Goal: Communication & Community: Connect with others

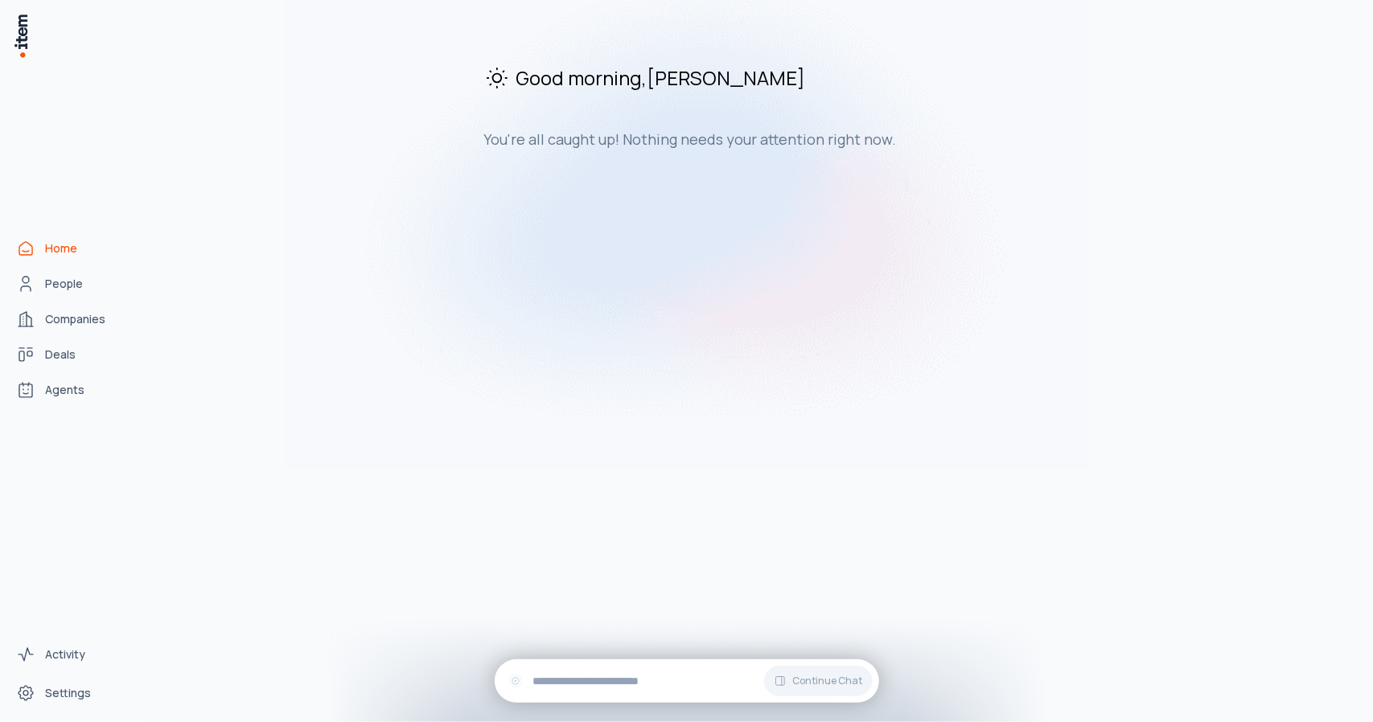
click at [69, 284] on span "People" at bounding box center [64, 284] width 38 height 16
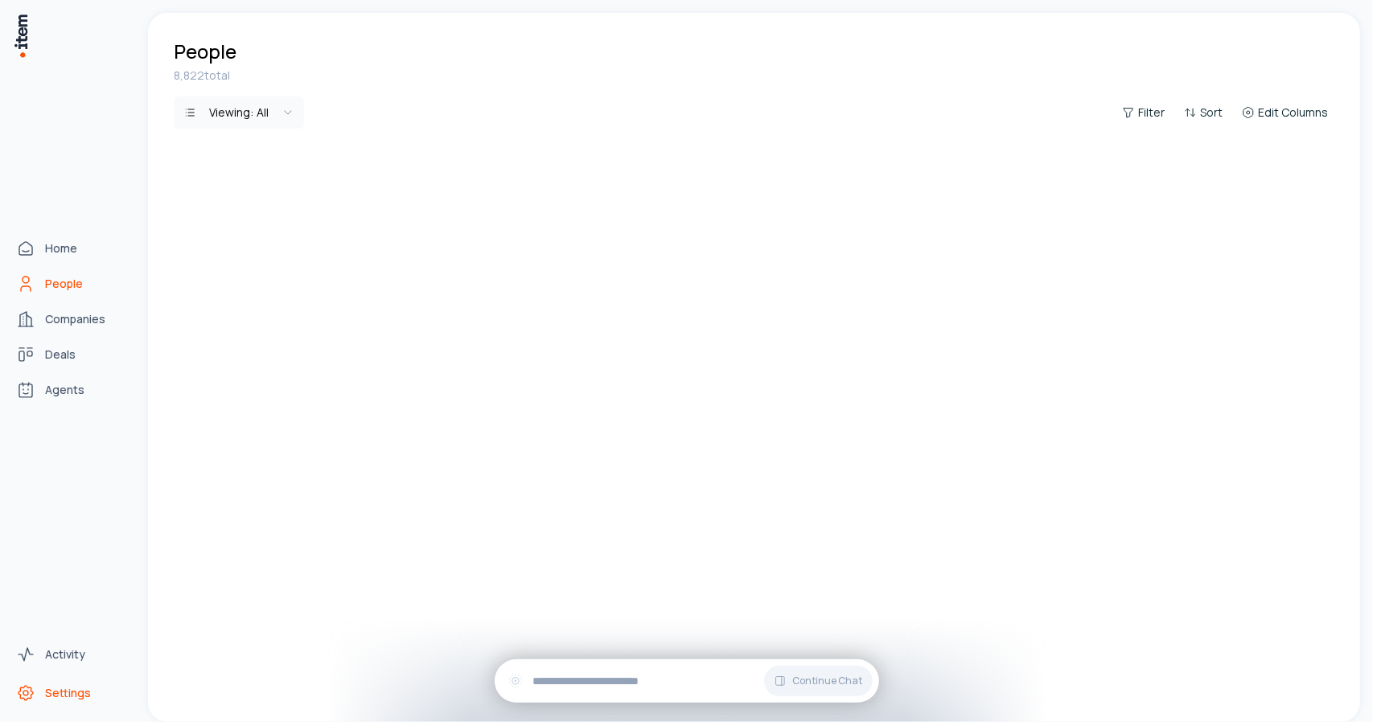
click at [74, 691] on span "Settings" at bounding box center [68, 693] width 46 height 16
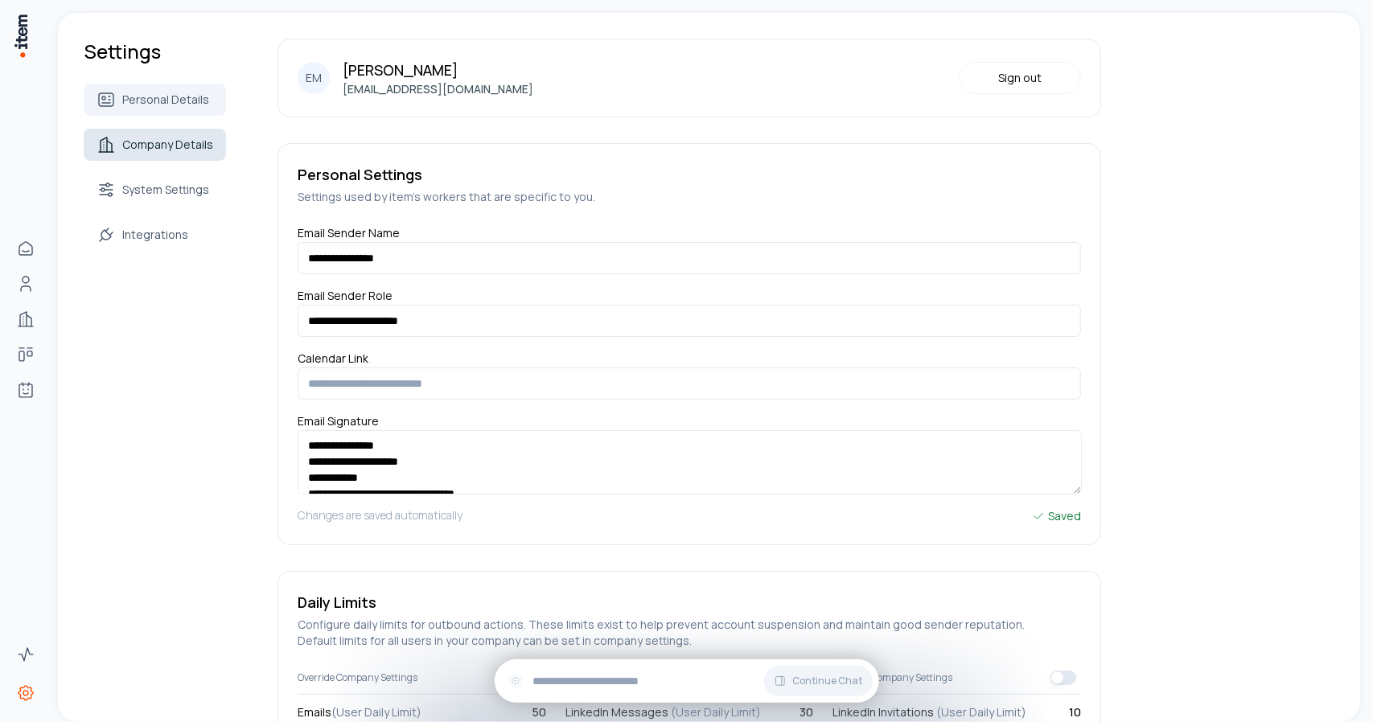
click at [192, 147] on span "Company Details" at bounding box center [167, 145] width 91 height 16
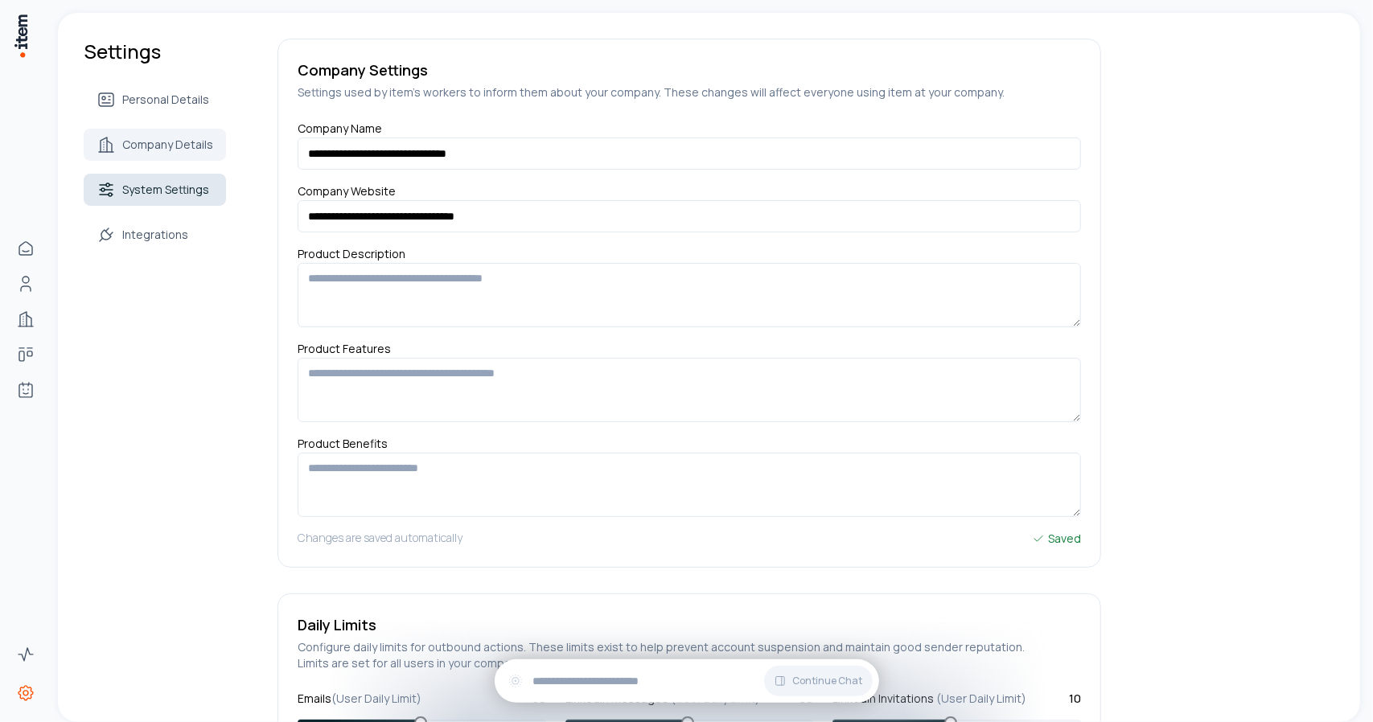
click at [159, 192] on span "System Settings" at bounding box center [165, 190] width 87 height 16
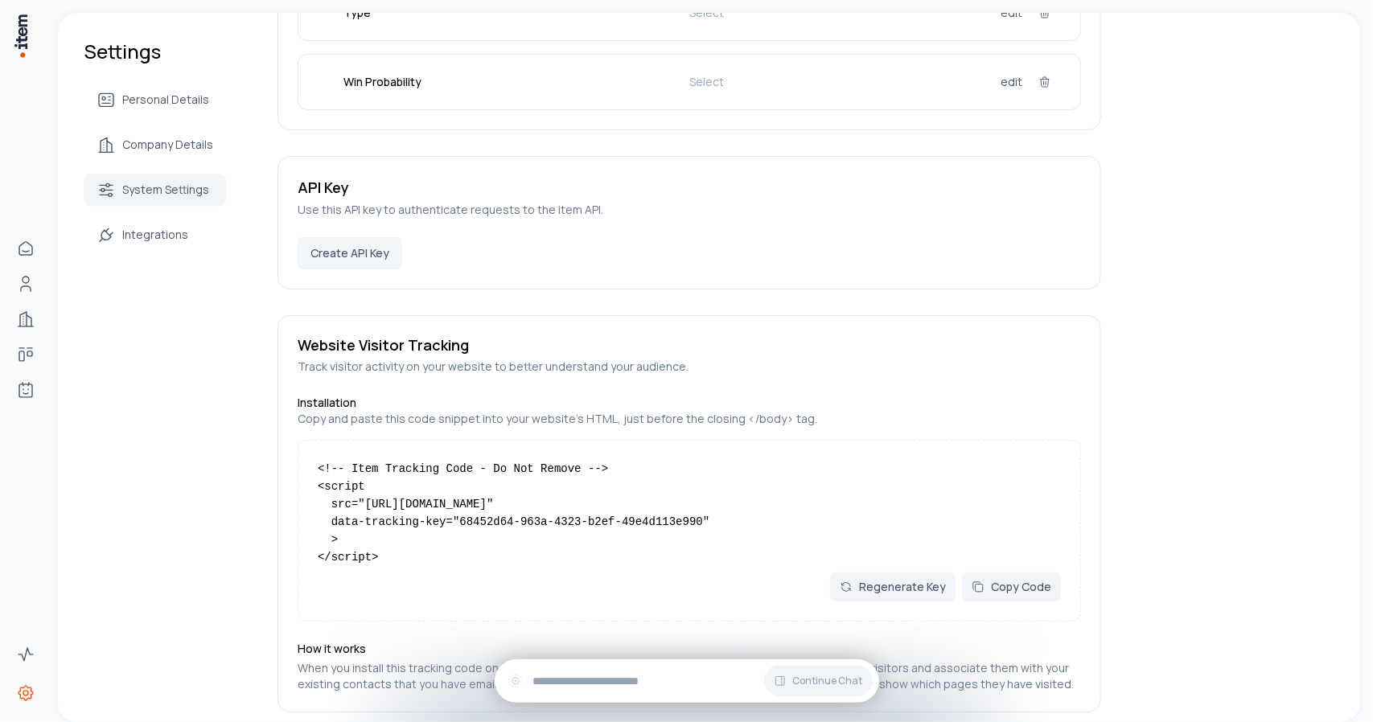
scroll to position [2594, 0]
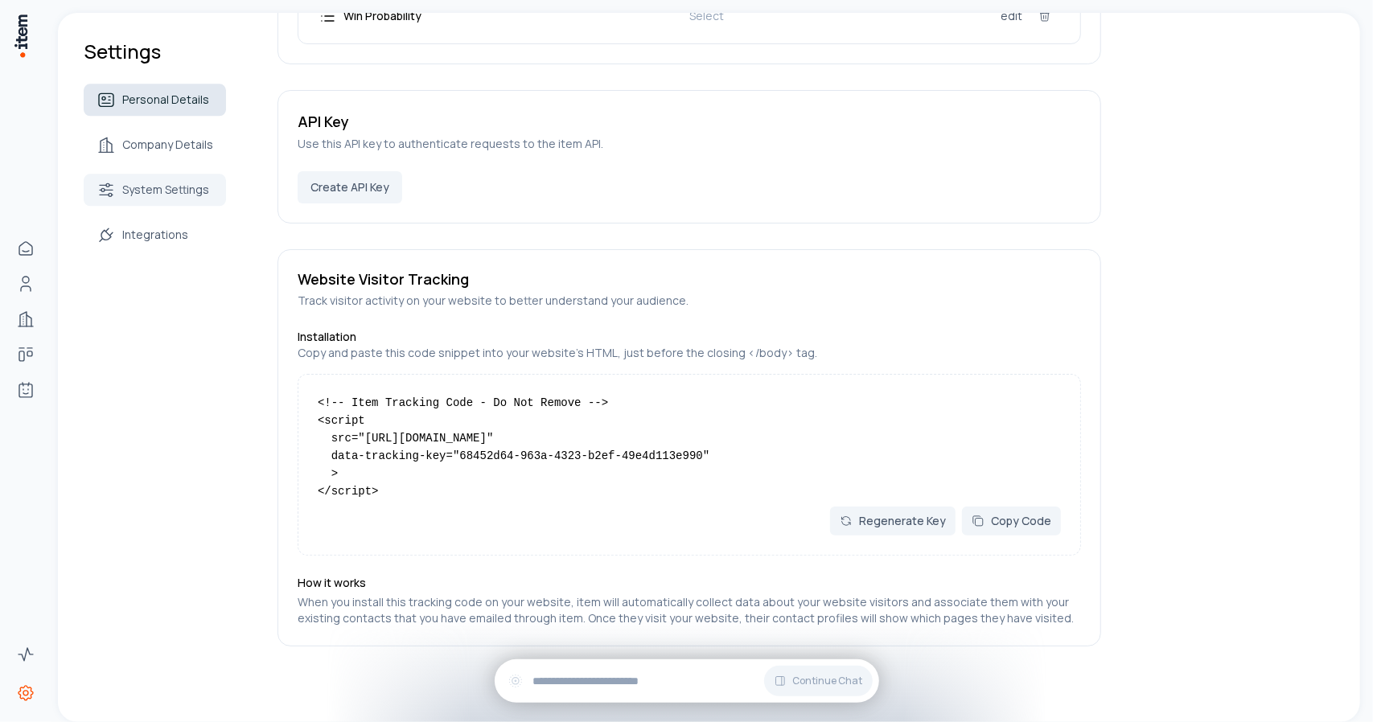
click at [169, 108] on link "Personal Details" at bounding box center [155, 100] width 142 height 32
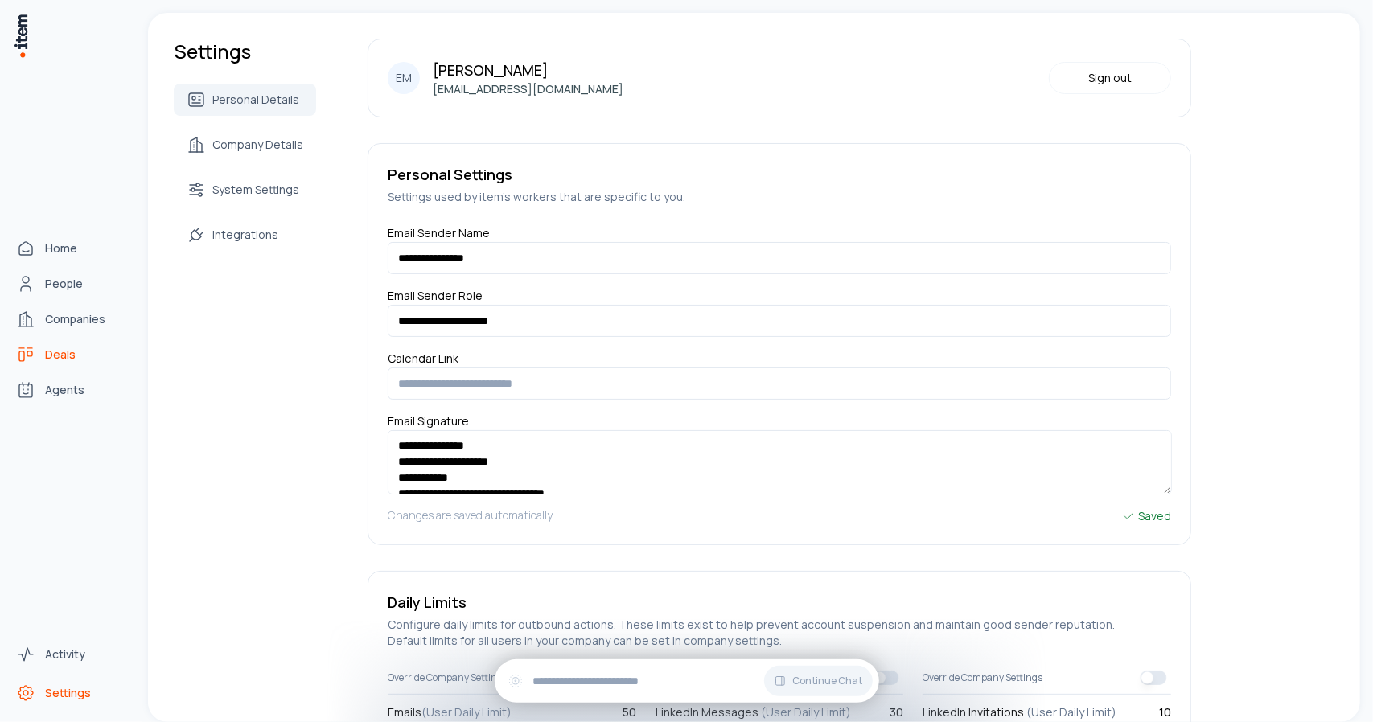
click at [57, 358] on span "Deals" at bounding box center [60, 355] width 31 height 16
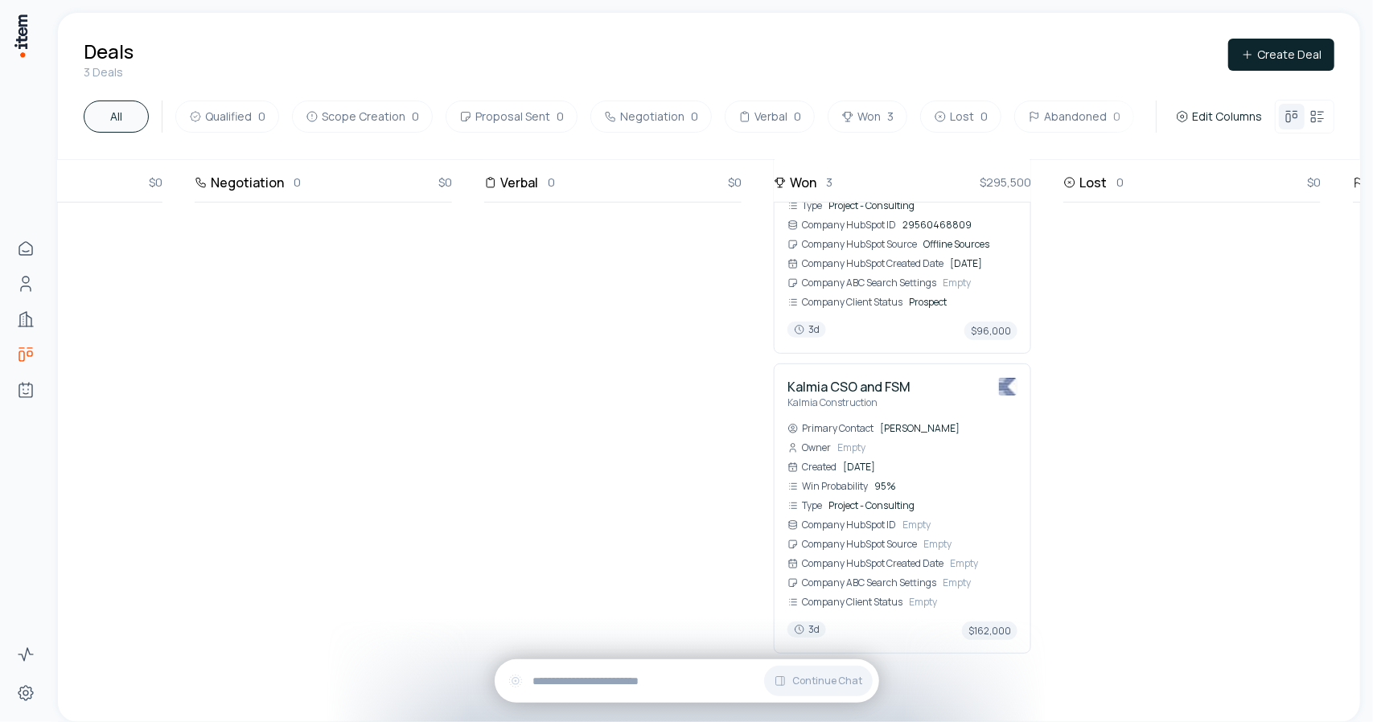
scroll to position [510, 751]
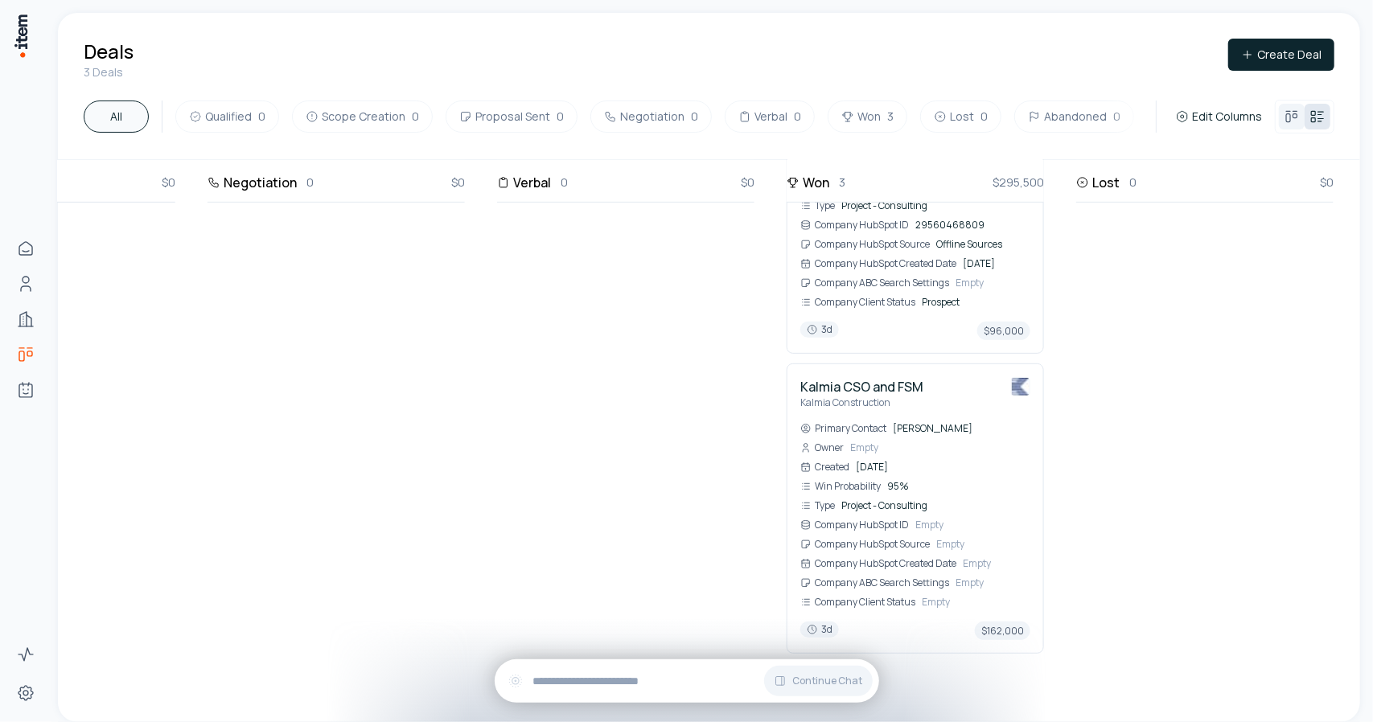
click at [1314, 112] on icon at bounding box center [1317, 117] width 16 height 16
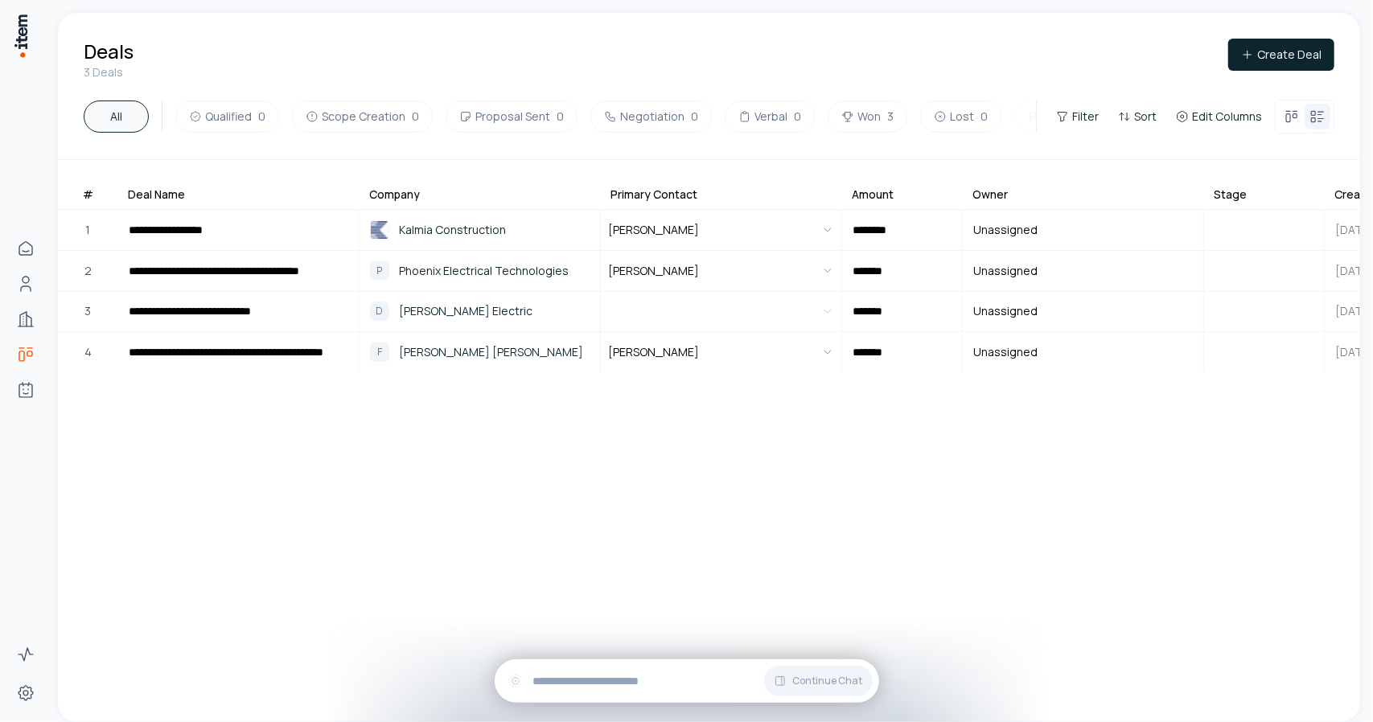
click at [1227, 115] on span "Edit Columns" at bounding box center [1227, 117] width 70 height 16
click at [1289, 117] on html "**********" at bounding box center [686, 361] width 1373 height 722
click at [1292, 105] on button at bounding box center [1292, 117] width 26 height 26
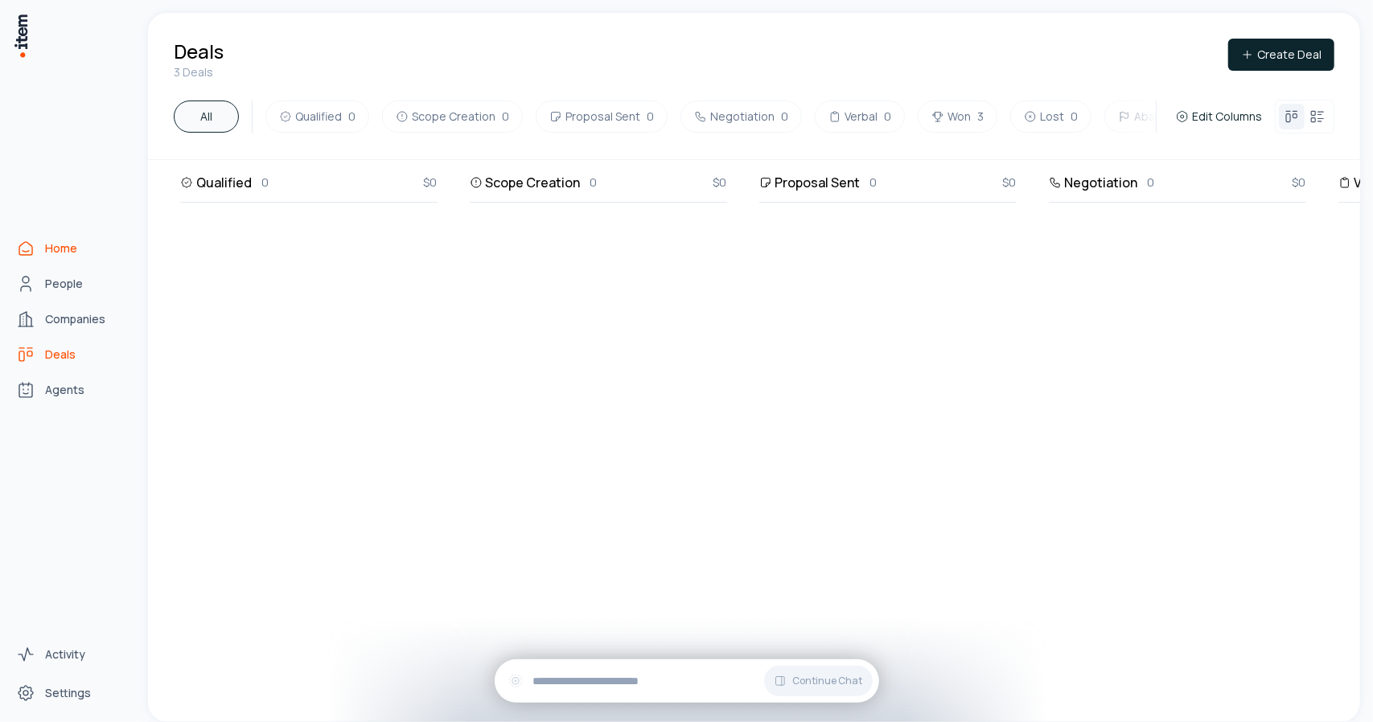
click at [39, 244] on link "Home" at bounding box center [71, 248] width 122 height 32
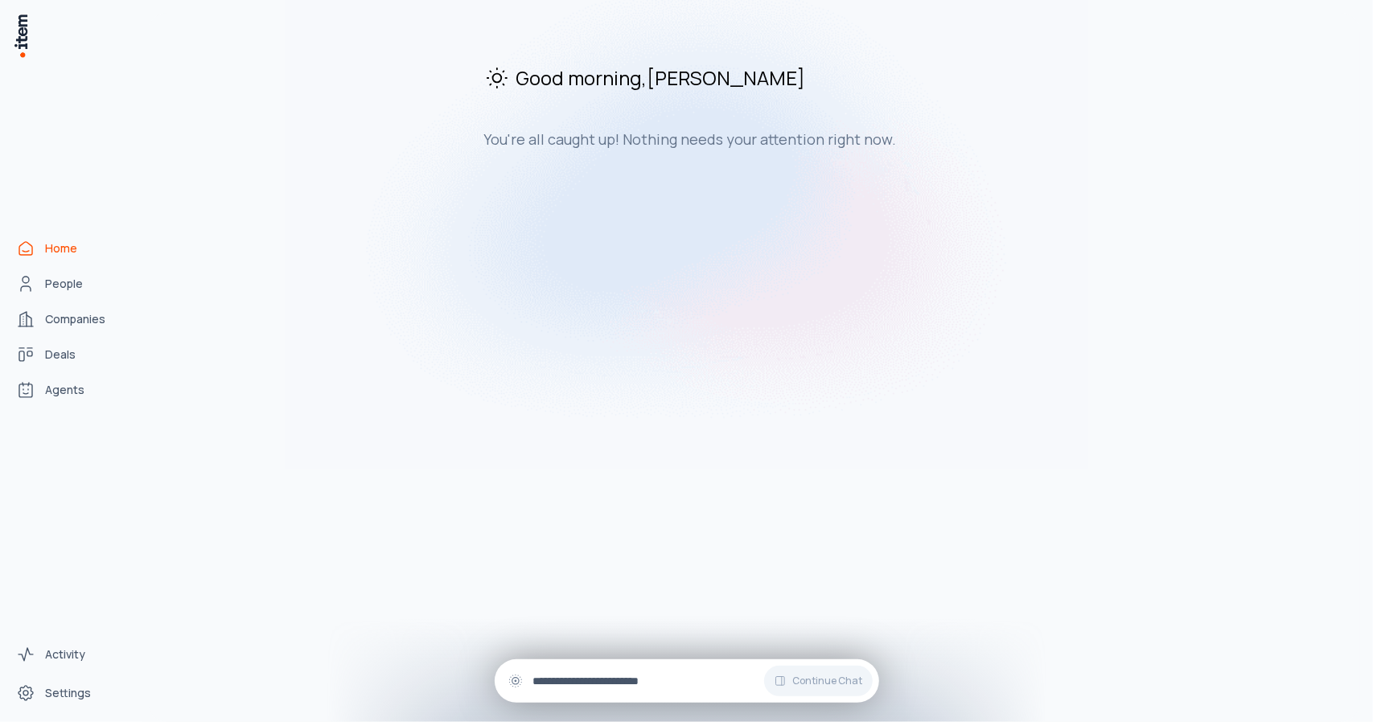
click at [614, 686] on input "text" at bounding box center [699, 681] width 333 height 18
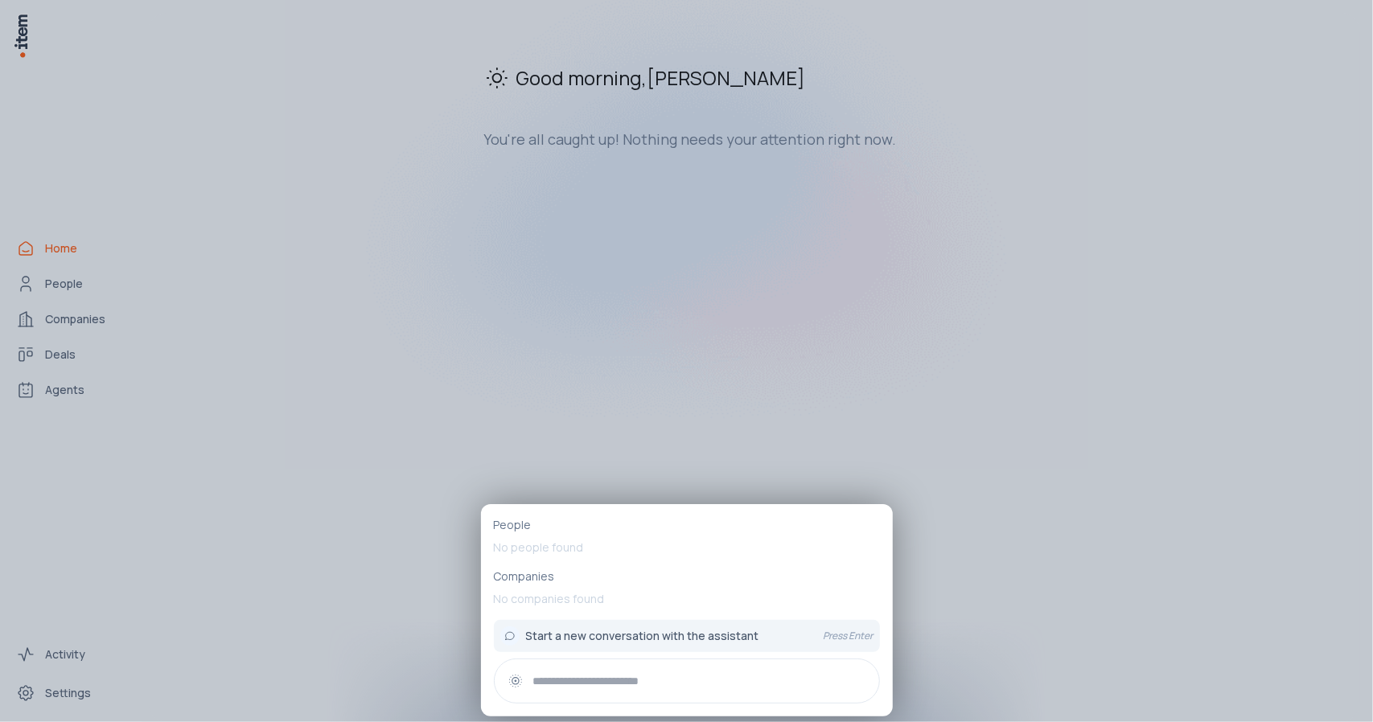
click at [632, 454] on div at bounding box center [686, 361] width 1373 height 722
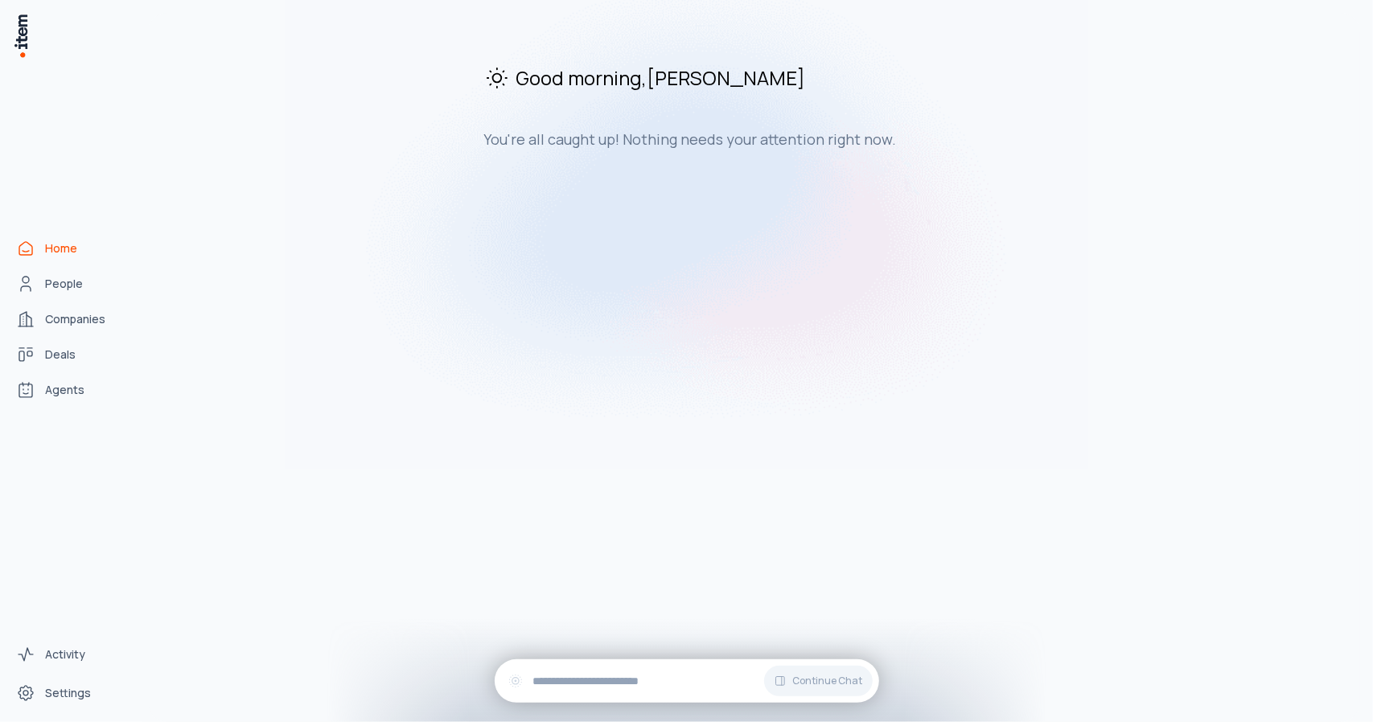
click at [265, 78] on div "Good morning , [PERSON_NAME] You're all caught up! Nothing needs your attention…" at bounding box center [754, 106] width 1212 height 187
drag, startPoint x: 1062, startPoint y: 0, endPoint x: 938, endPoint y: 394, distance: 413.1
click at [938, 394] on div "Good morning , [PERSON_NAME] You're all caught up! Nothing needs your attention…" at bounding box center [754, 367] width 1212 height 709
click at [60, 292] on link "People" at bounding box center [71, 284] width 122 height 32
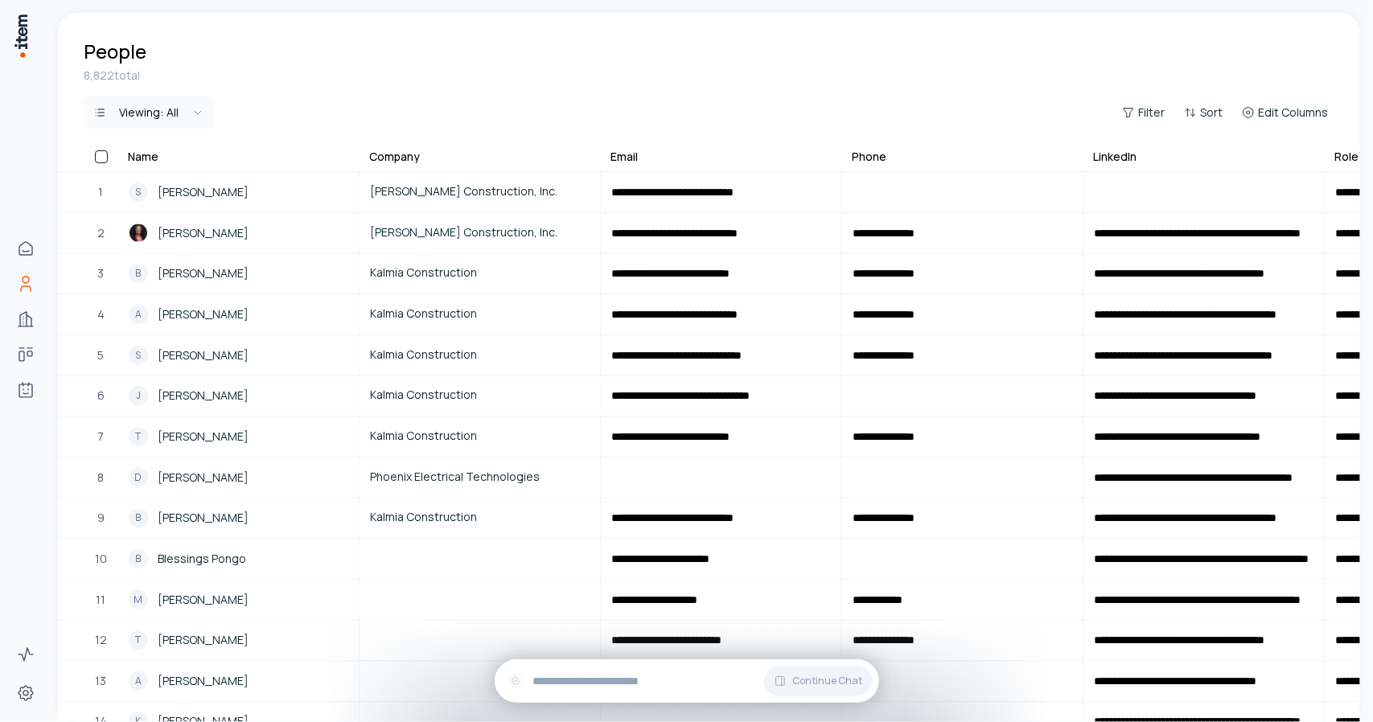
drag, startPoint x: 105, startPoint y: 76, endPoint x: 150, endPoint y: 80, distance: 44.4
click at [150, 80] on div "8,822 total" at bounding box center [709, 76] width 1251 height 16
click at [175, 80] on div "8,822 total" at bounding box center [709, 76] width 1251 height 16
click at [1144, 107] on span "Filter" at bounding box center [1151, 113] width 27 height 16
click at [1211, 113] on html "**********" at bounding box center [686, 361] width 1373 height 722
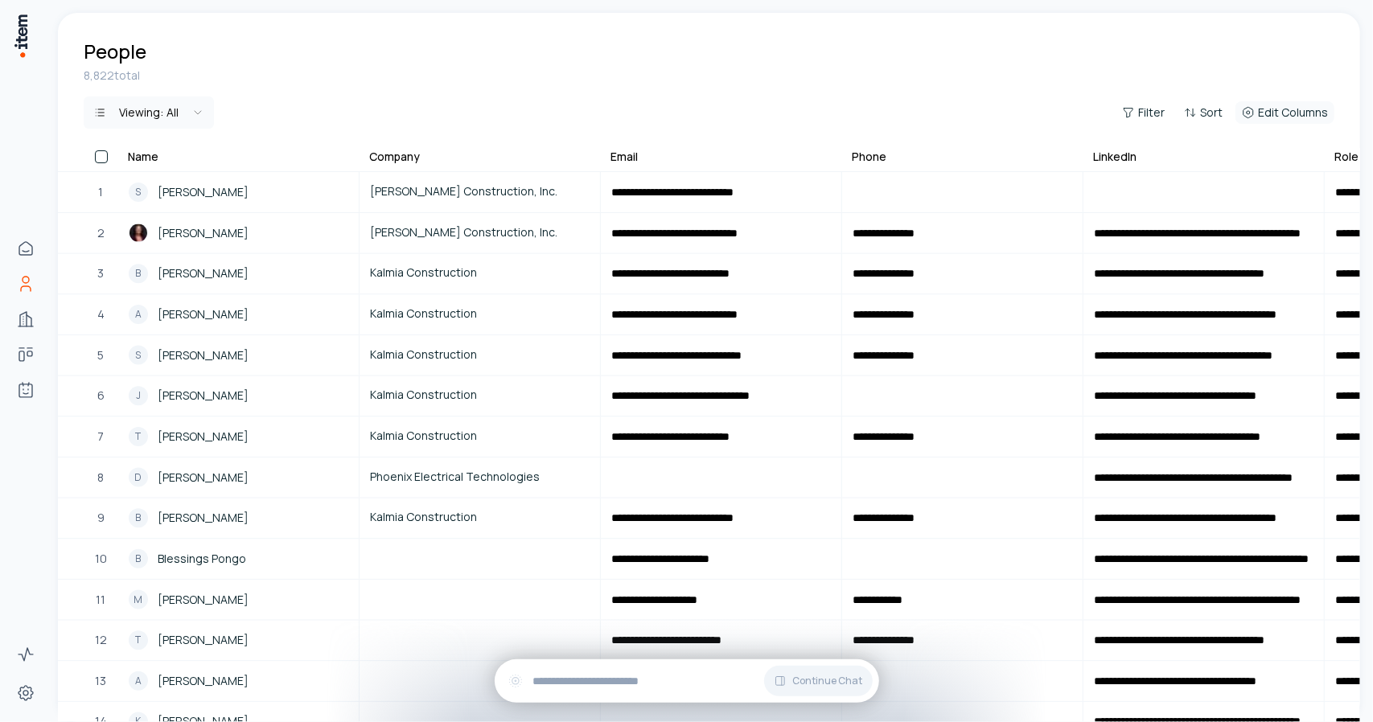
click at [1276, 115] on span "Edit Columns" at bounding box center [1293, 113] width 70 height 16
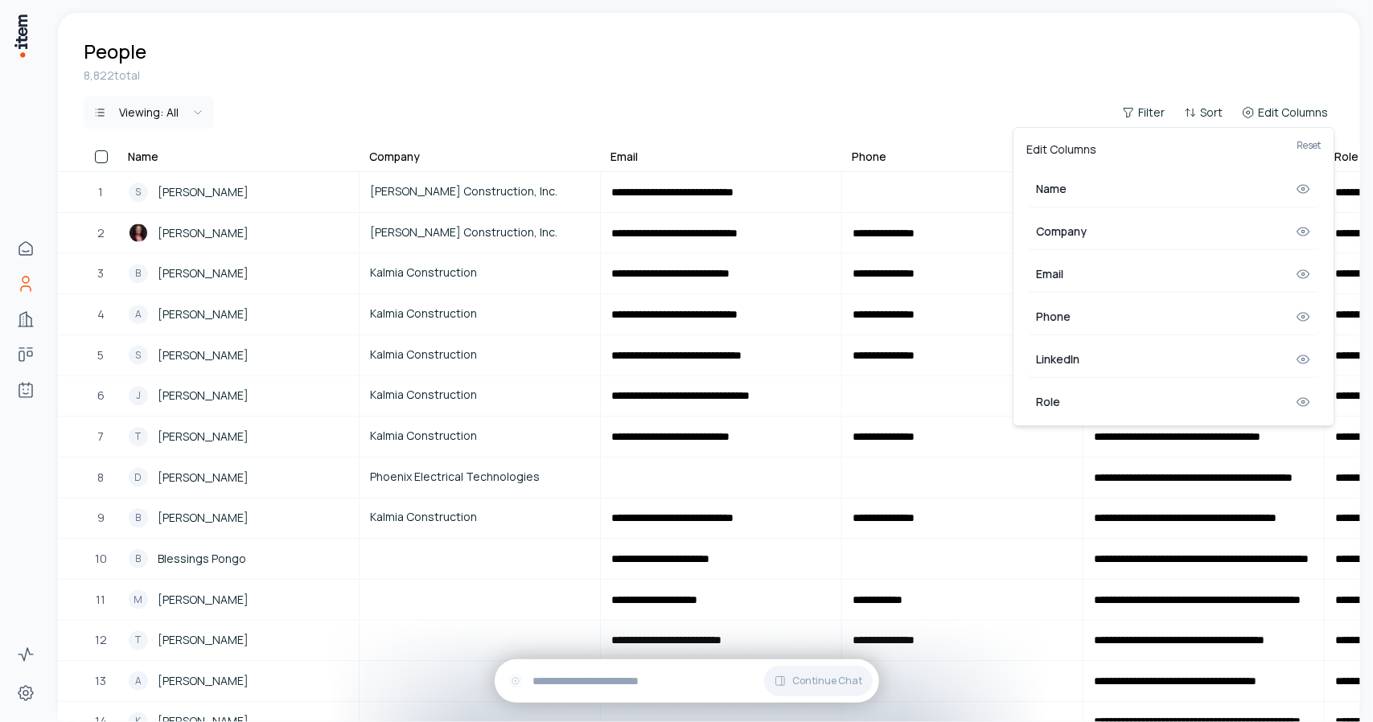
click at [1145, 107] on html "**********" at bounding box center [686, 361] width 1373 height 722
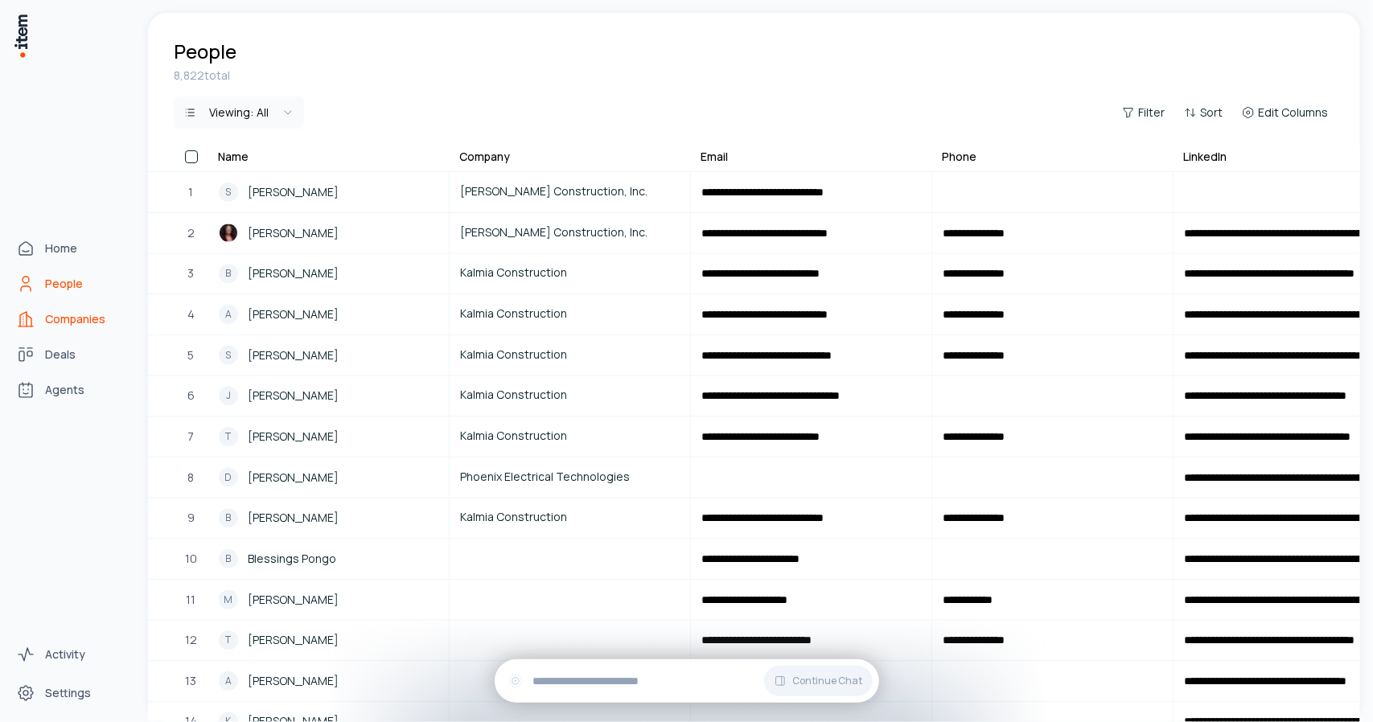
click at [43, 324] on link "Companies" at bounding box center [71, 319] width 122 height 32
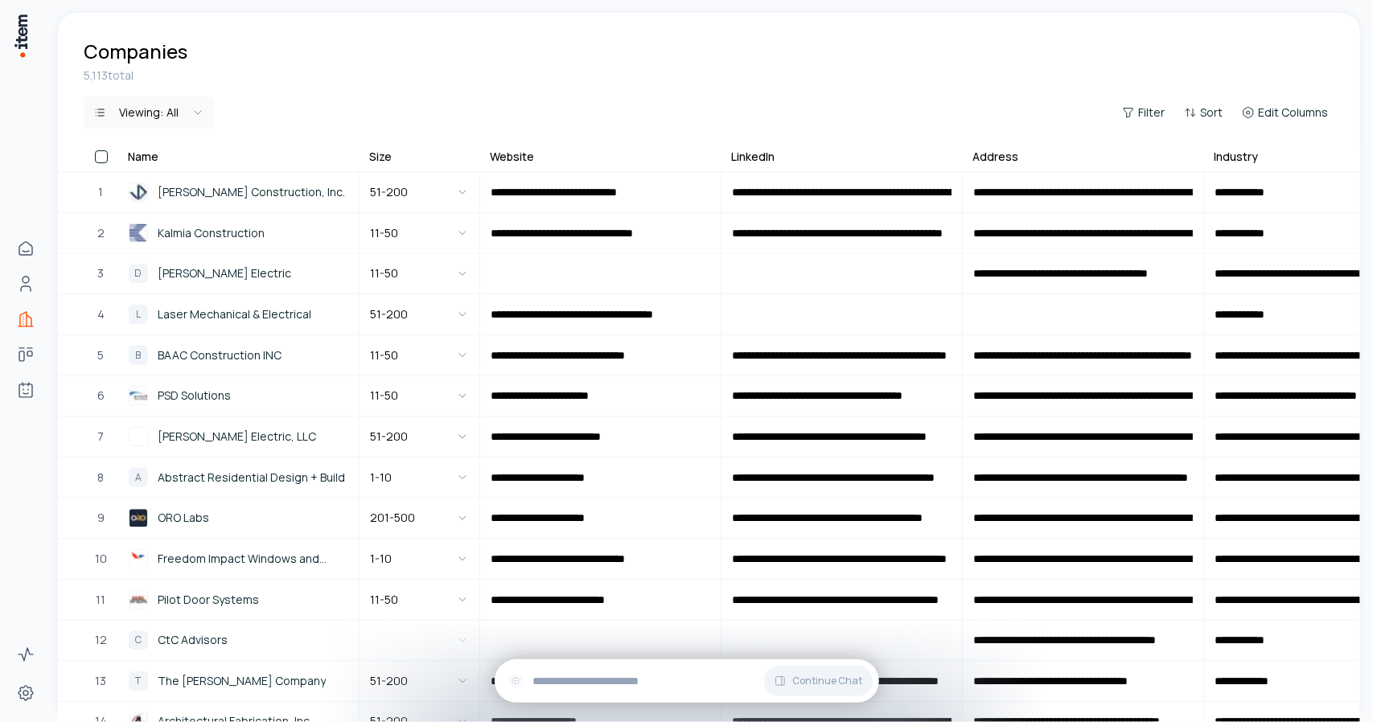
drag, startPoint x: 82, startPoint y: 73, endPoint x: 137, endPoint y: 79, distance: 55.0
click at [137, 79] on div "5,113 total Viewing: All Filter Sort Edit Columns" at bounding box center [709, 108] width 1302 height 80
click at [175, 77] on div "5,113 total" at bounding box center [709, 76] width 1251 height 16
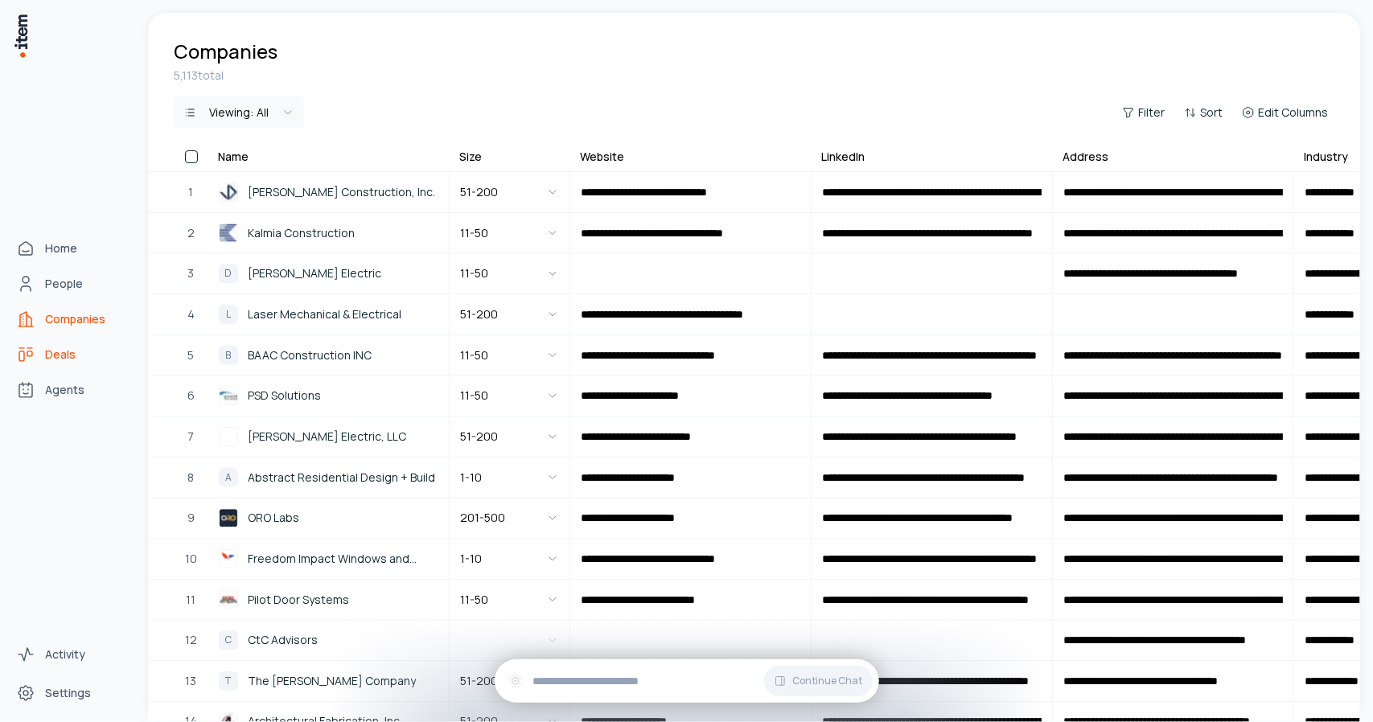
click at [21, 348] on icon "Deals" at bounding box center [21, 348] width 5 height 0
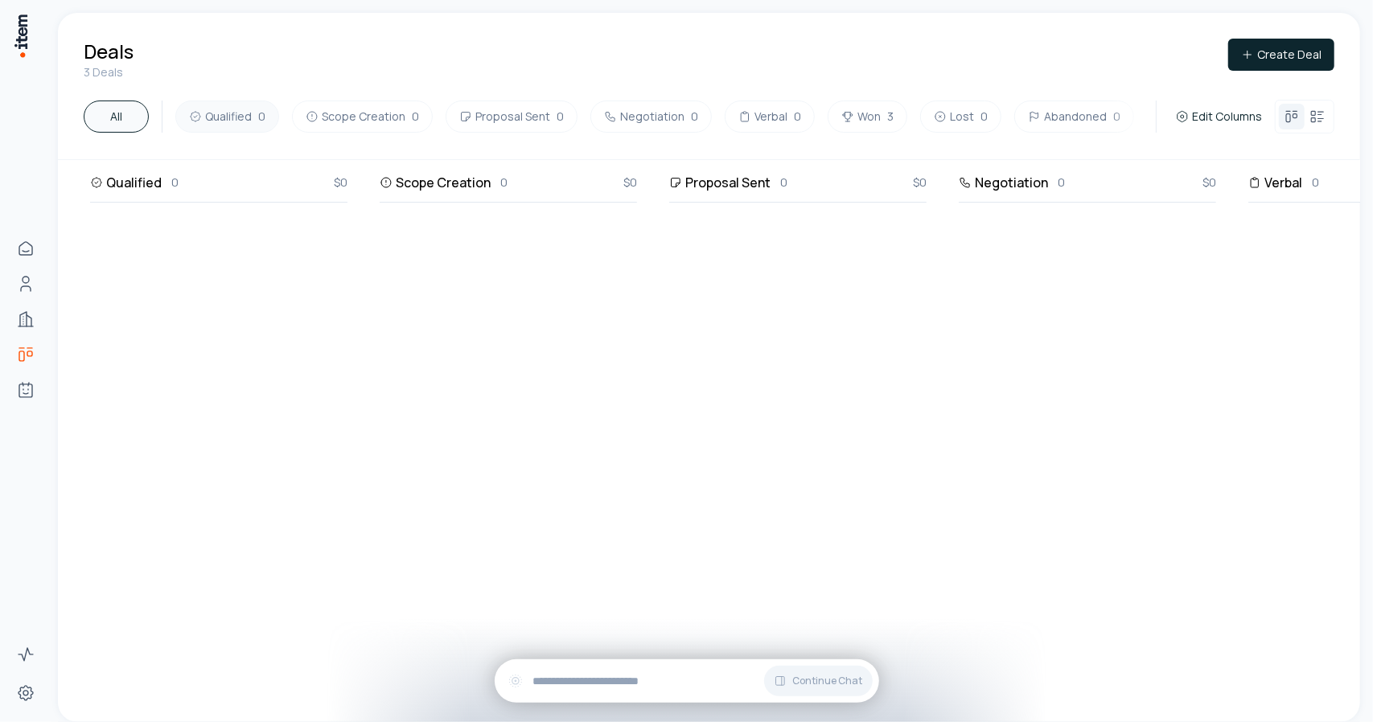
click at [240, 122] on button "Qualified 0" at bounding box center [227, 117] width 104 height 32
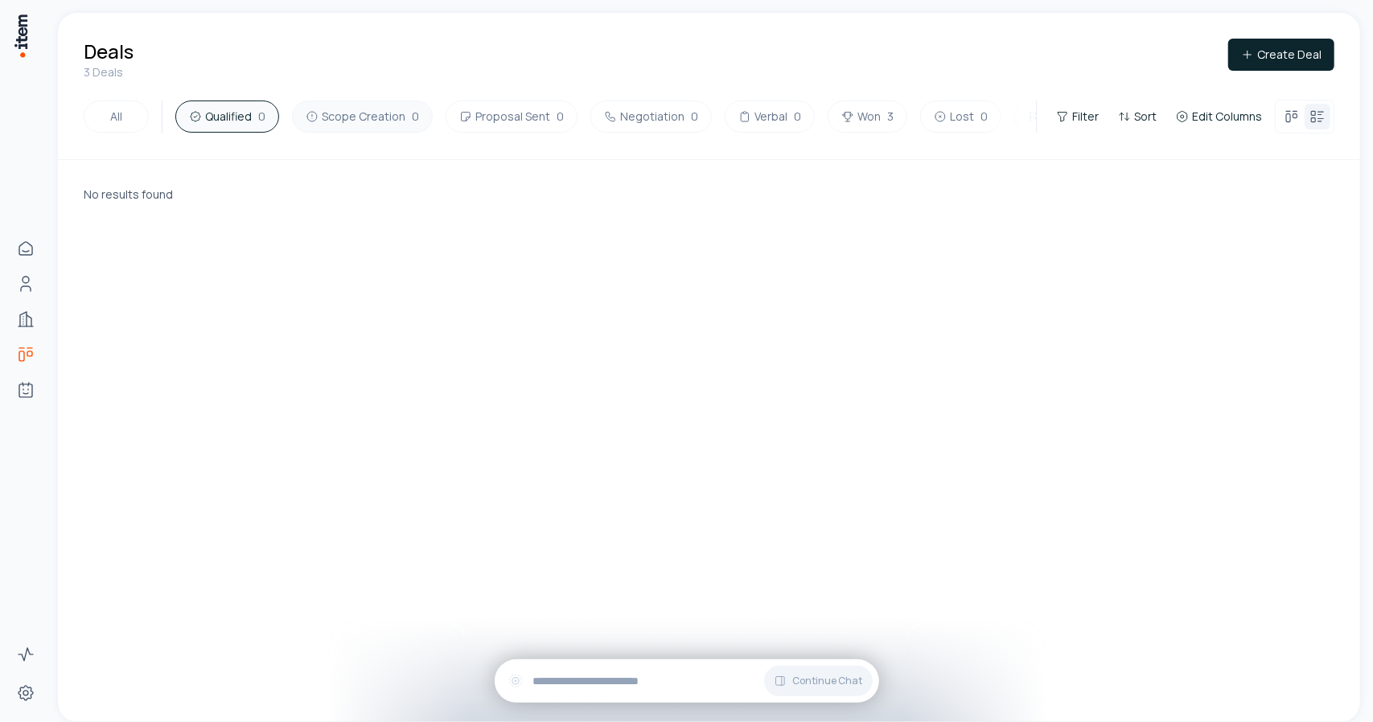
click at [351, 124] on button "Scope Creation 0" at bounding box center [362, 117] width 141 height 32
click at [487, 112] on button "Proposal Sent 0" at bounding box center [512, 117] width 132 height 32
click at [643, 123] on button "Negotiation 0" at bounding box center [650, 117] width 121 height 32
drag, startPoint x: 764, startPoint y: 121, endPoint x: 797, endPoint y: 121, distance: 33.0
click at [764, 121] on button "Verbal 0" at bounding box center [770, 117] width 90 height 32
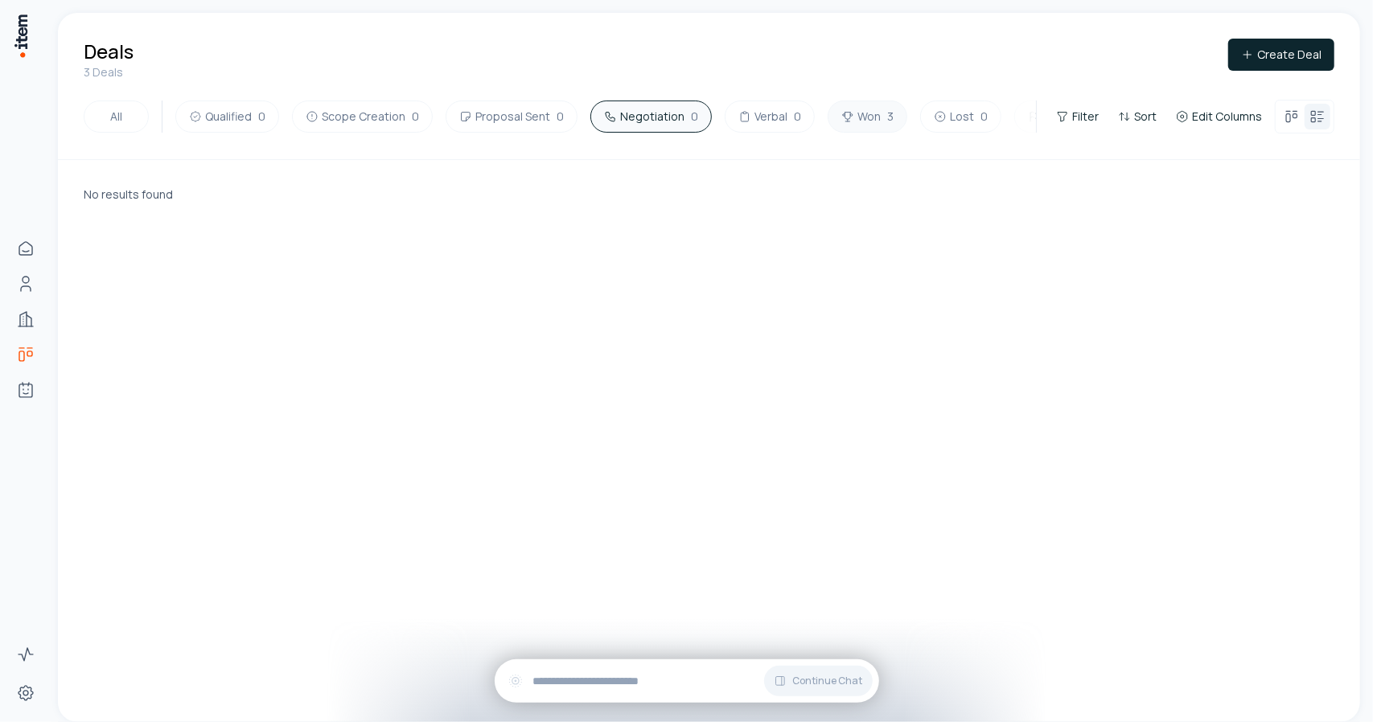
click at [863, 117] on button "Won 3" at bounding box center [868, 117] width 80 height 32
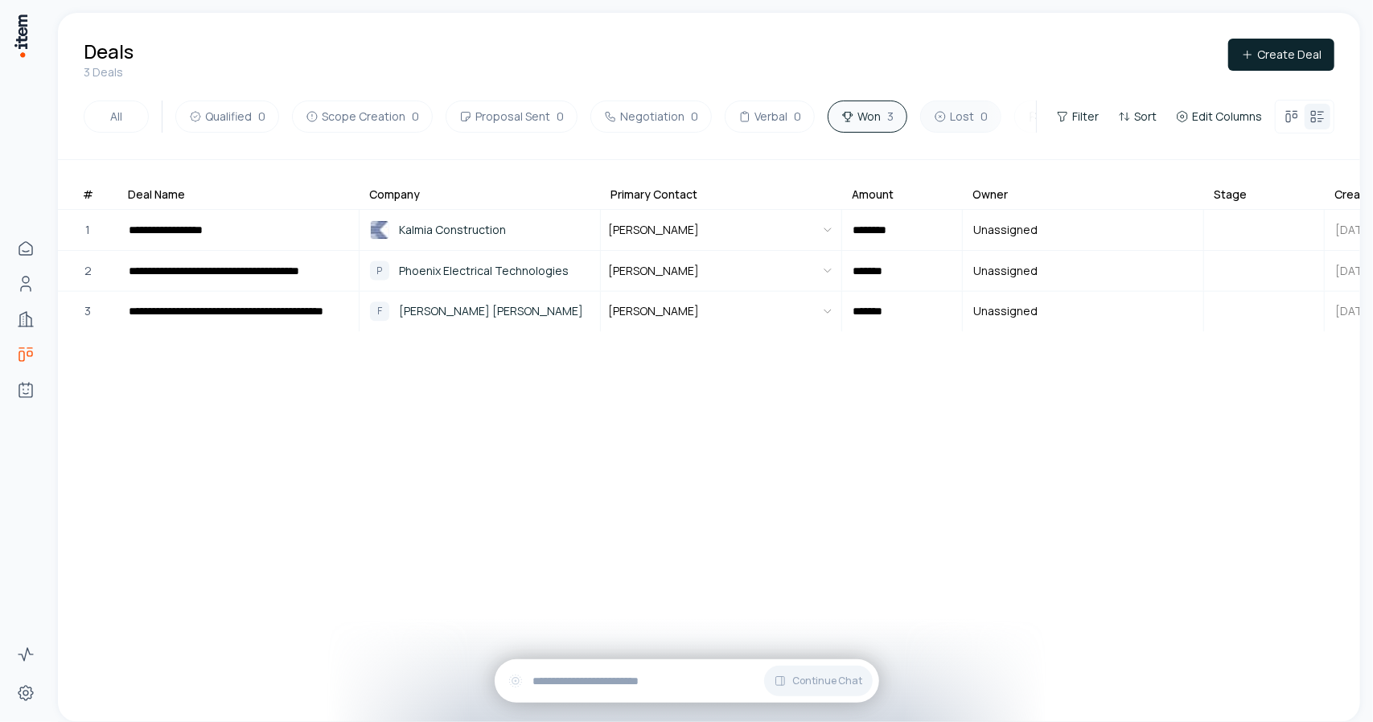
click at [962, 123] on button "Lost 0" at bounding box center [960, 117] width 81 height 32
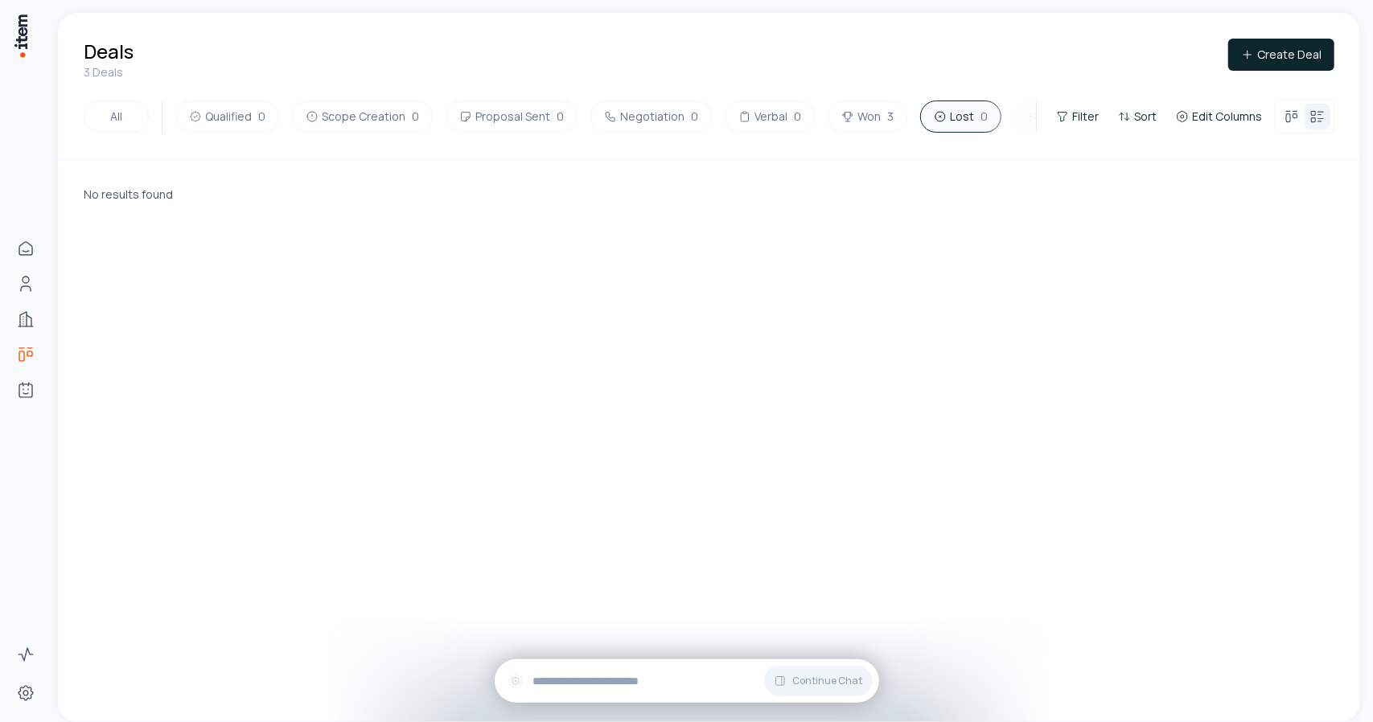
click at [1029, 117] on button "Abandoned 0" at bounding box center [1074, 117] width 120 height 32
click at [114, 109] on button "All" at bounding box center [116, 117] width 65 height 32
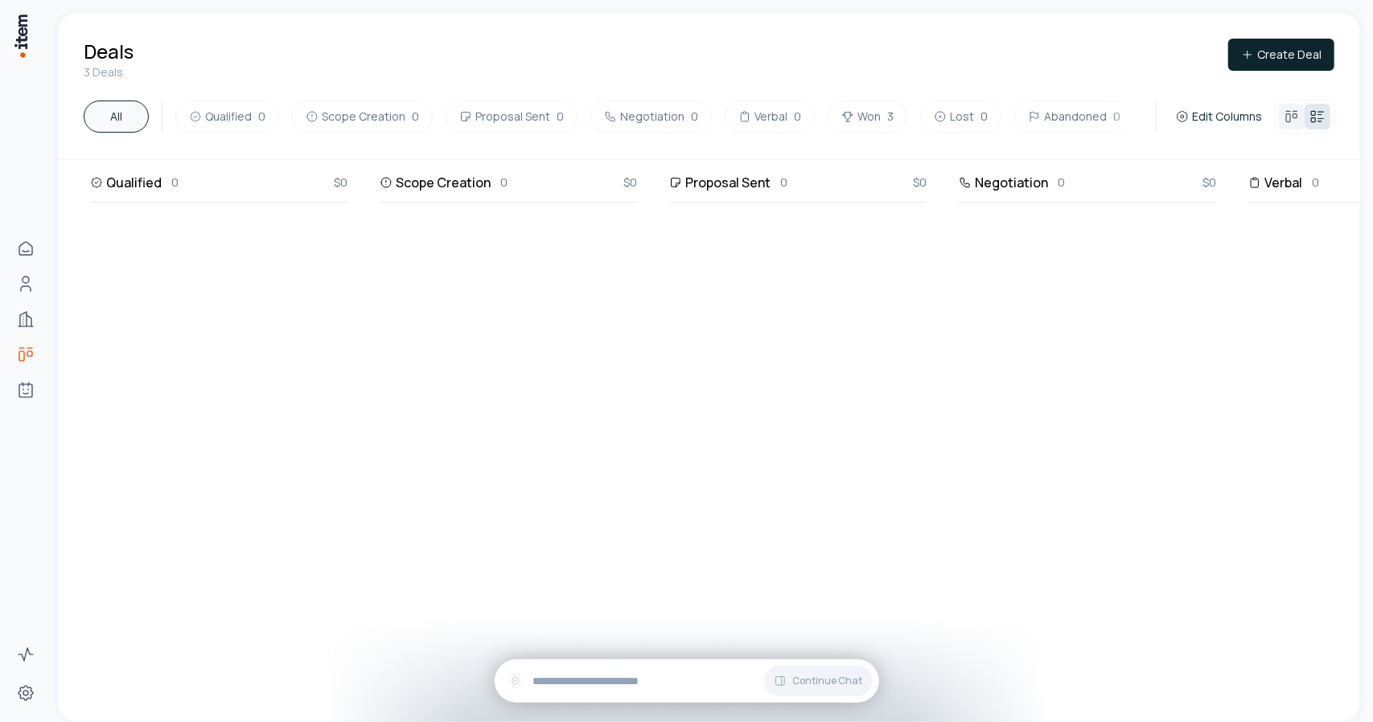
click at [1311, 117] on icon at bounding box center [1317, 117] width 16 height 16
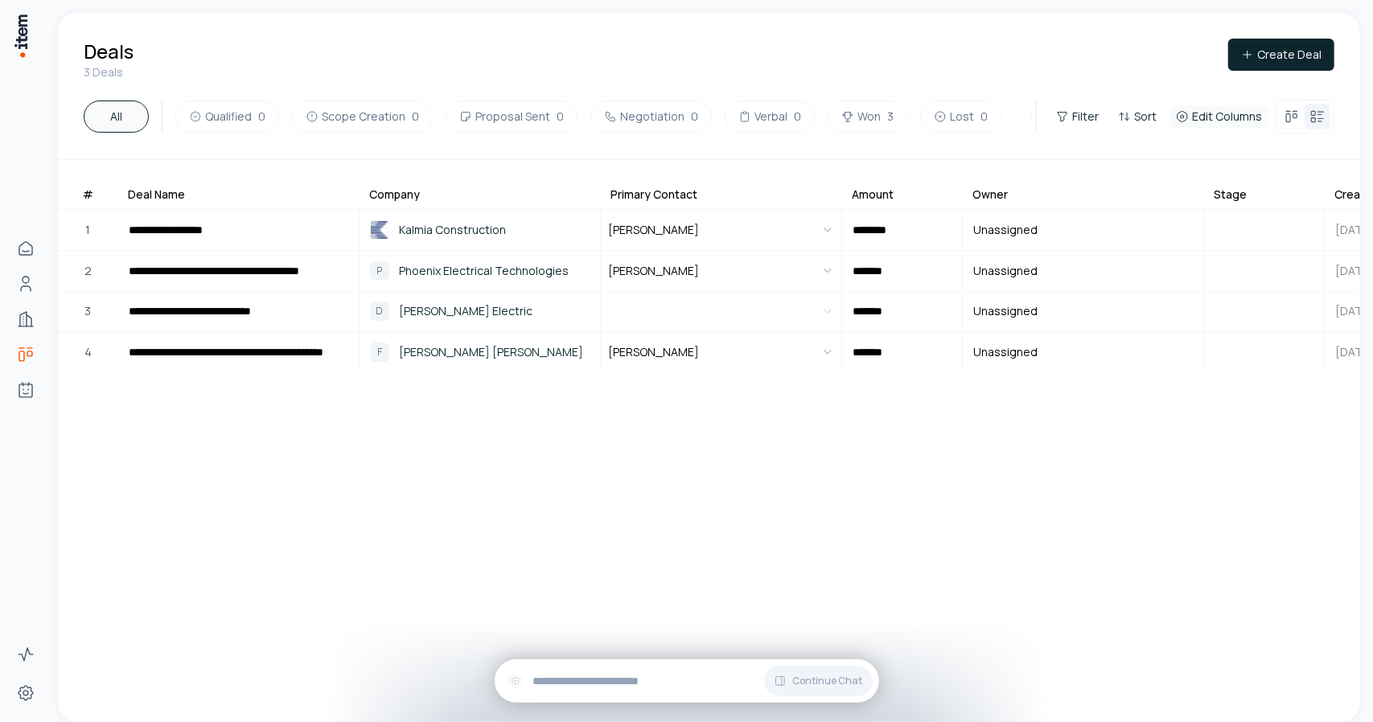
click at [1219, 120] on span "Edit Columns" at bounding box center [1227, 117] width 70 height 16
click at [1081, 498] on html "**********" at bounding box center [686, 361] width 1373 height 722
click at [1019, 349] on span "Unassigned" at bounding box center [1005, 352] width 84 height 37
drag, startPoint x: 1288, startPoint y: 113, endPoint x: 1269, endPoint y: 130, distance: 25.0
click at [1288, 114] on icon at bounding box center [1292, 117] width 16 height 16
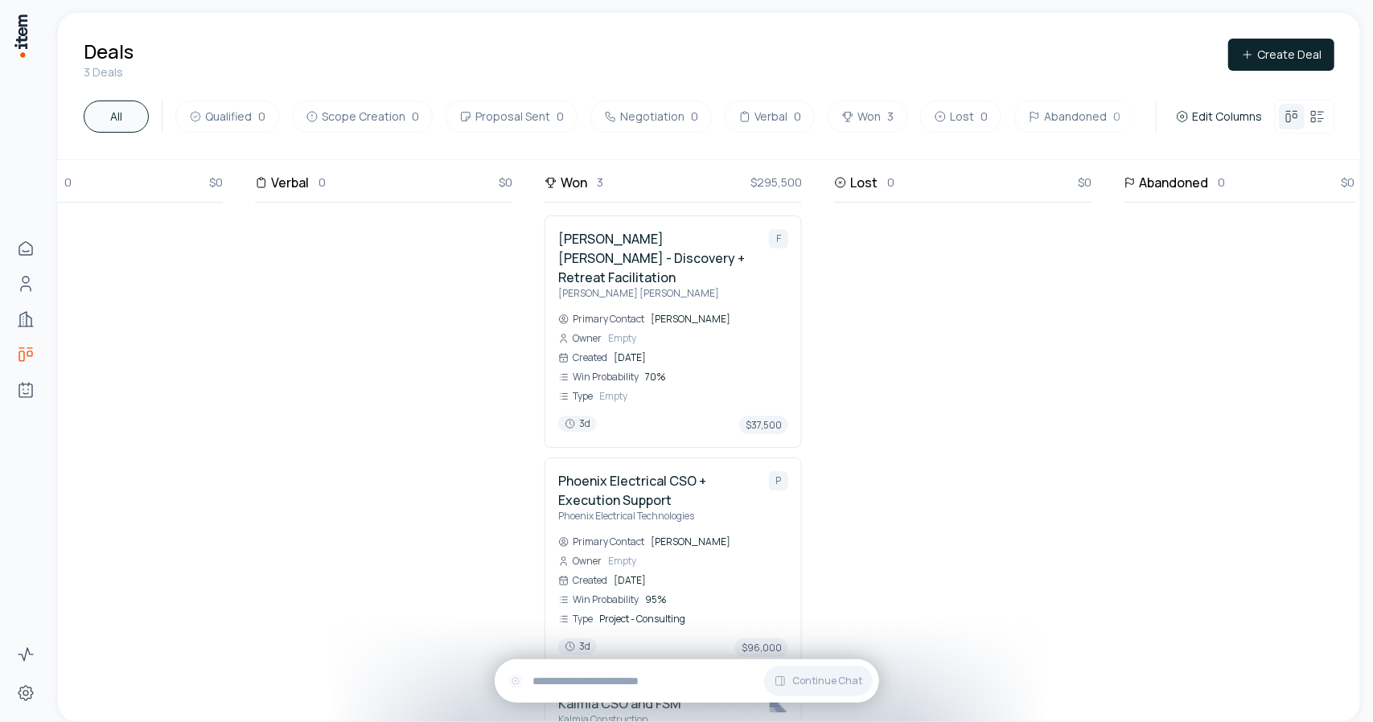
scroll to position [0, 1005]
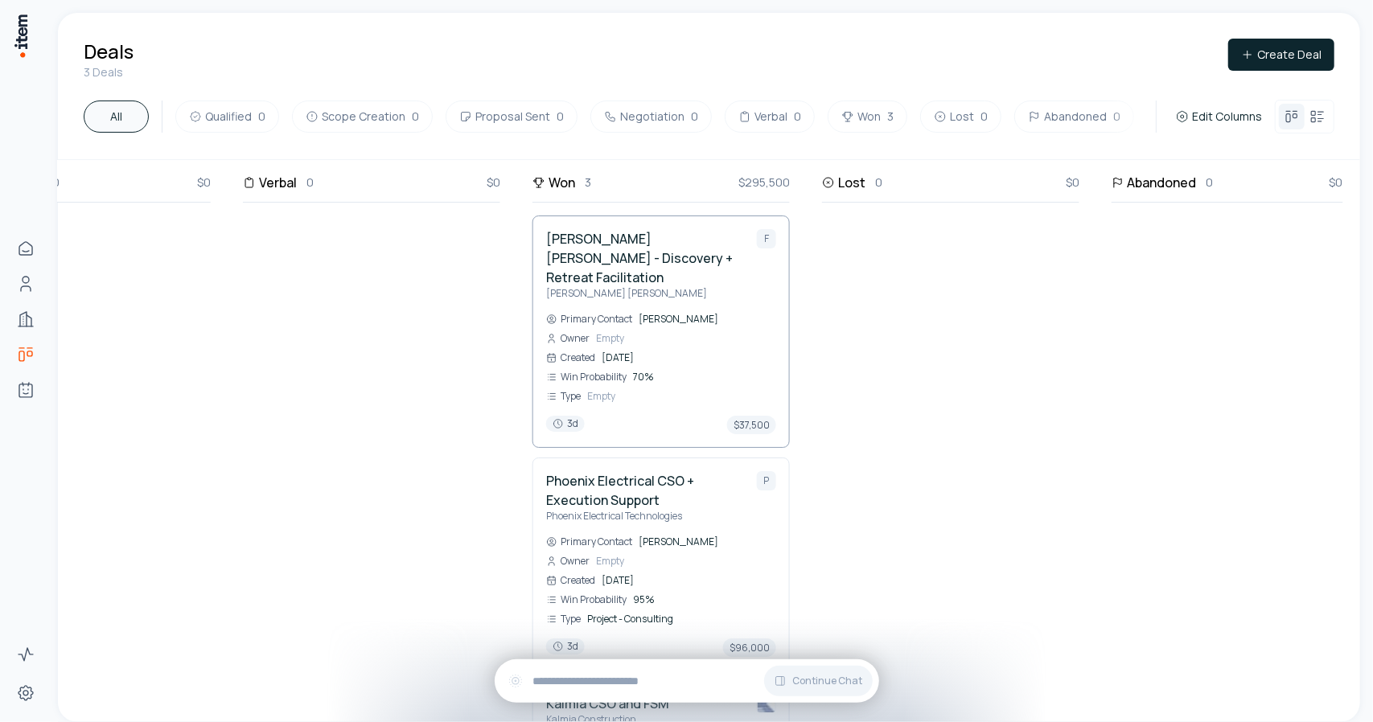
click at [653, 259] on h4 "[PERSON_NAME] [PERSON_NAME] - Discovery + Retreat Facilitation" at bounding box center [645, 258] width 198 height 58
click at [626, 256] on h4 "[PERSON_NAME] [PERSON_NAME] - Discovery + Retreat Facilitation" at bounding box center [645, 258] width 198 height 58
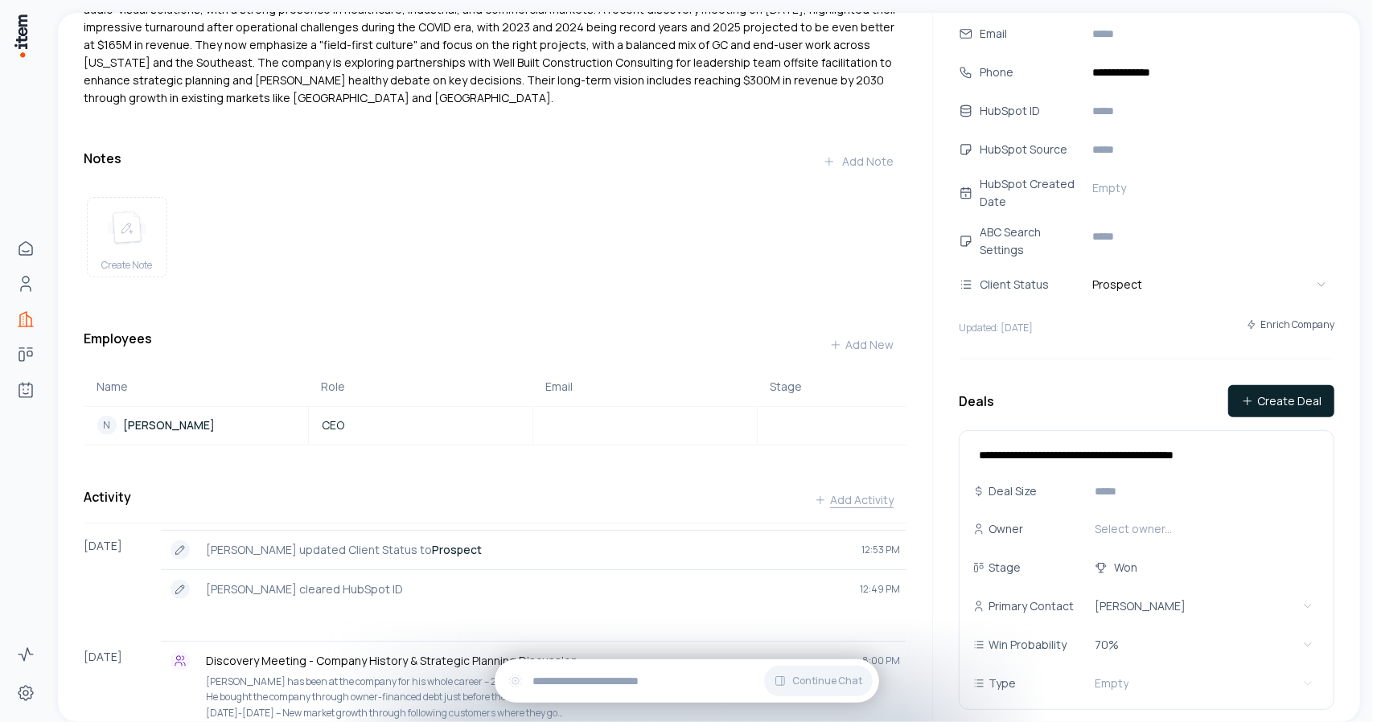
scroll to position [290, 0]
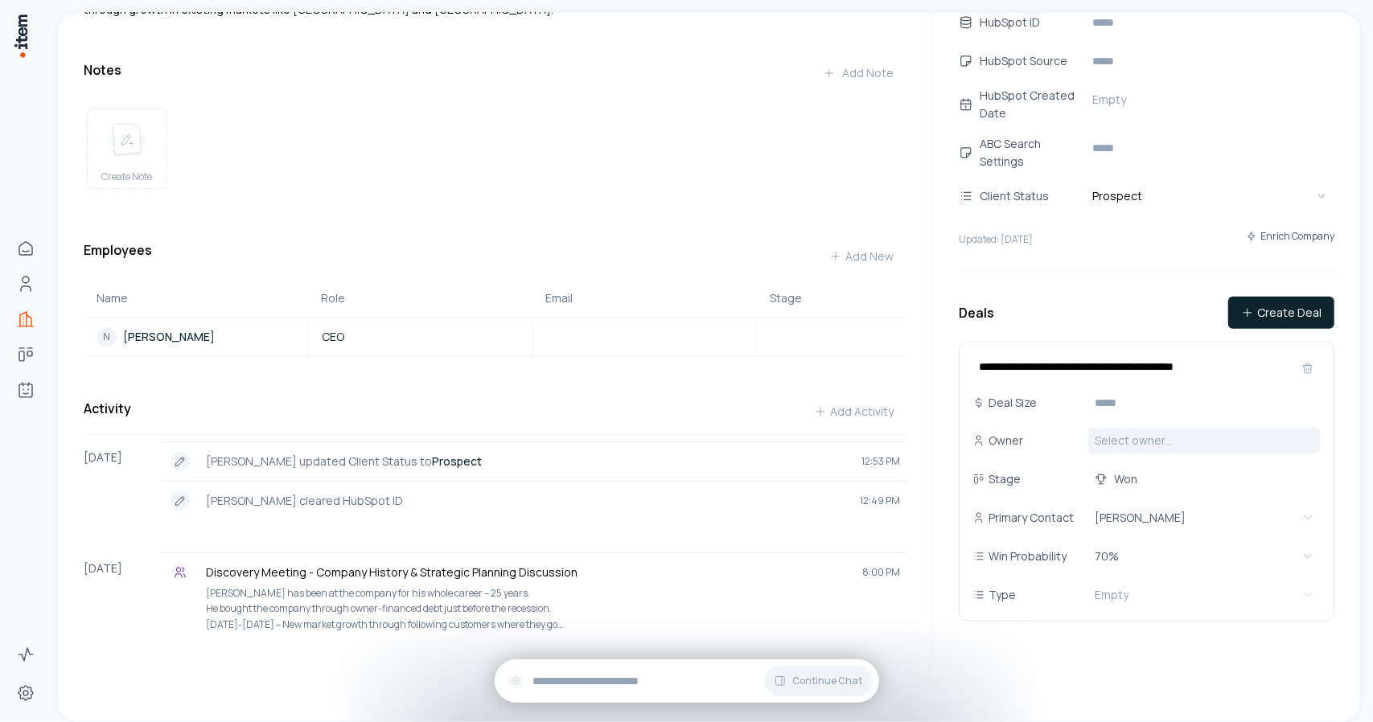
click at [1126, 429] on html "**********" at bounding box center [686, 361] width 1373 height 722
click at [1138, 576] on html "**********" at bounding box center [686, 361] width 1373 height 722
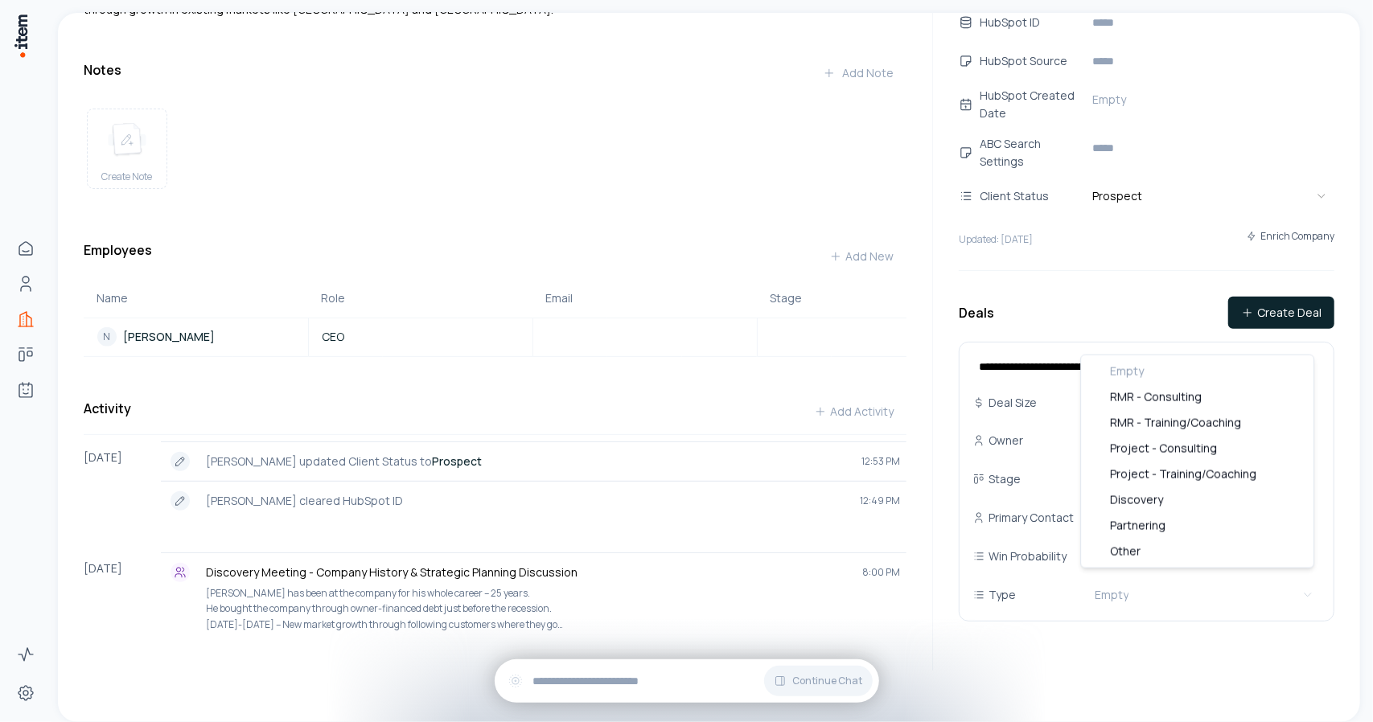
click at [1018, 546] on html "**********" at bounding box center [686, 361] width 1373 height 722
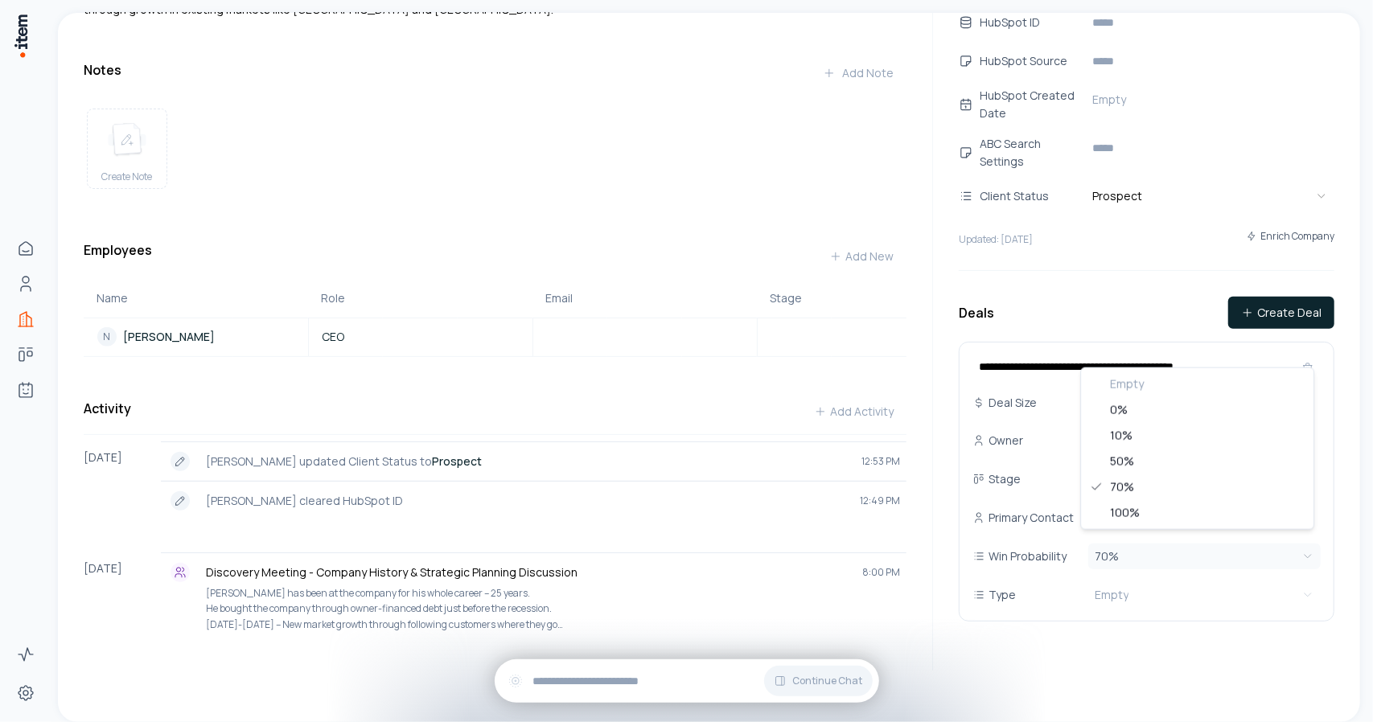
click at [1110, 545] on html "**********" at bounding box center [686, 361] width 1373 height 722
click at [1111, 590] on html "**********" at bounding box center [686, 361] width 1373 height 722
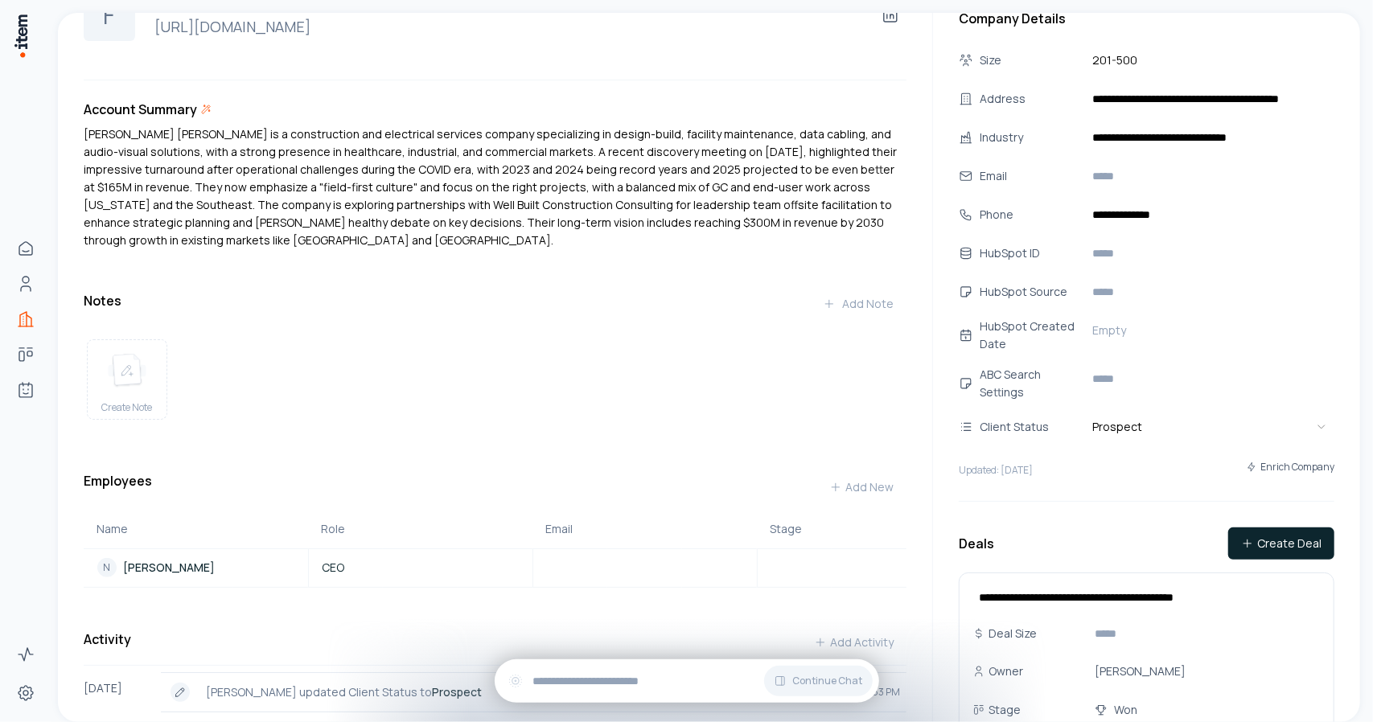
scroll to position [0, 0]
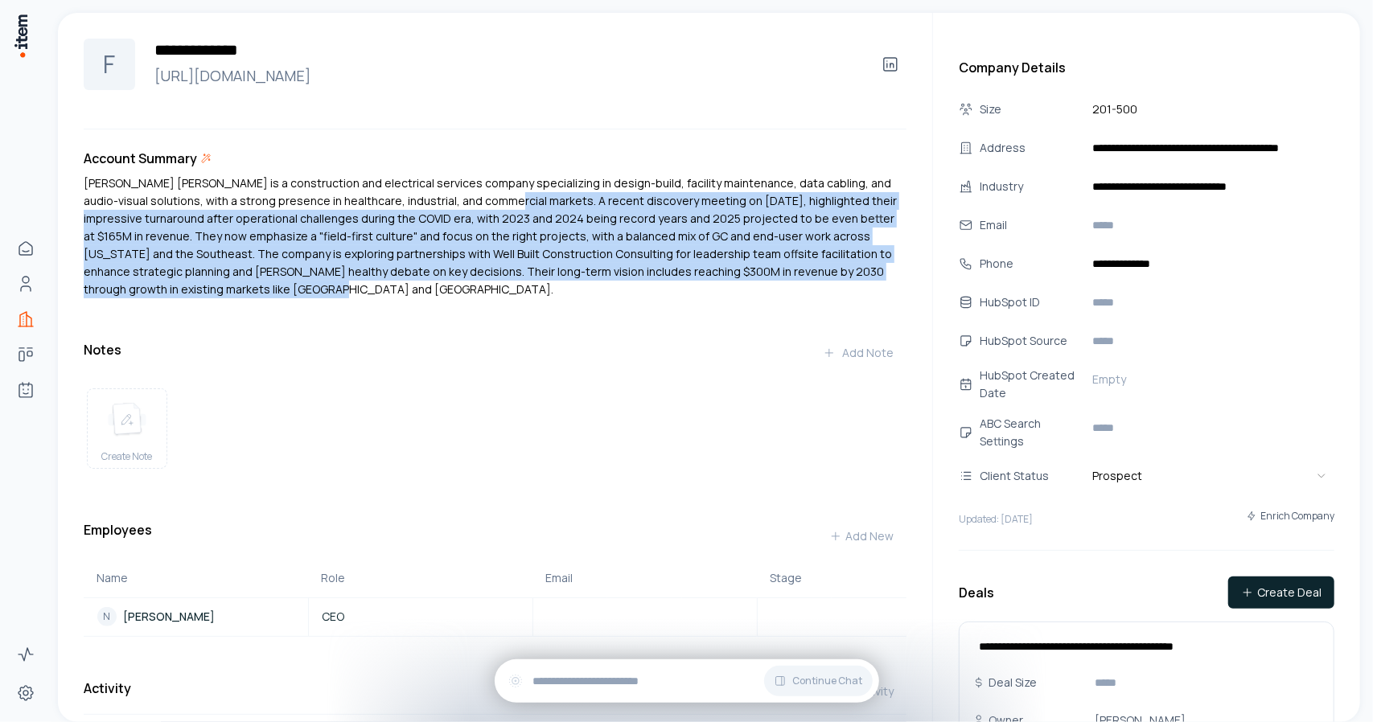
drag, startPoint x: 460, startPoint y: 197, endPoint x: 532, endPoint y: 281, distance: 110.6
click at [532, 281] on div "[PERSON_NAME] [PERSON_NAME] is a construction and electrical services company s…" at bounding box center [495, 237] width 823 height 124
click at [719, 283] on div "[PERSON_NAME] [PERSON_NAME] is a construction and electrical services company s…" at bounding box center [495, 237] width 823 height 124
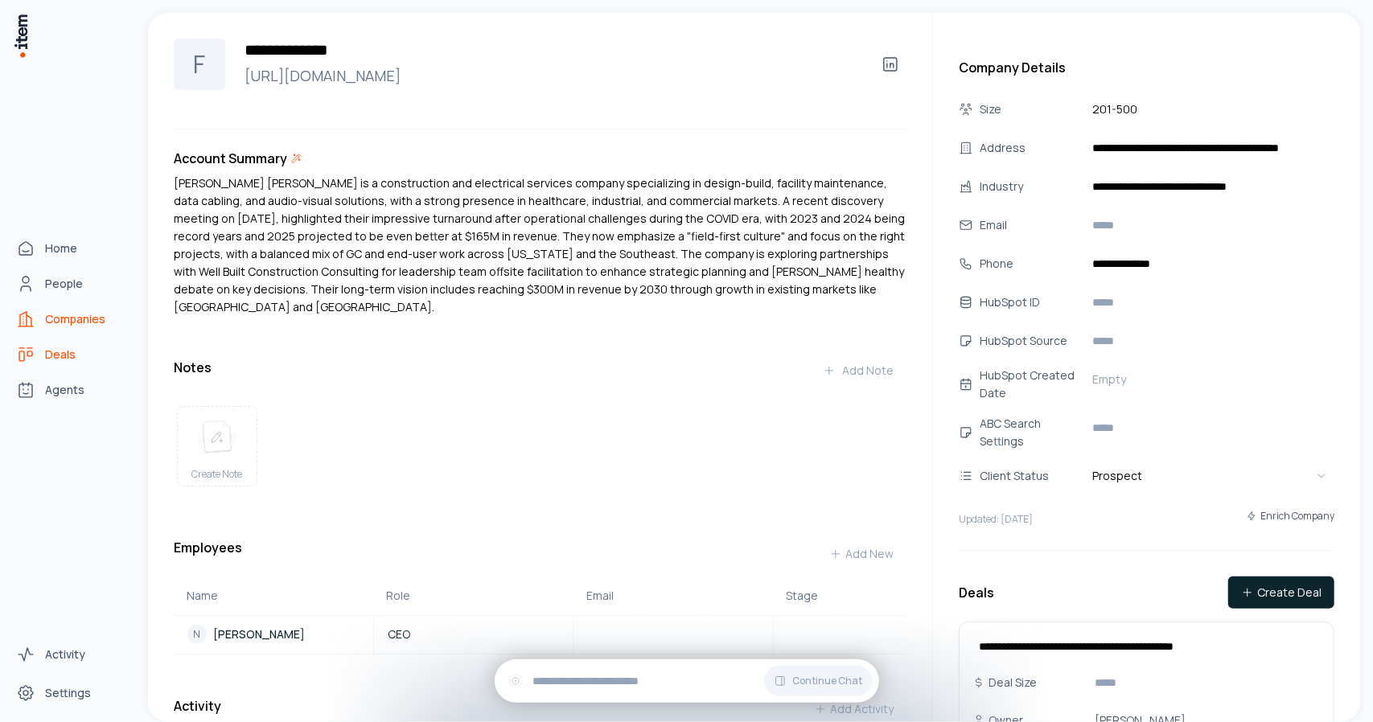
click at [45, 355] on span "Deals" at bounding box center [60, 355] width 31 height 16
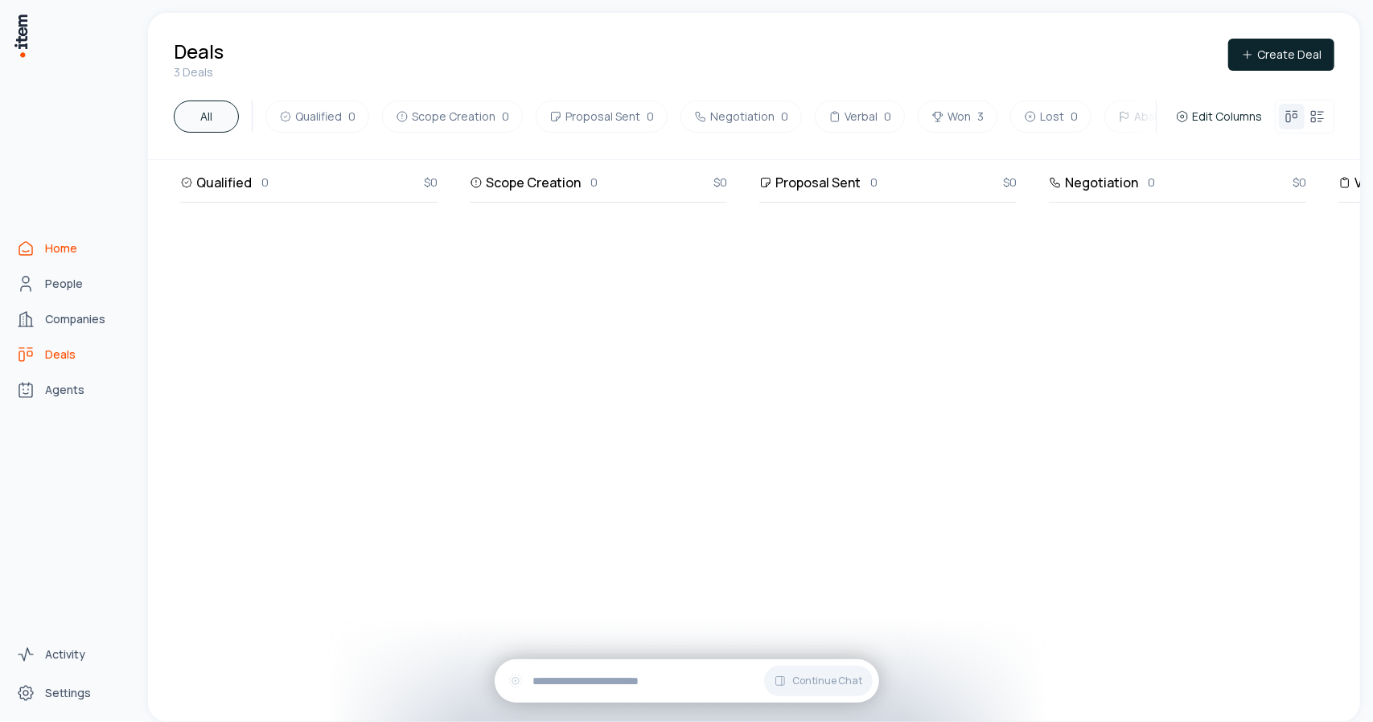
click at [66, 249] on span "Home" at bounding box center [61, 248] width 32 height 16
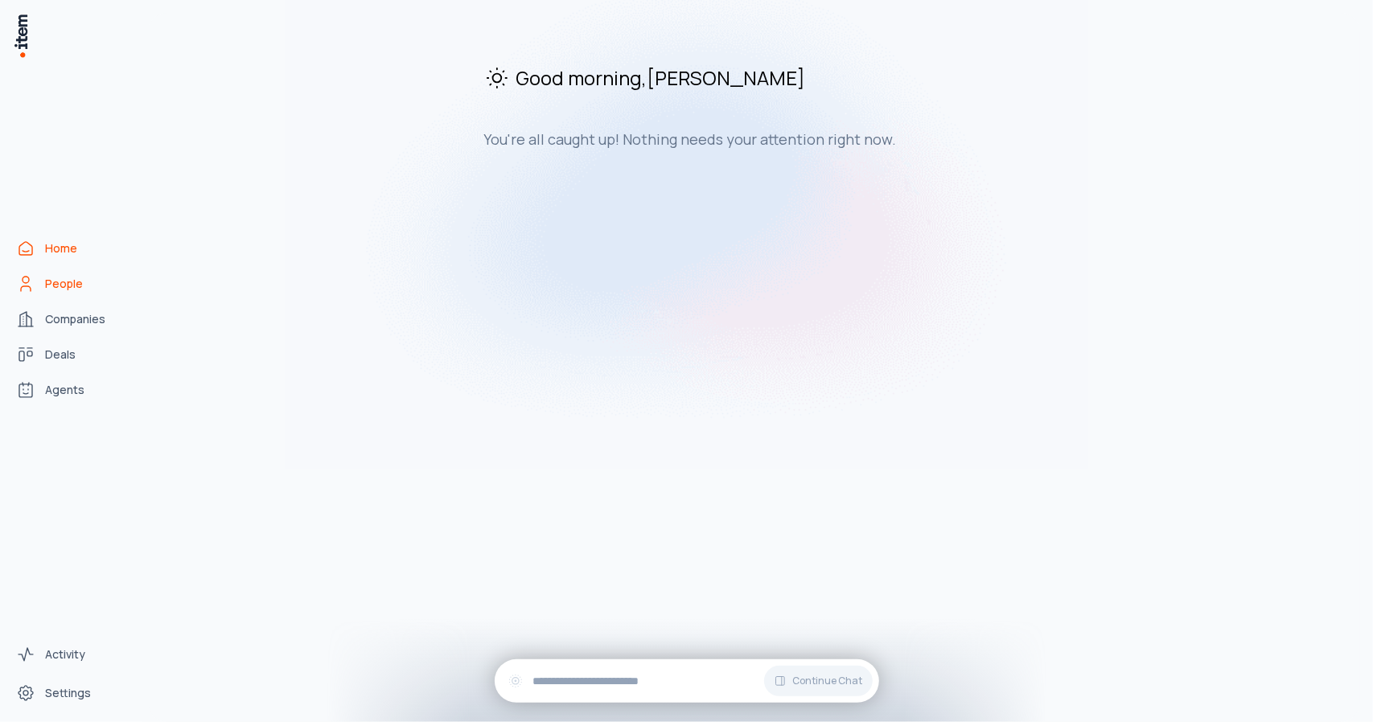
click at [63, 290] on span "People" at bounding box center [64, 284] width 38 height 16
click at [63, 319] on span "Companies" at bounding box center [75, 319] width 60 height 16
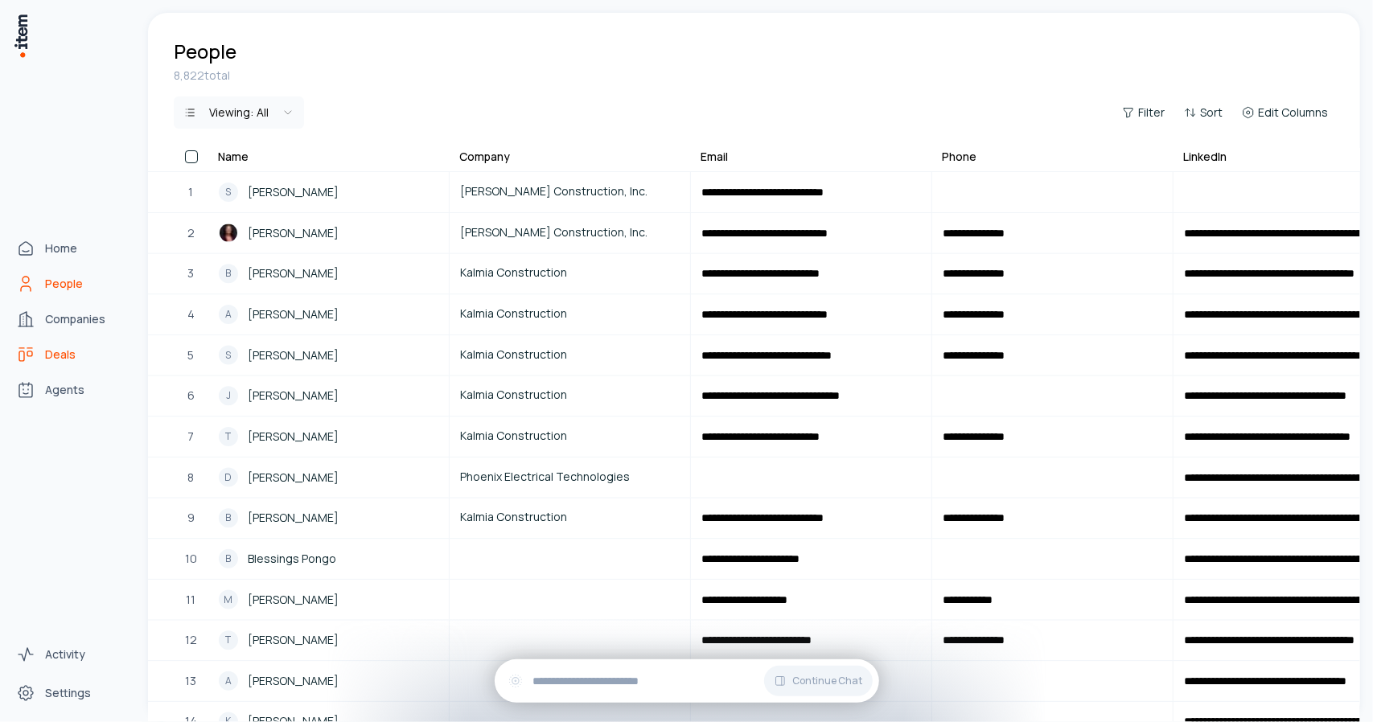
click at [63, 351] on span "Deals" at bounding box center [60, 355] width 31 height 16
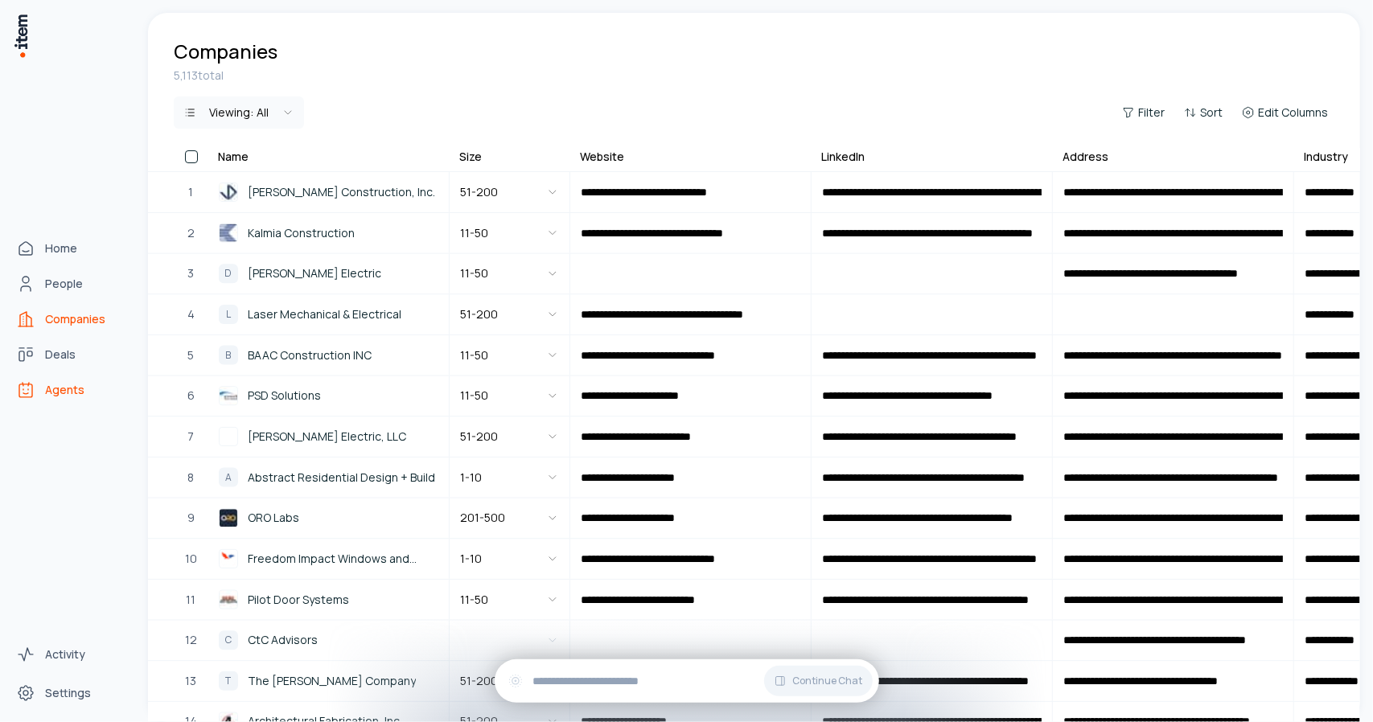
click at [70, 390] on span "Agents" at bounding box center [64, 390] width 39 height 16
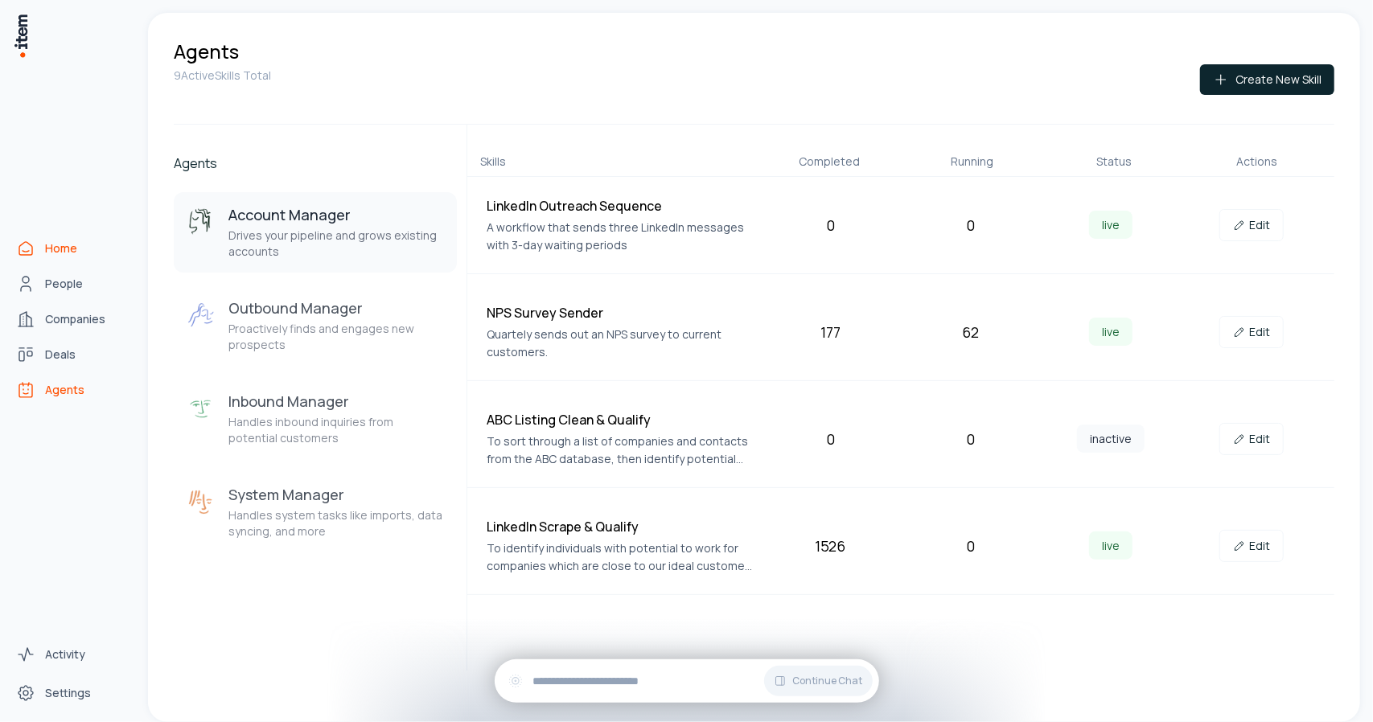
click at [72, 242] on span "Home" at bounding box center [61, 248] width 32 height 16
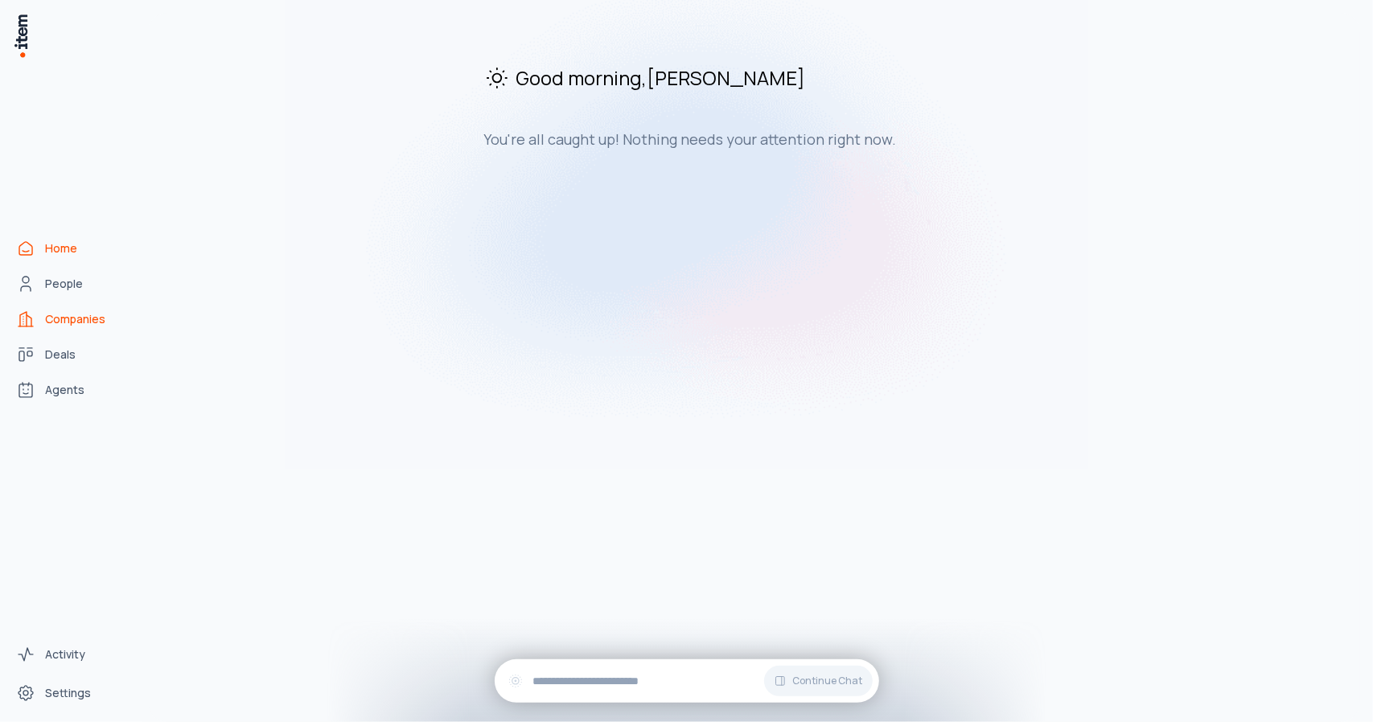
click at [98, 317] on span "Companies" at bounding box center [75, 319] width 60 height 16
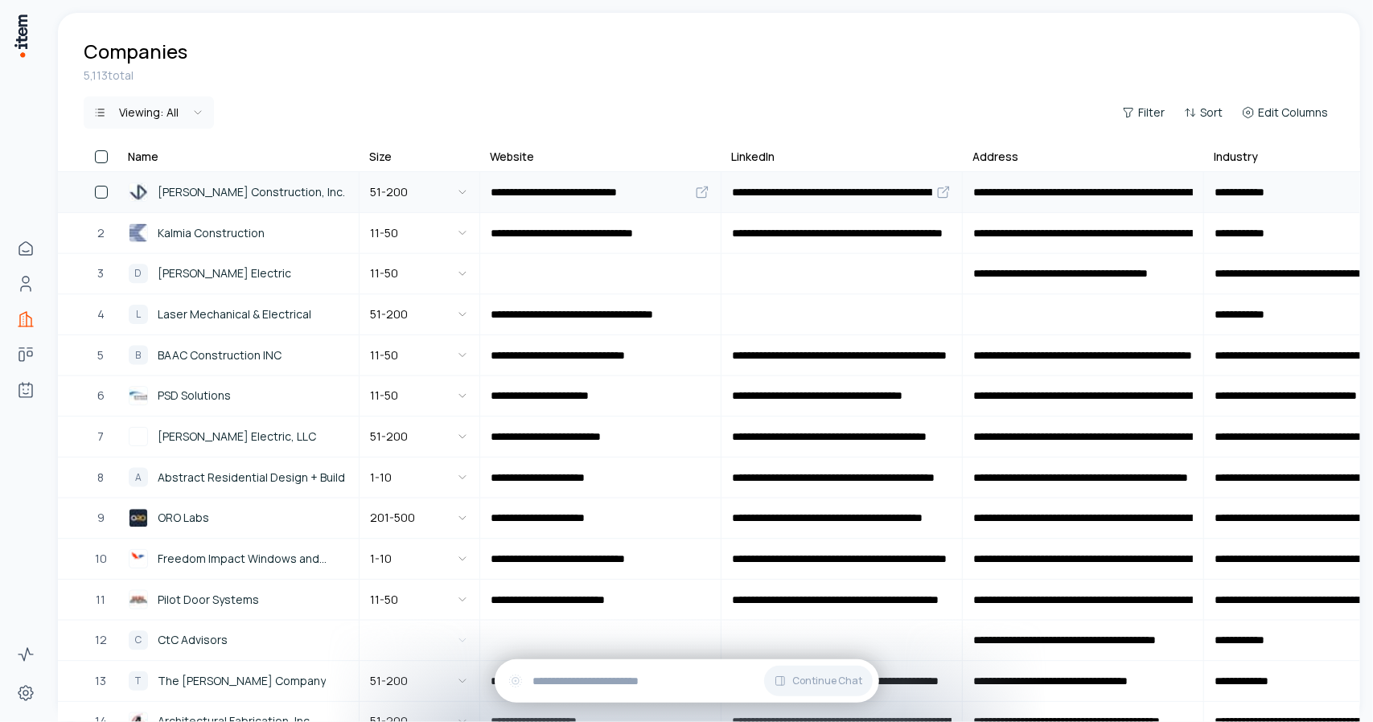
click at [211, 203] on link "[PERSON_NAME] Construction, Inc." at bounding box center [238, 192] width 239 height 39
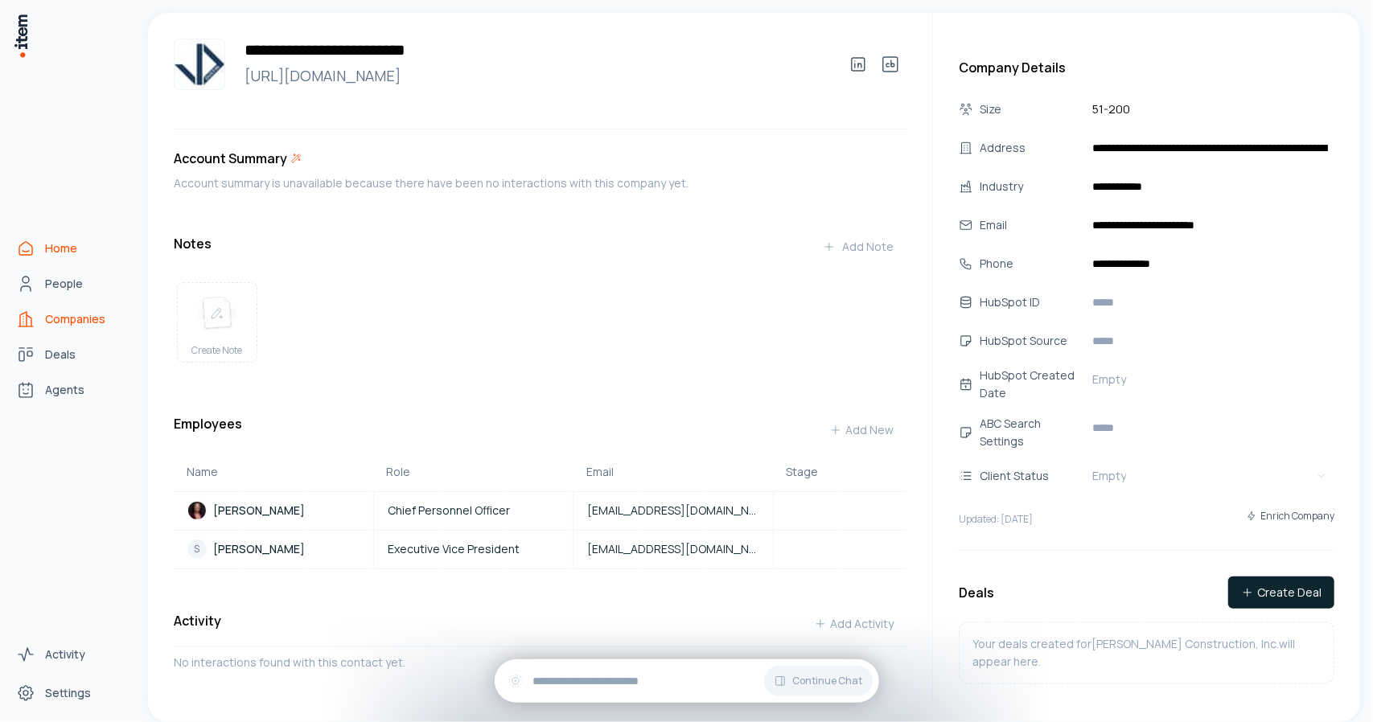
click at [80, 253] on link "Home" at bounding box center [71, 248] width 122 height 32
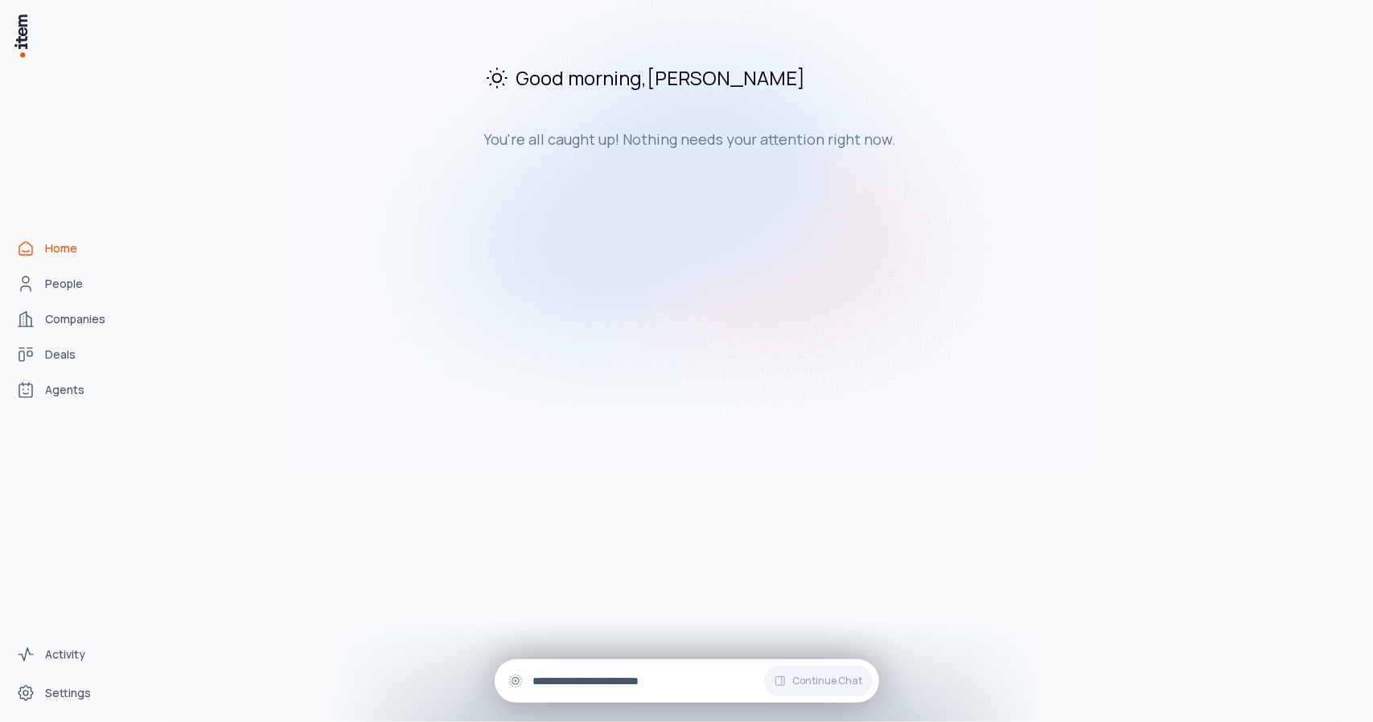
click at [566, 688] on input "text" at bounding box center [699, 681] width 333 height 18
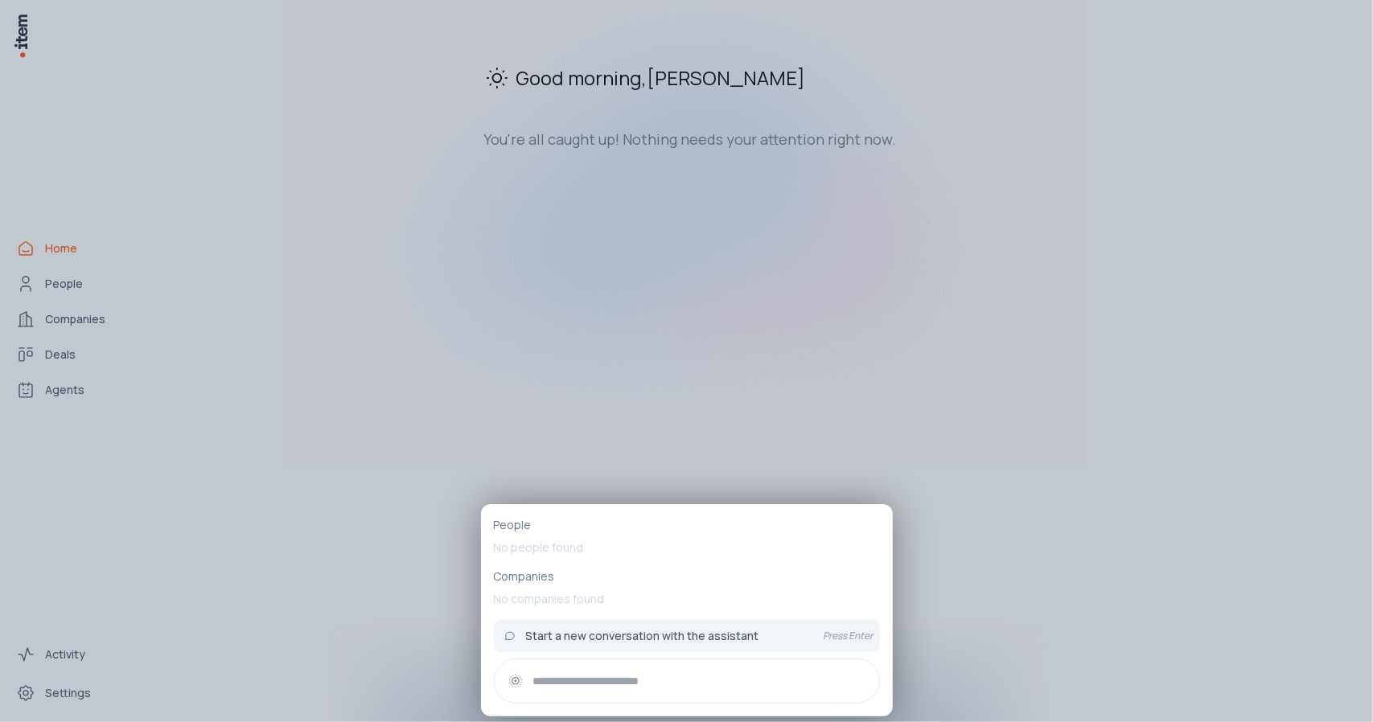
click at [602, 688] on input "text" at bounding box center [699, 681] width 333 height 18
type input "*"
type input "**********"
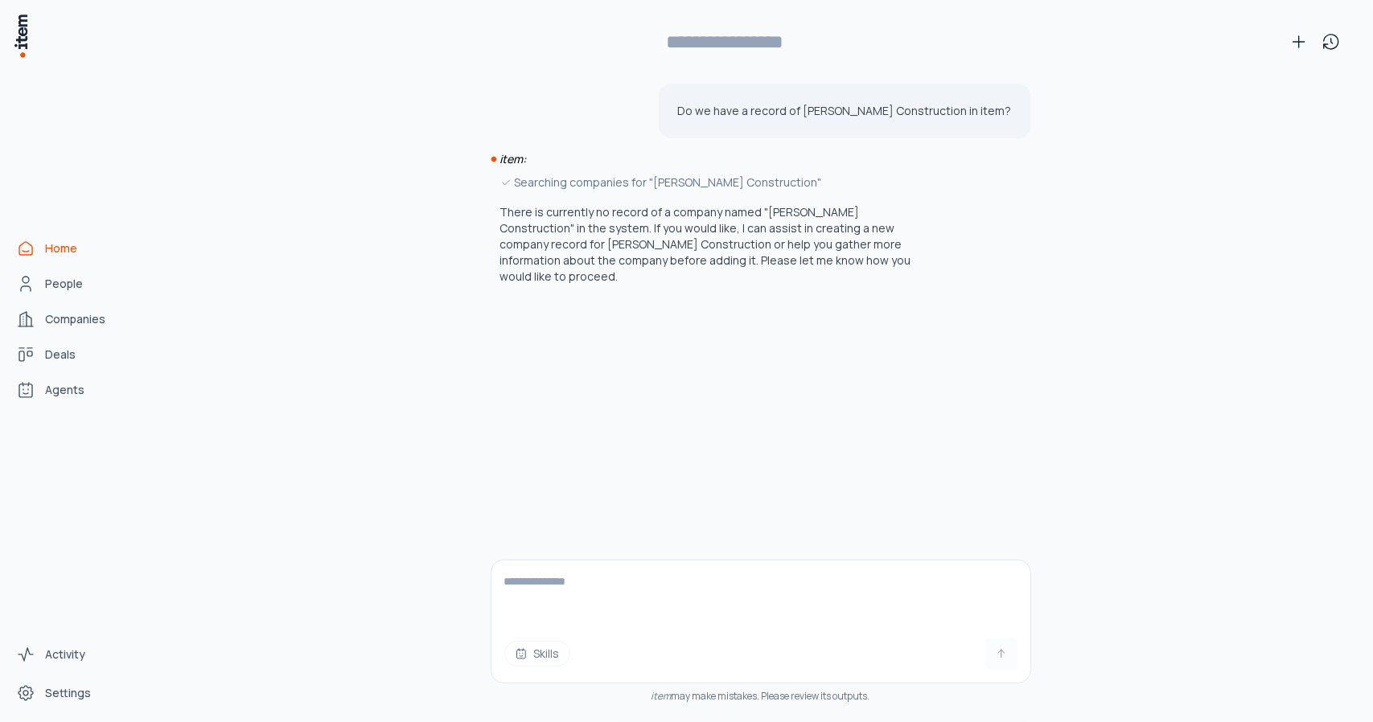
type input "**********"
drag, startPoint x: 840, startPoint y: 116, endPoint x: 972, endPoint y: 117, distance: 131.9
click at [972, 117] on p "Do we have a record of [PERSON_NAME] Construction in item?" at bounding box center [845, 111] width 334 height 16
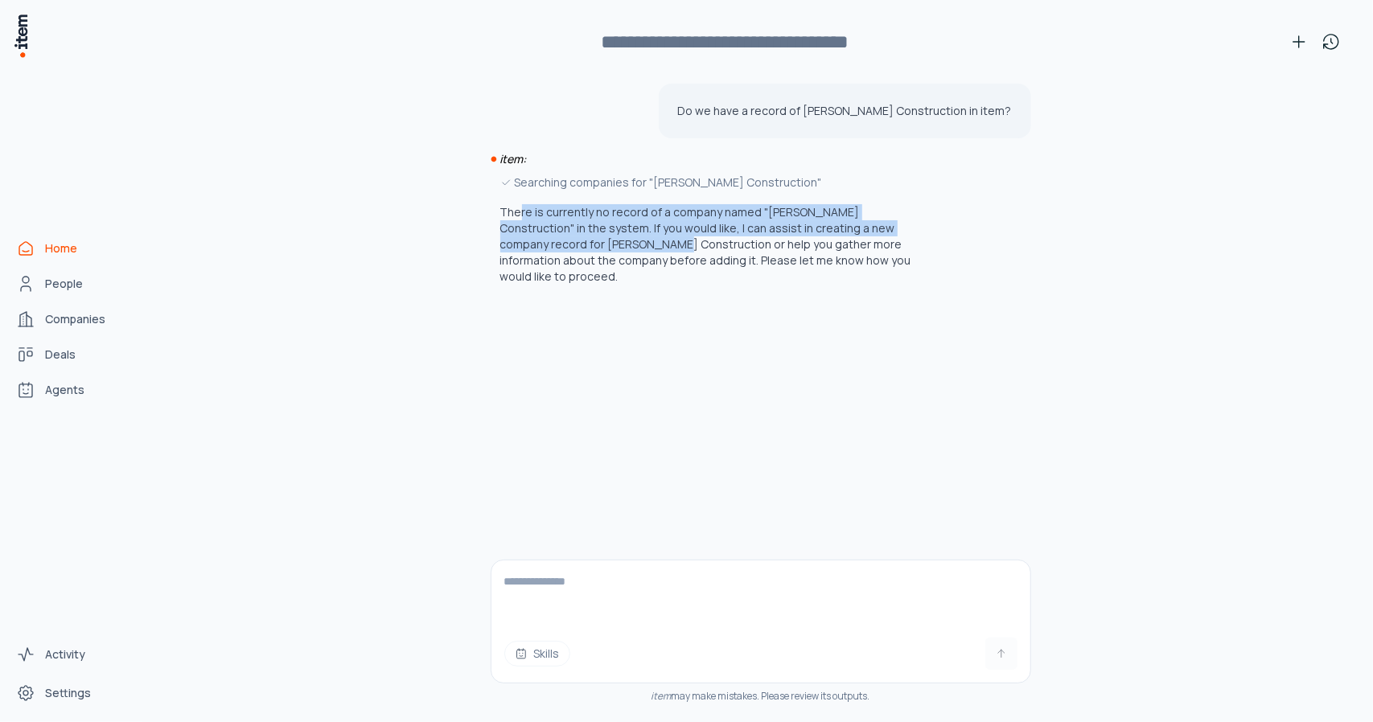
drag, startPoint x: 518, startPoint y: 216, endPoint x: 600, endPoint y: 246, distance: 87.3
click at [582, 241] on p "There is currently no record of a company named "[PERSON_NAME] Construction" in…" at bounding box center [717, 244] width 434 height 80
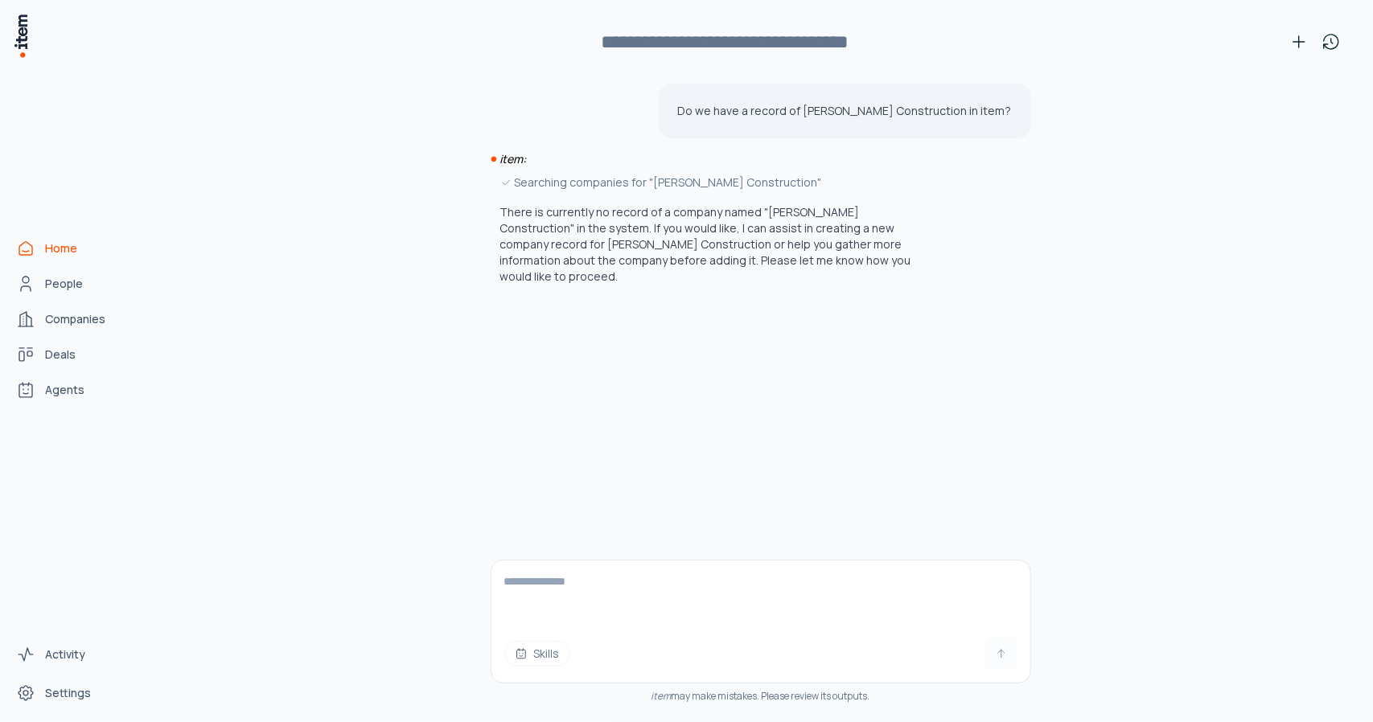
click at [676, 261] on p "There is currently no record of a company named "[PERSON_NAME] Construction" in…" at bounding box center [717, 244] width 434 height 80
click at [560, 586] on textarea at bounding box center [760, 593] width 539 height 64
type textarea "**********"
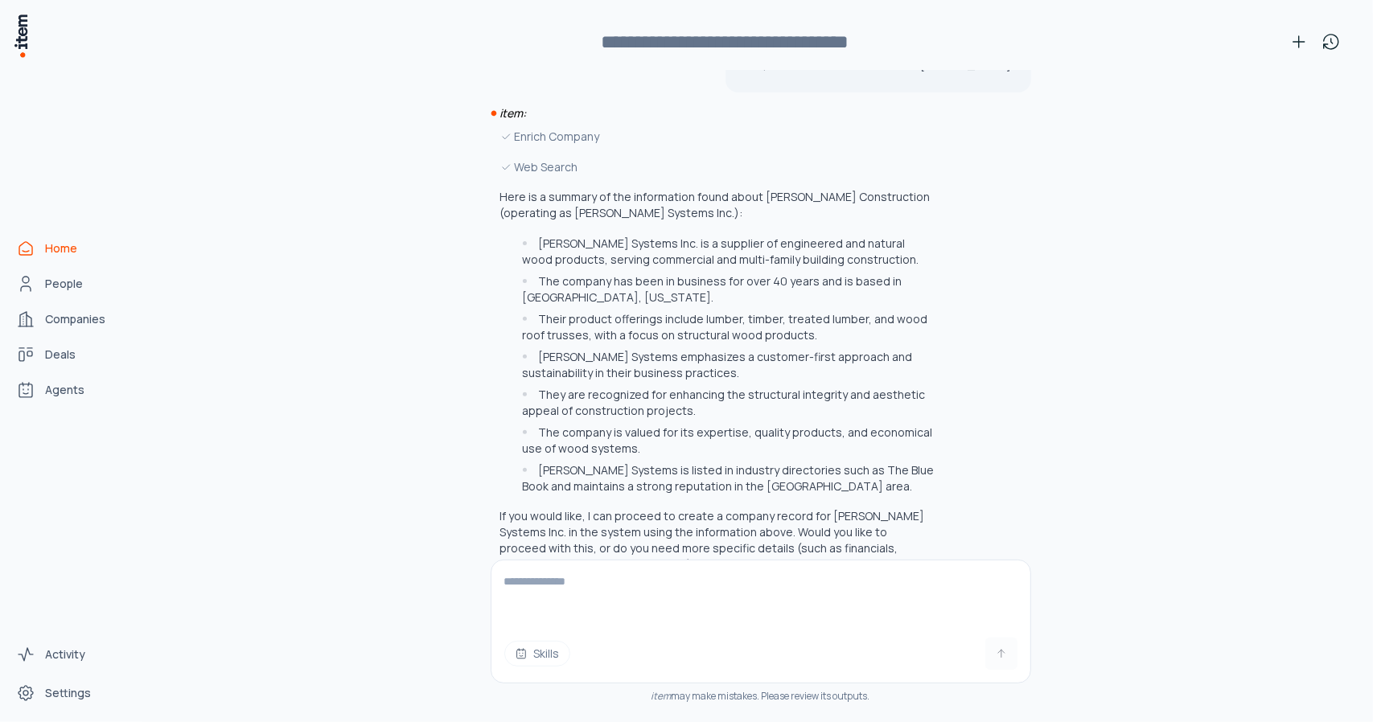
scroll to position [294, 0]
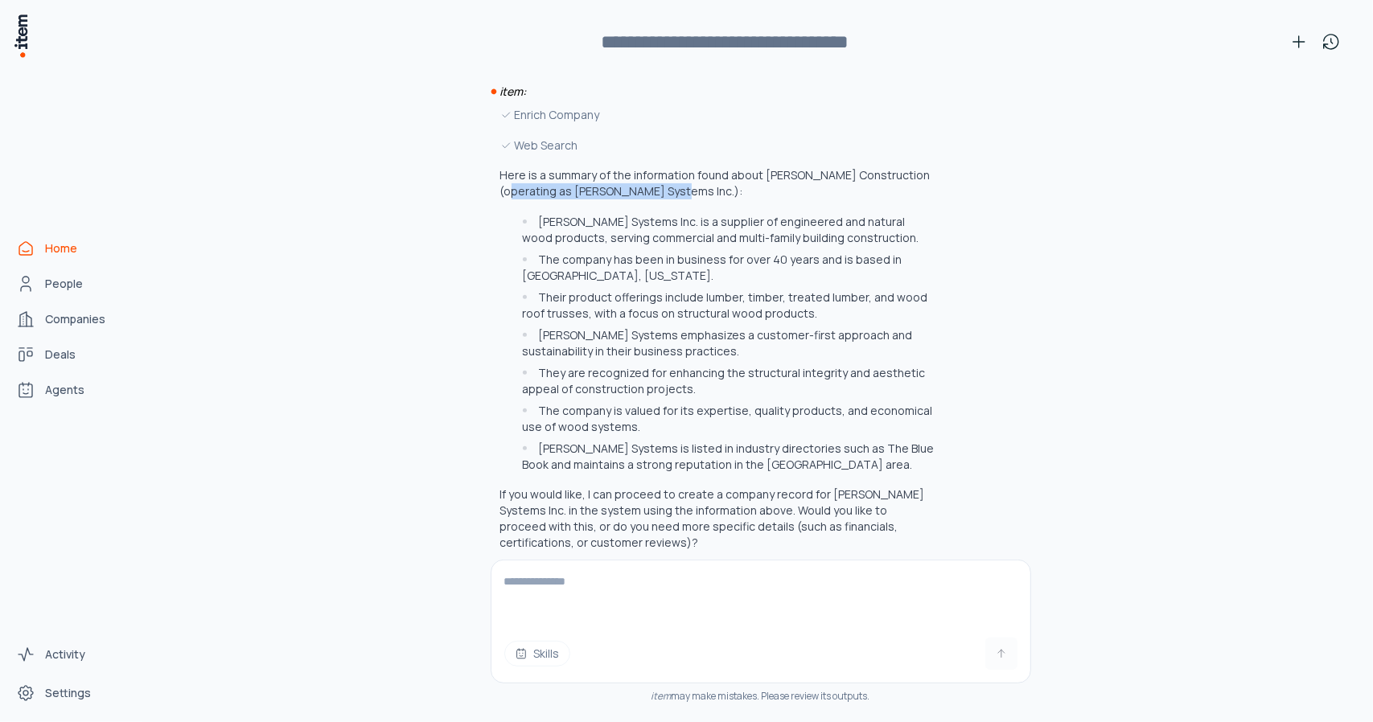
drag, startPoint x: 531, startPoint y: 179, endPoint x: 696, endPoint y: 170, distance: 165.1
click at [696, 170] on p "Here is a summary of the information found about [PERSON_NAME] Construction (op…" at bounding box center [717, 183] width 434 height 32
click at [705, 181] on p "Here is a summary of the information found about [PERSON_NAME] Construction (op…" at bounding box center [717, 183] width 434 height 32
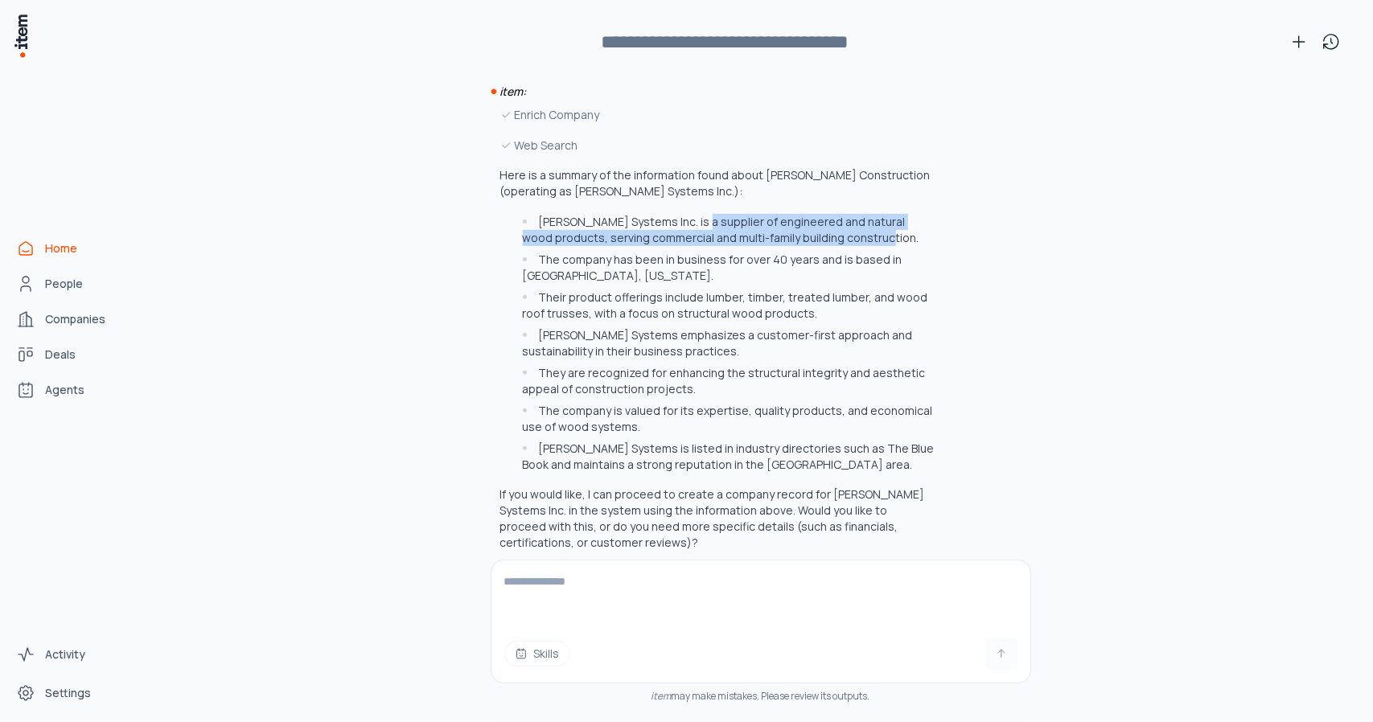
drag, startPoint x: 693, startPoint y: 207, endPoint x: 905, endPoint y: 220, distance: 211.9
click at [905, 220] on li "[PERSON_NAME] Systems Inc. is a supplier of engineered and natural wood product…" at bounding box center [726, 230] width 416 height 32
click at [717, 262] on li "The company has been in business for over 40 years and is based in [GEOGRAPHIC_…" at bounding box center [726, 268] width 416 height 32
drag, startPoint x: 553, startPoint y: 587, endPoint x: 564, endPoint y: 585, distance: 11.4
click at [553, 587] on textarea at bounding box center [761, 593] width 540 height 64
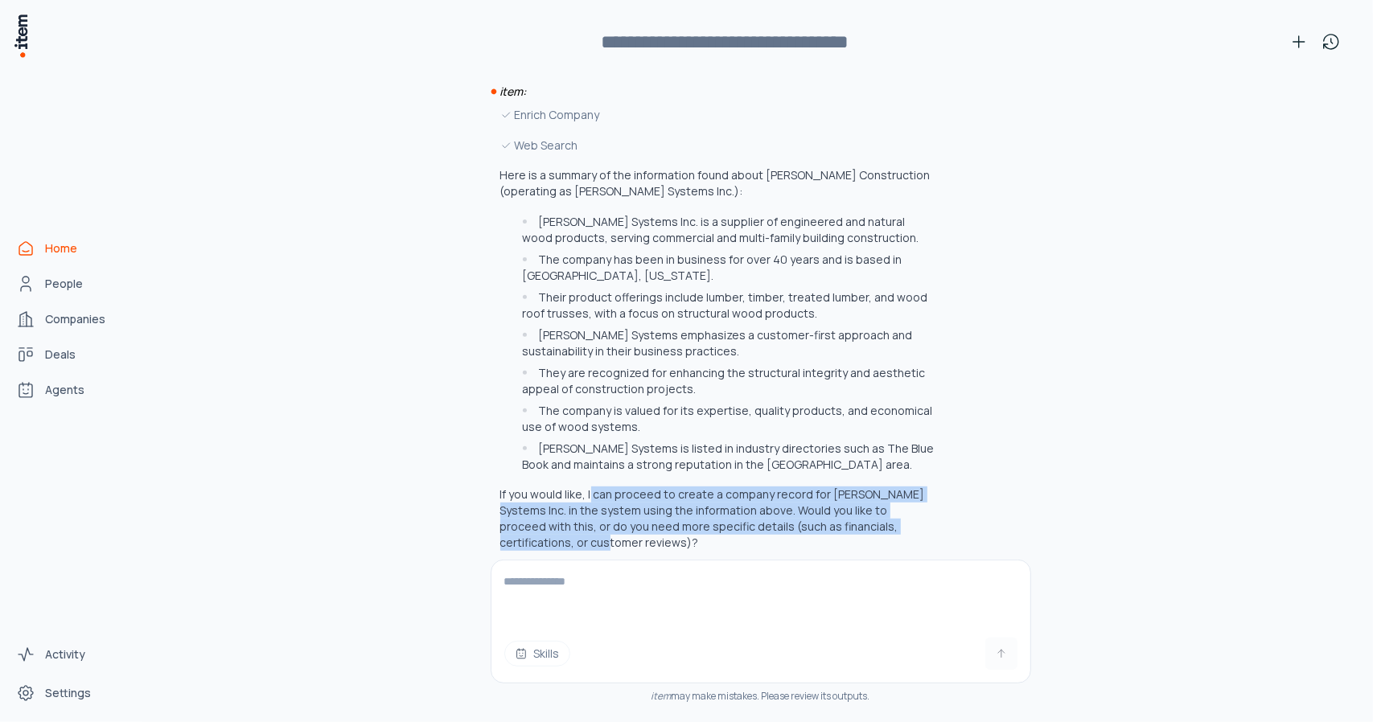
drag, startPoint x: 581, startPoint y: 479, endPoint x: 930, endPoint y: 517, distance: 351.2
click at [931, 518] on div "Enrich Company Web Search Here is a summary of the information found about [PER…" at bounding box center [722, 328] width 463 height 445
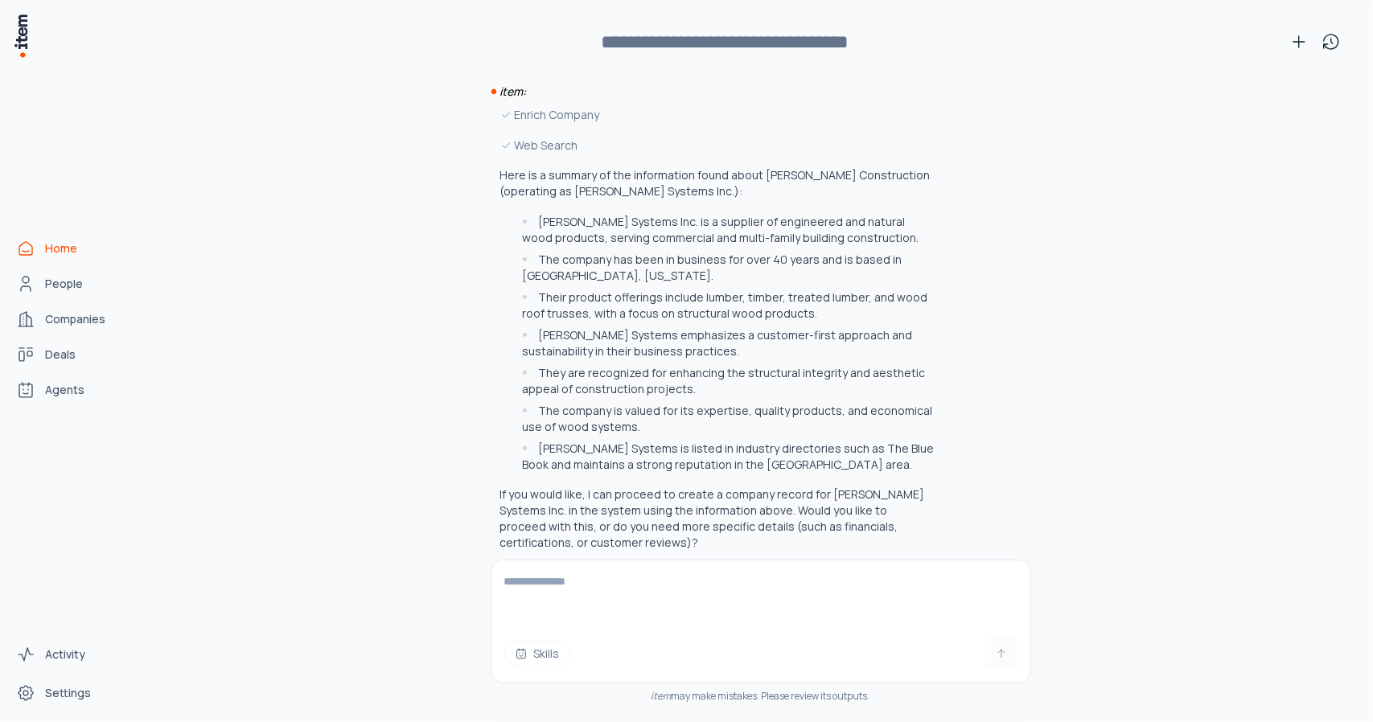
click at [555, 587] on textarea at bounding box center [761, 593] width 540 height 64
type textarea "**********"
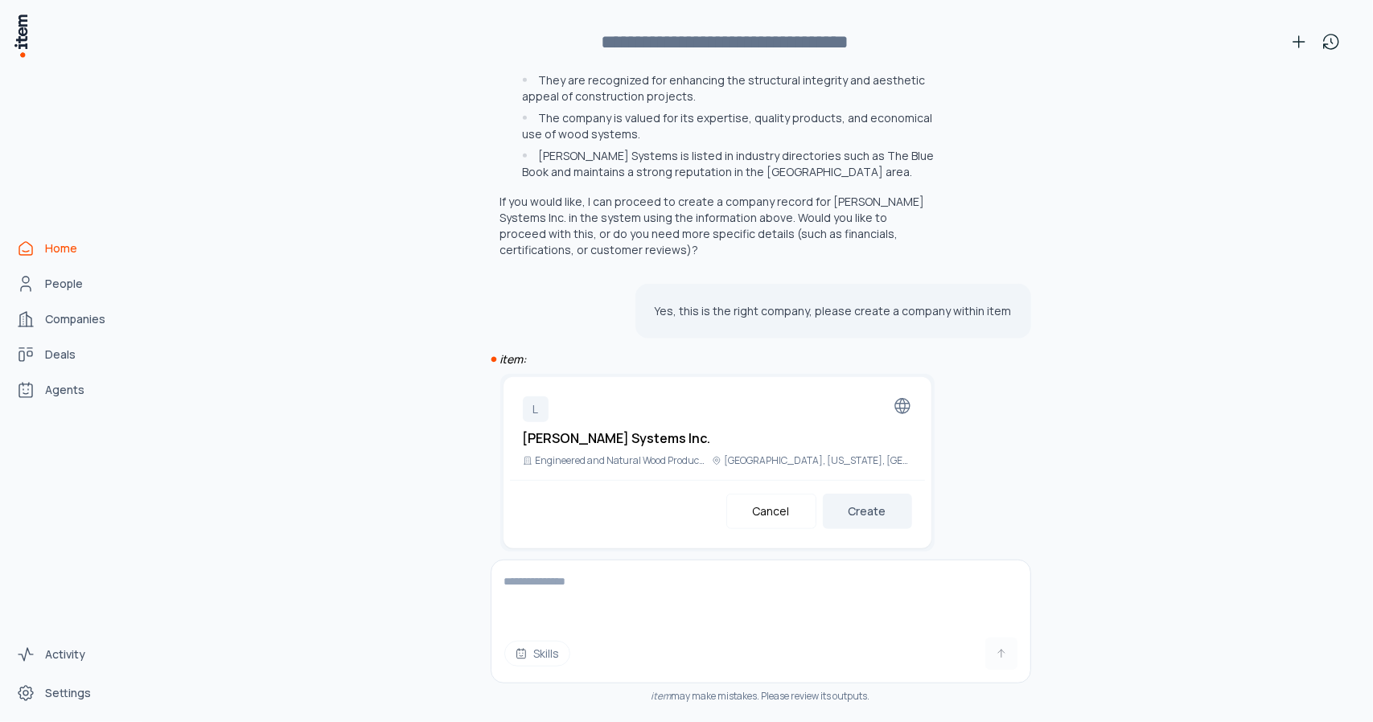
scroll to position [588, 0]
click at [867, 503] on button "Create" at bounding box center [867, 510] width 89 height 35
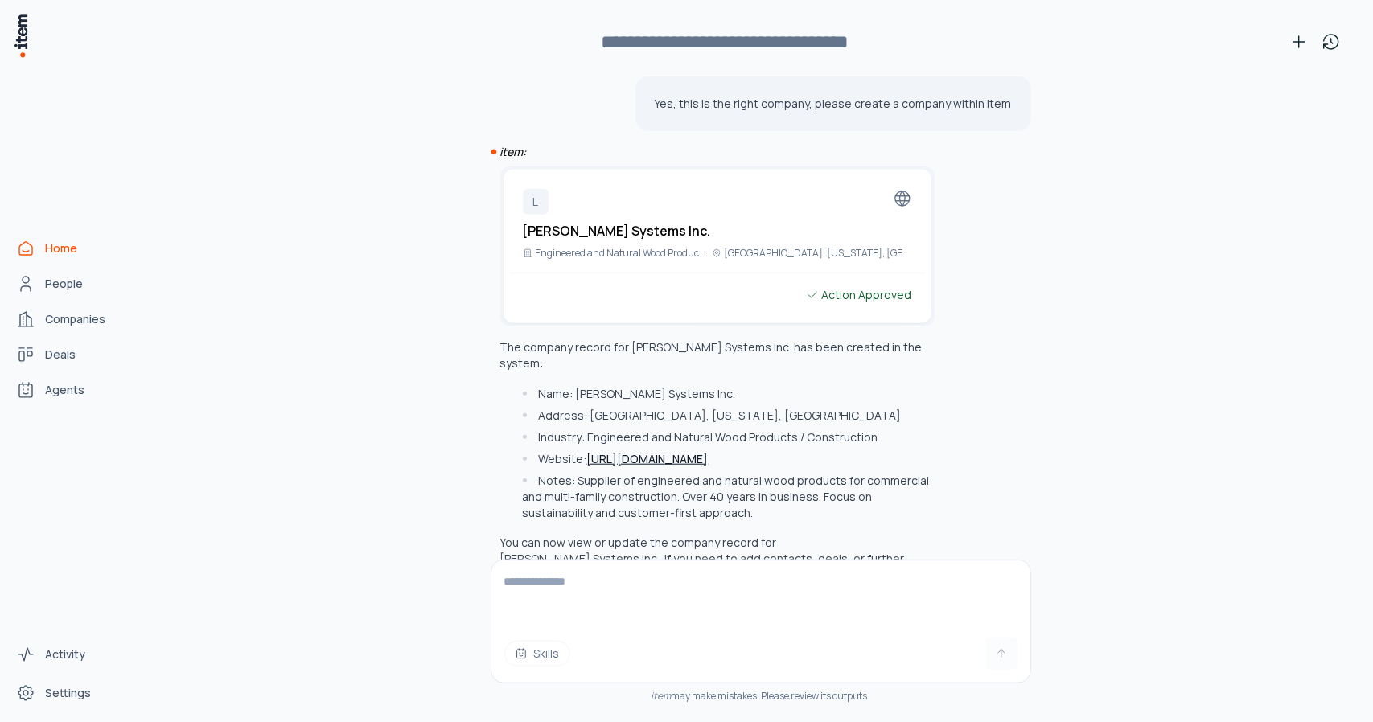
scroll to position [811, 0]
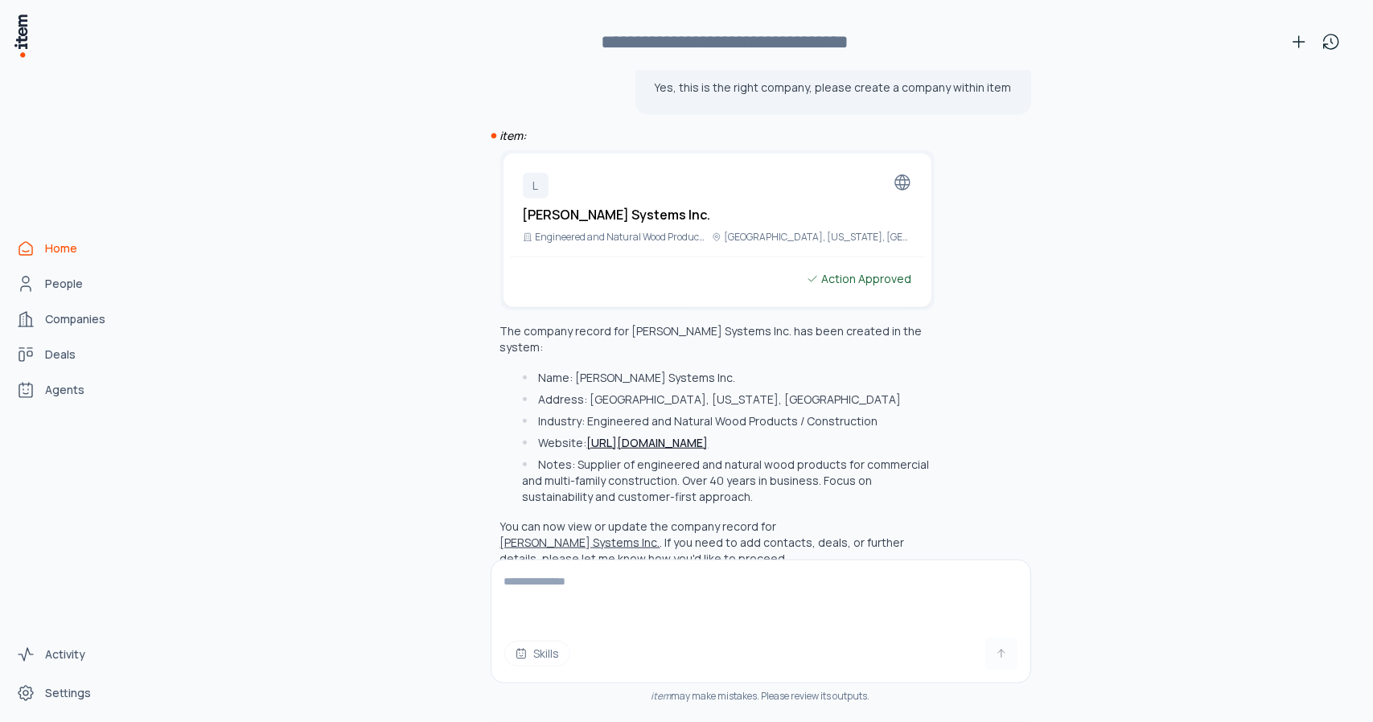
drag, startPoint x: 561, startPoint y: 584, endPoint x: 584, endPoint y: 584, distance: 22.5
click at [561, 584] on textarea at bounding box center [761, 593] width 540 height 64
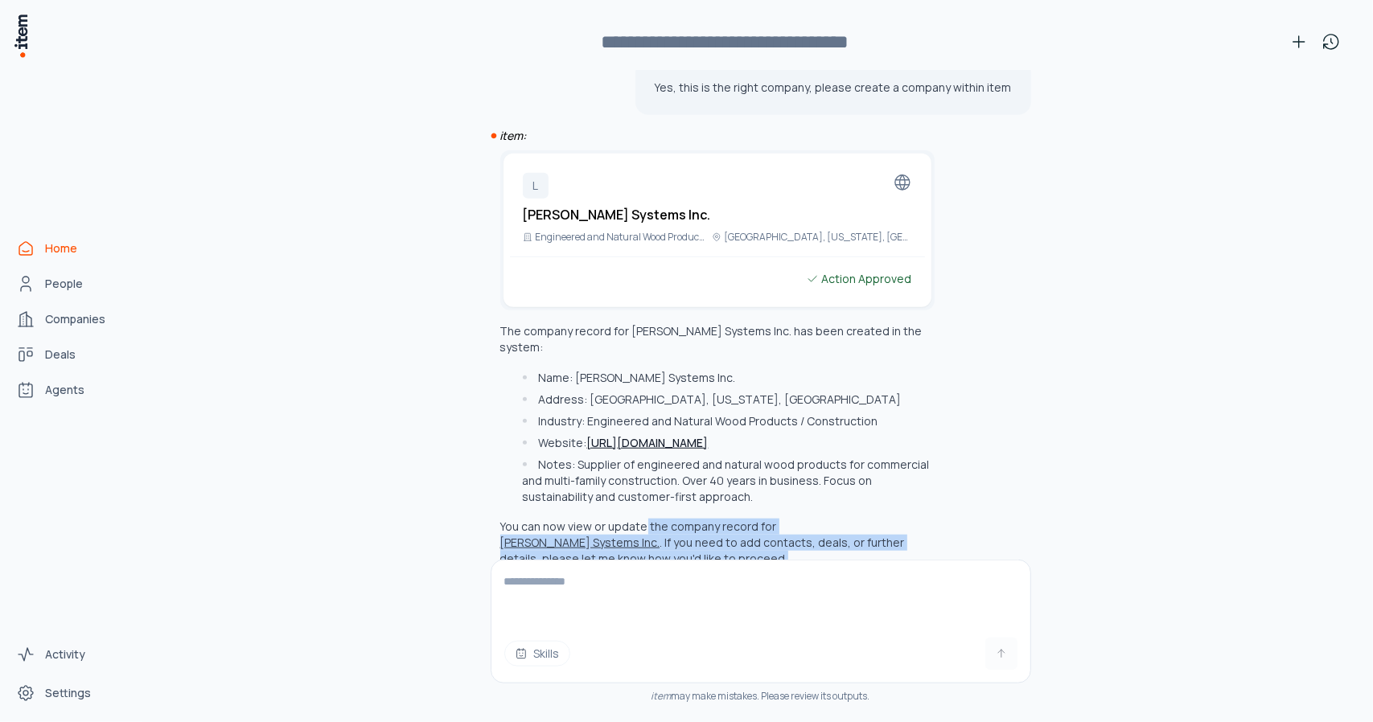
drag, startPoint x: 635, startPoint y: 489, endPoint x: 930, endPoint y: 522, distance: 296.2
click at [931, 522] on div "L [PERSON_NAME] Systems Inc. Engineered and Natural Wood Products / Constructio…" at bounding box center [722, 358] width 463 height 417
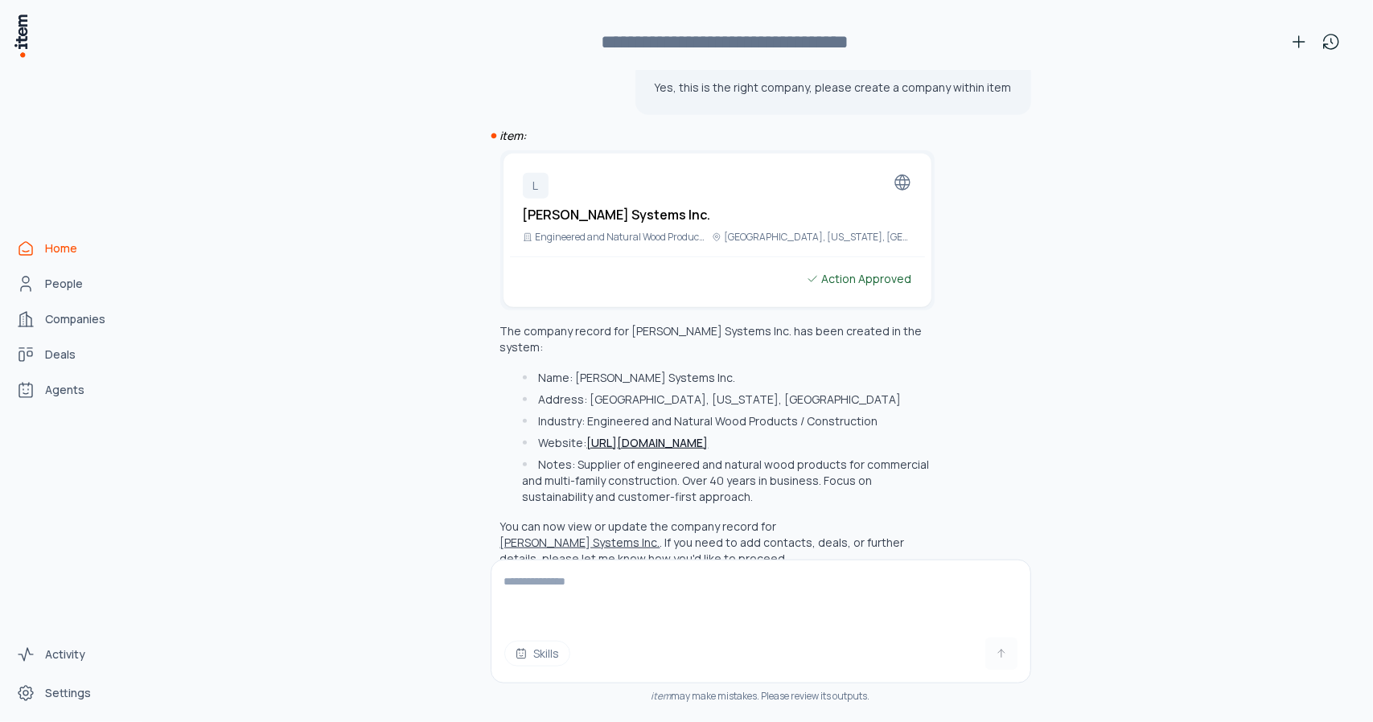
click at [602, 592] on textarea at bounding box center [761, 593] width 540 height 64
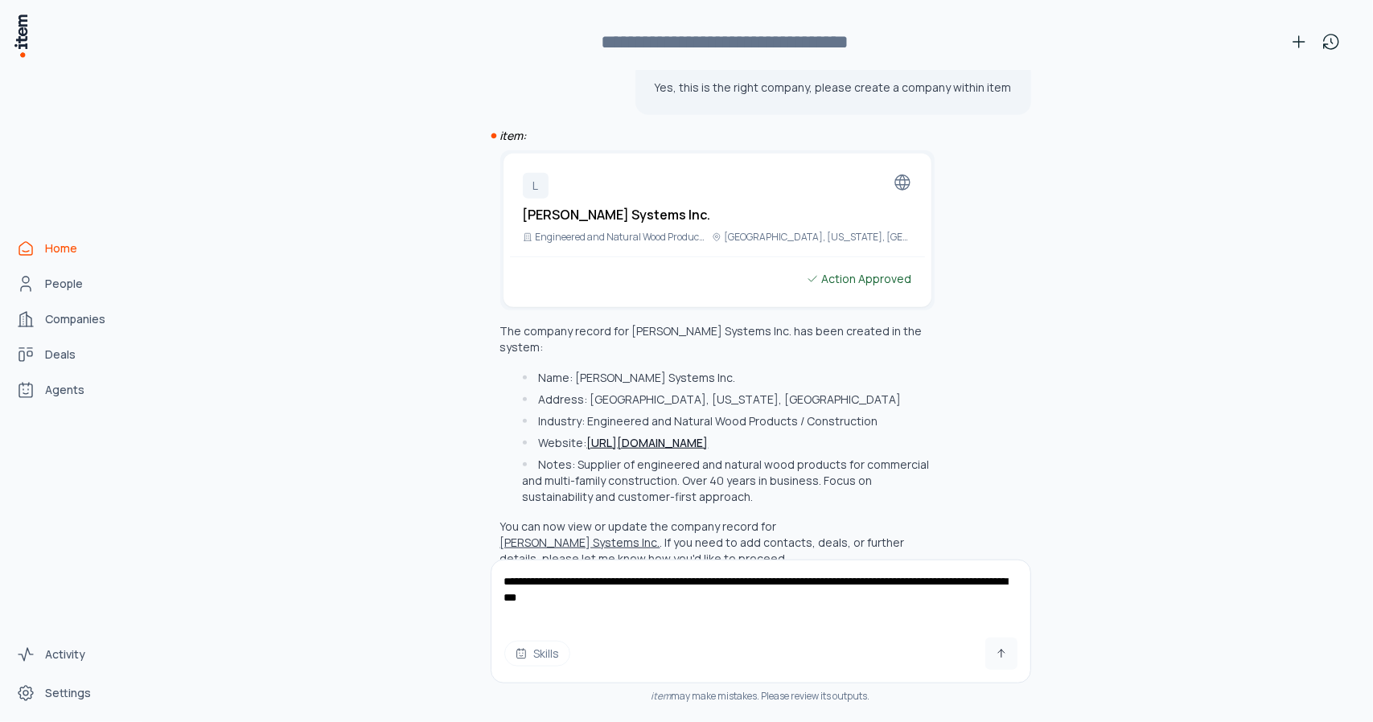
type textarea "**********"
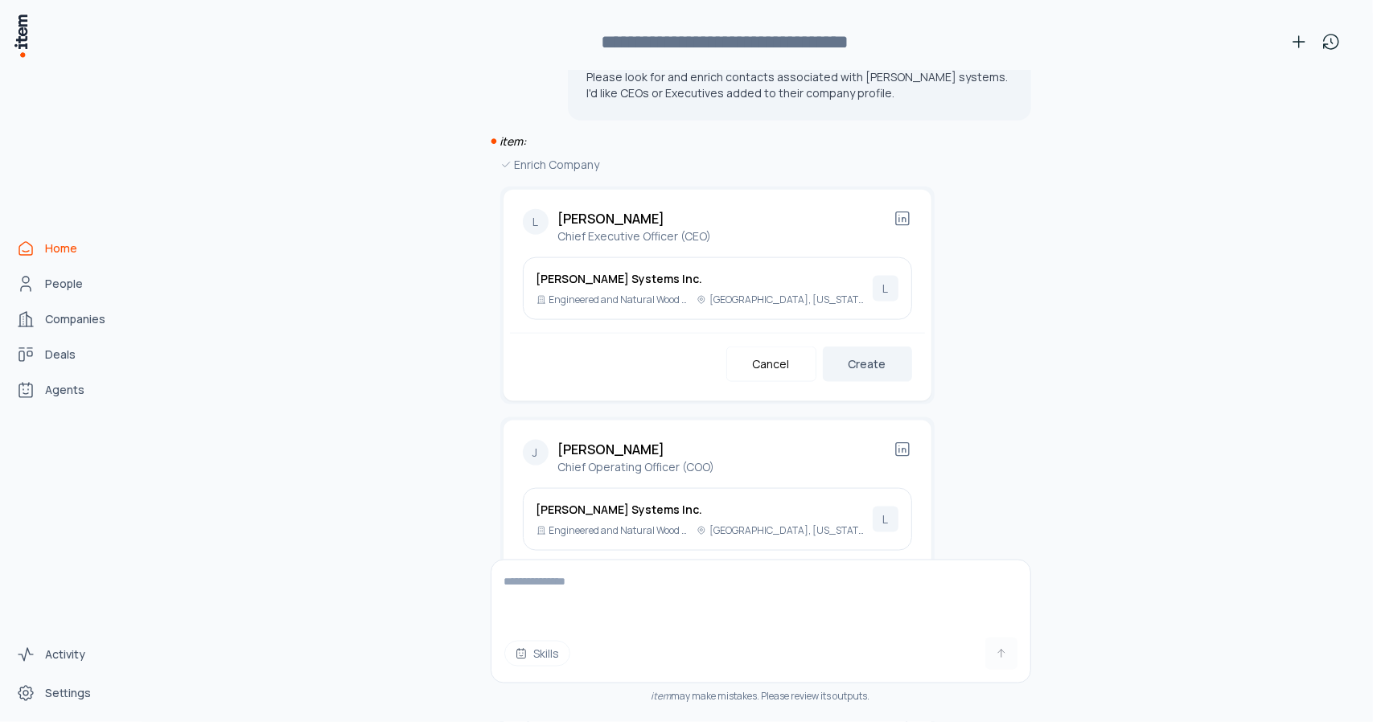
scroll to position [1329, 0]
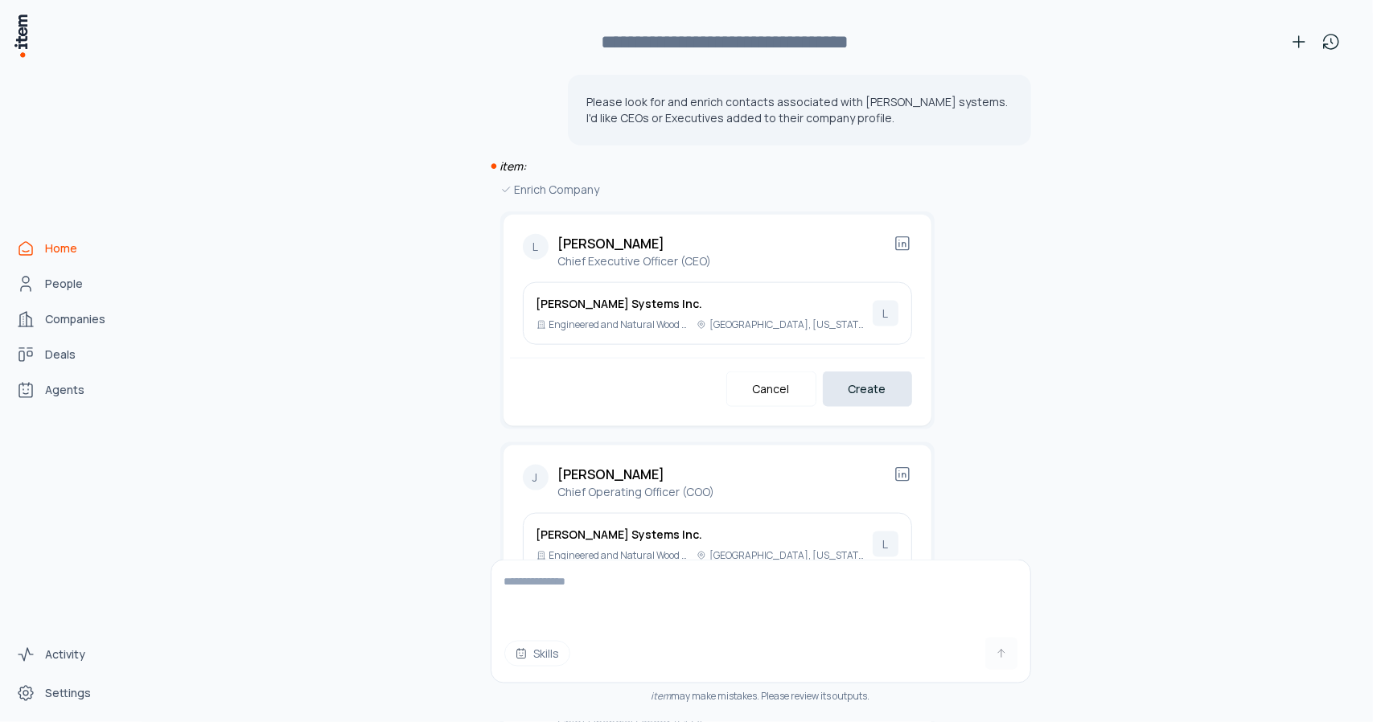
click at [866, 372] on button "Create" at bounding box center [867, 389] width 89 height 35
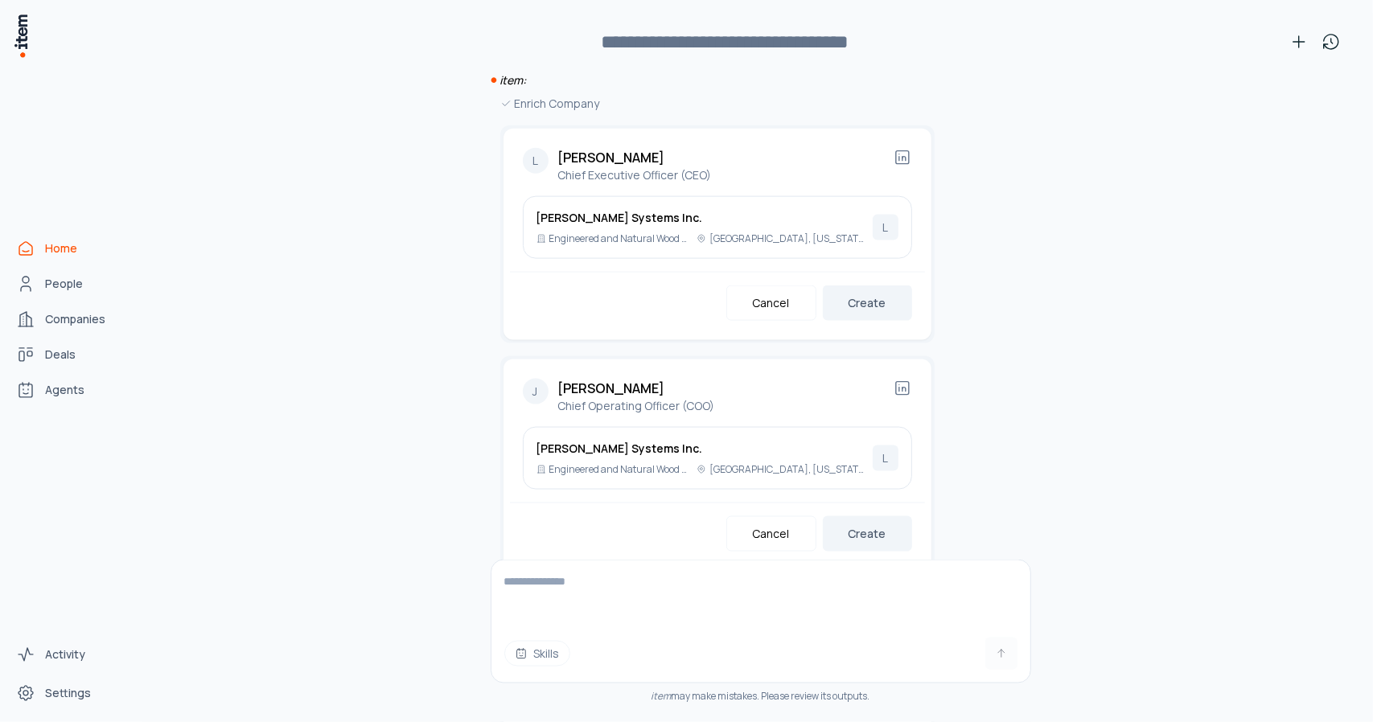
scroll to position [1489, 0]
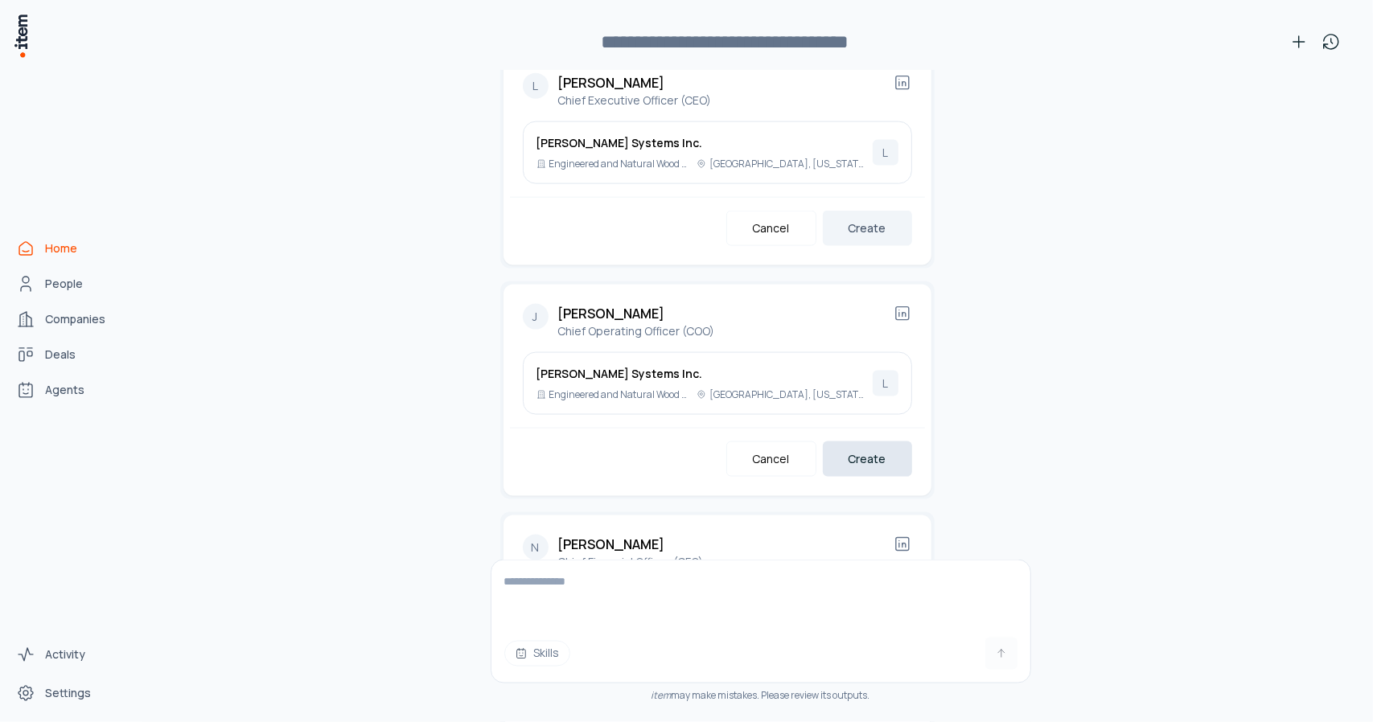
click at [848, 442] on button "Create" at bounding box center [867, 459] width 89 height 35
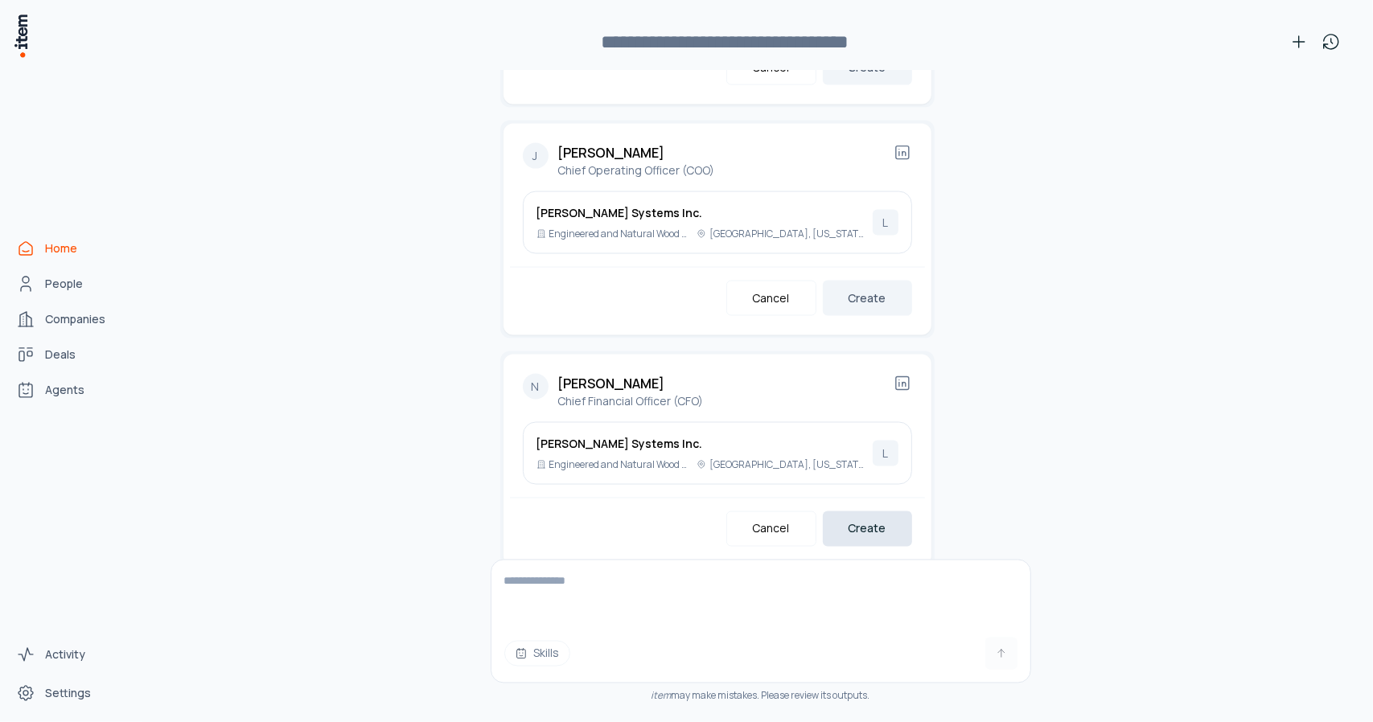
click at [860, 511] on button "Create" at bounding box center [867, 528] width 89 height 35
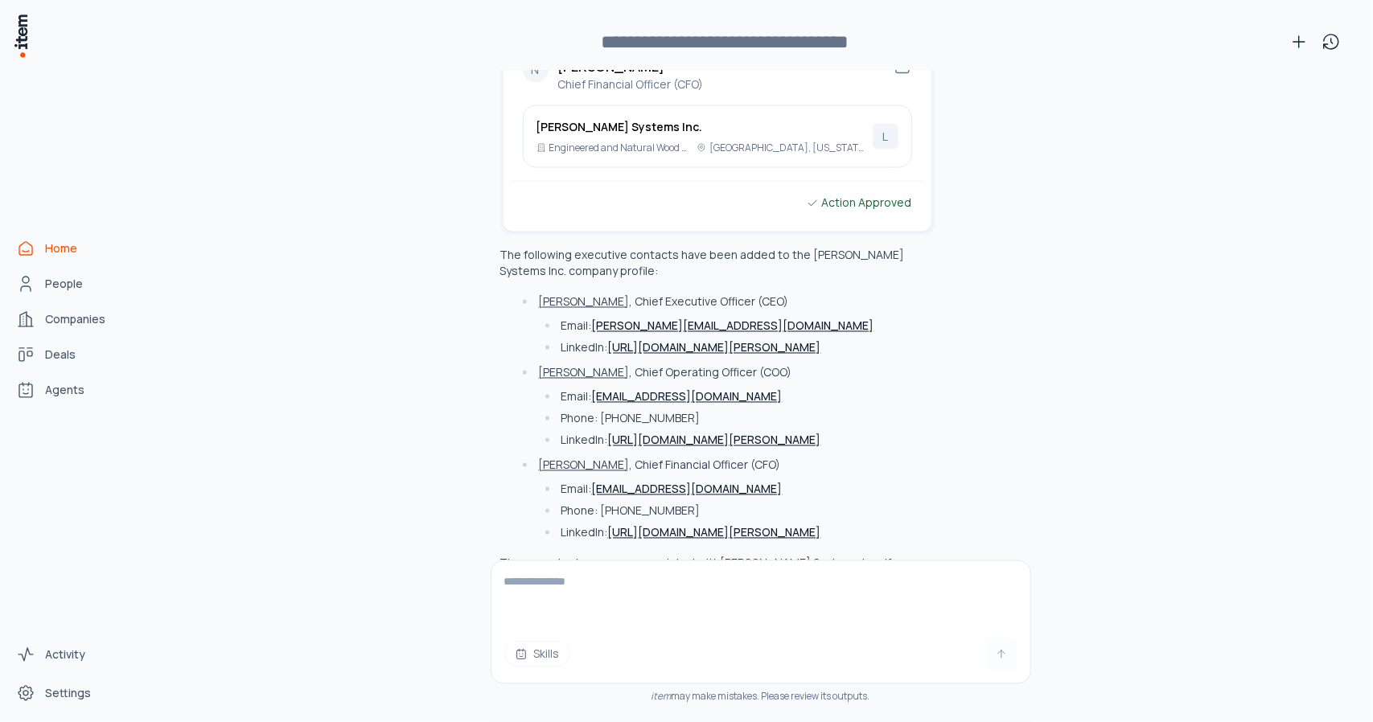
scroll to position [1966, 0]
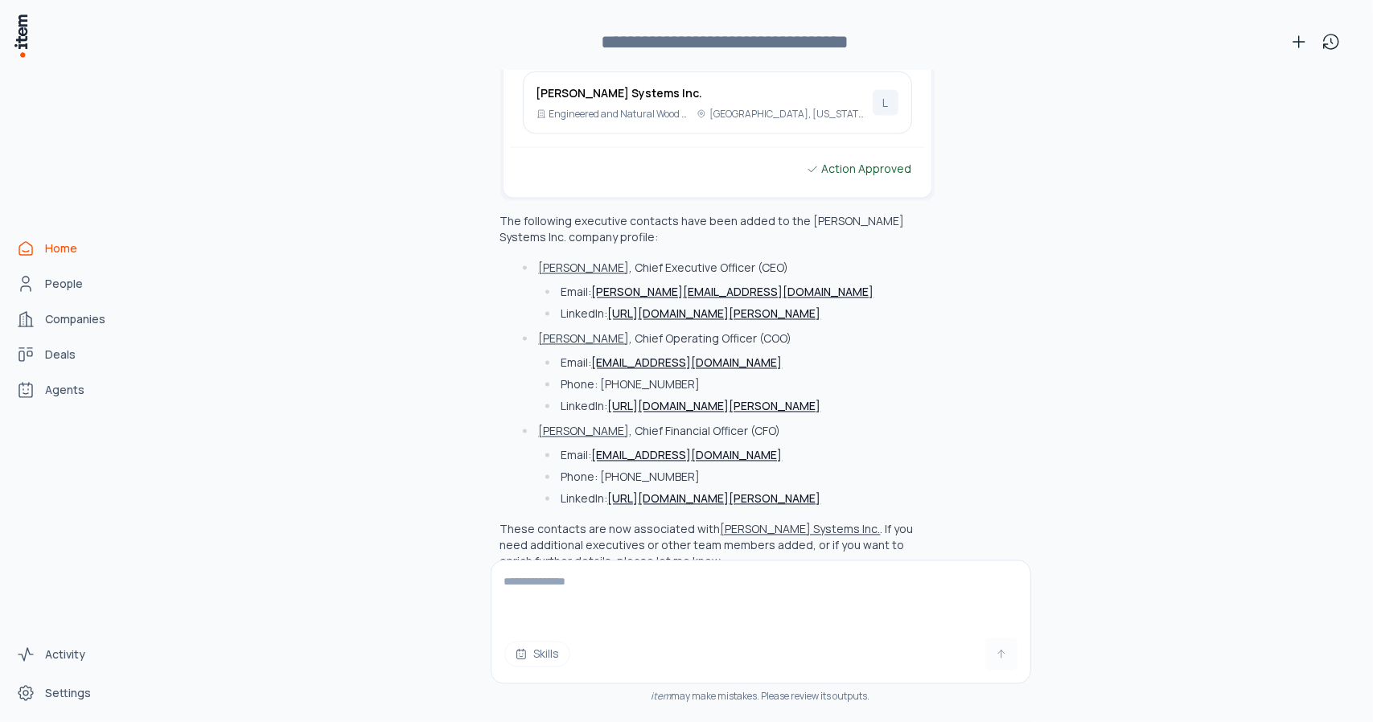
click at [646, 580] on textarea at bounding box center [761, 593] width 540 height 64
type textarea "**********"
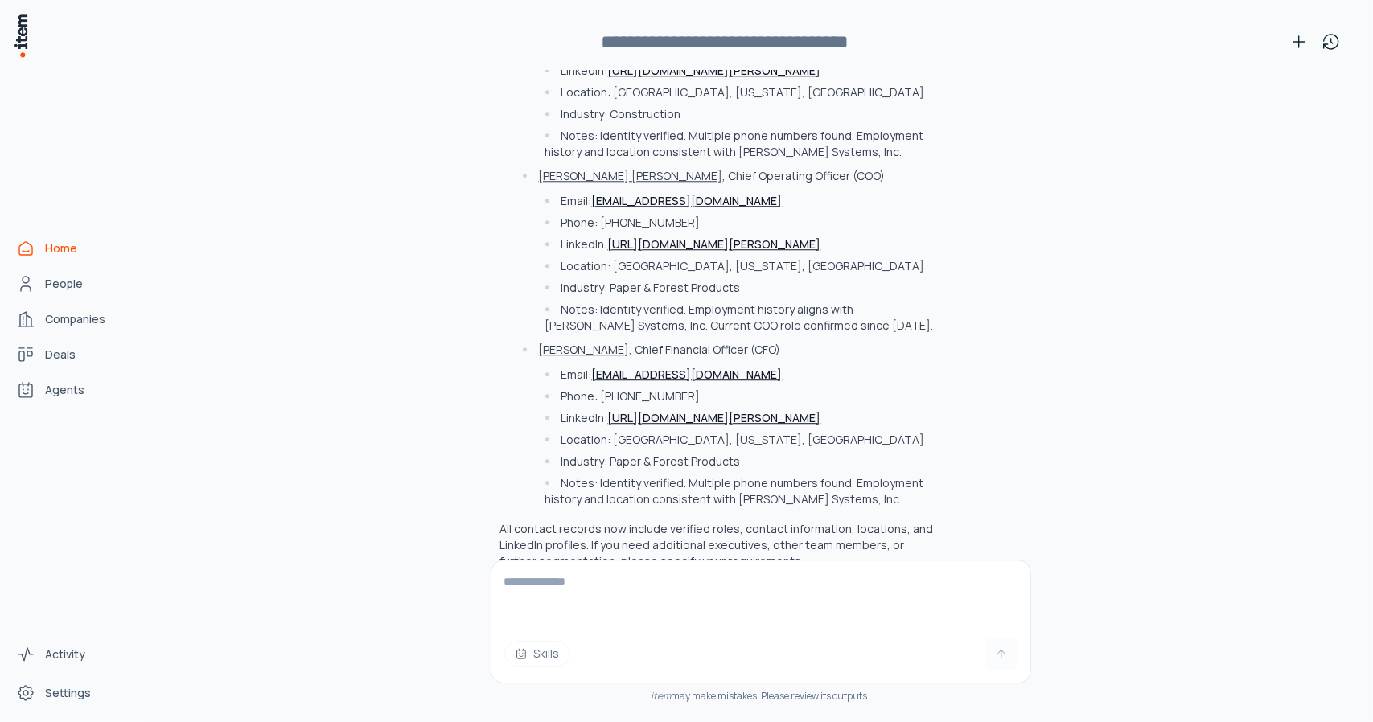
scroll to position [2726, 0]
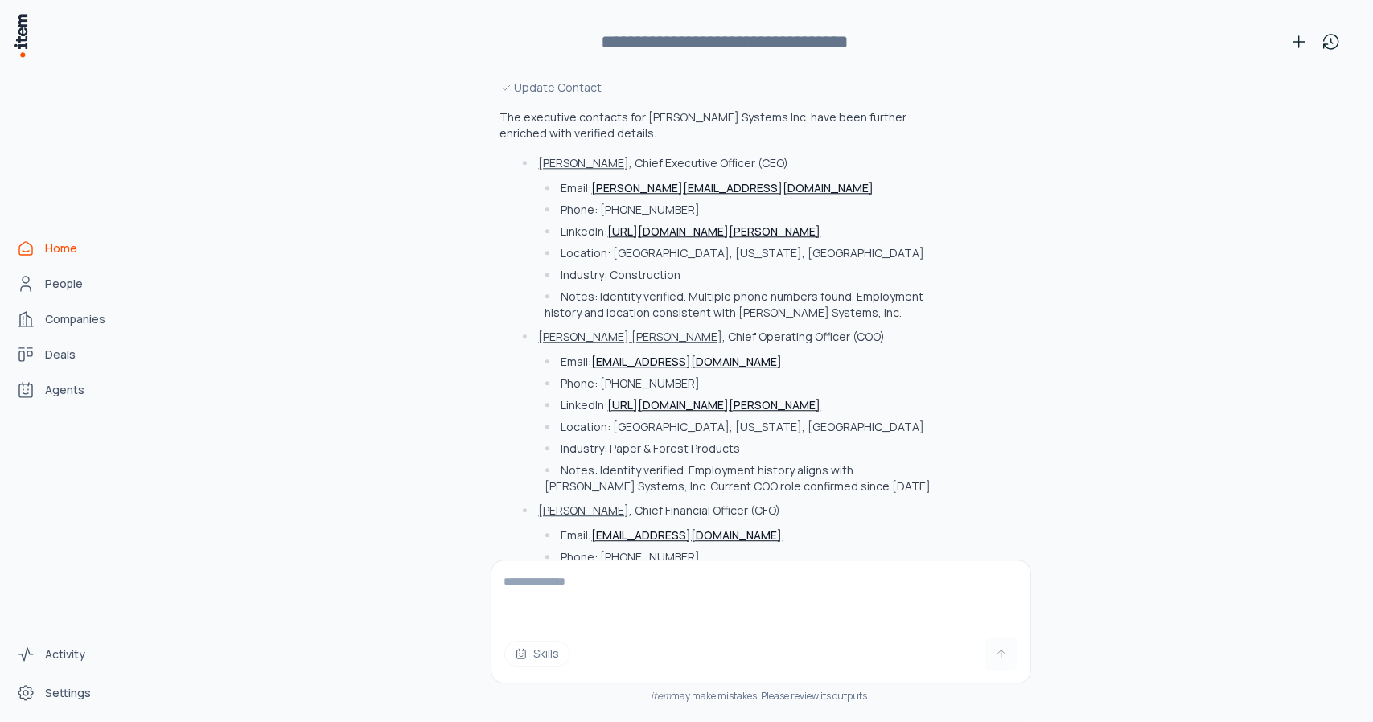
drag, startPoint x: 573, startPoint y: 175, endPoint x: 693, endPoint y: 175, distance: 120.6
click at [693, 202] on li "Phone: [PHONE_NUMBER]" at bounding box center [736, 210] width 393 height 16
click at [695, 267] on li "Industry: Construction" at bounding box center [736, 275] width 393 height 16
drag, startPoint x: 608, startPoint y: 263, endPoint x: 899, endPoint y: 280, distance: 291.6
click at [899, 289] on li "Notes: Identity verified. Multiple phone numbers found. Employment history and …" at bounding box center [736, 305] width 393 height 32
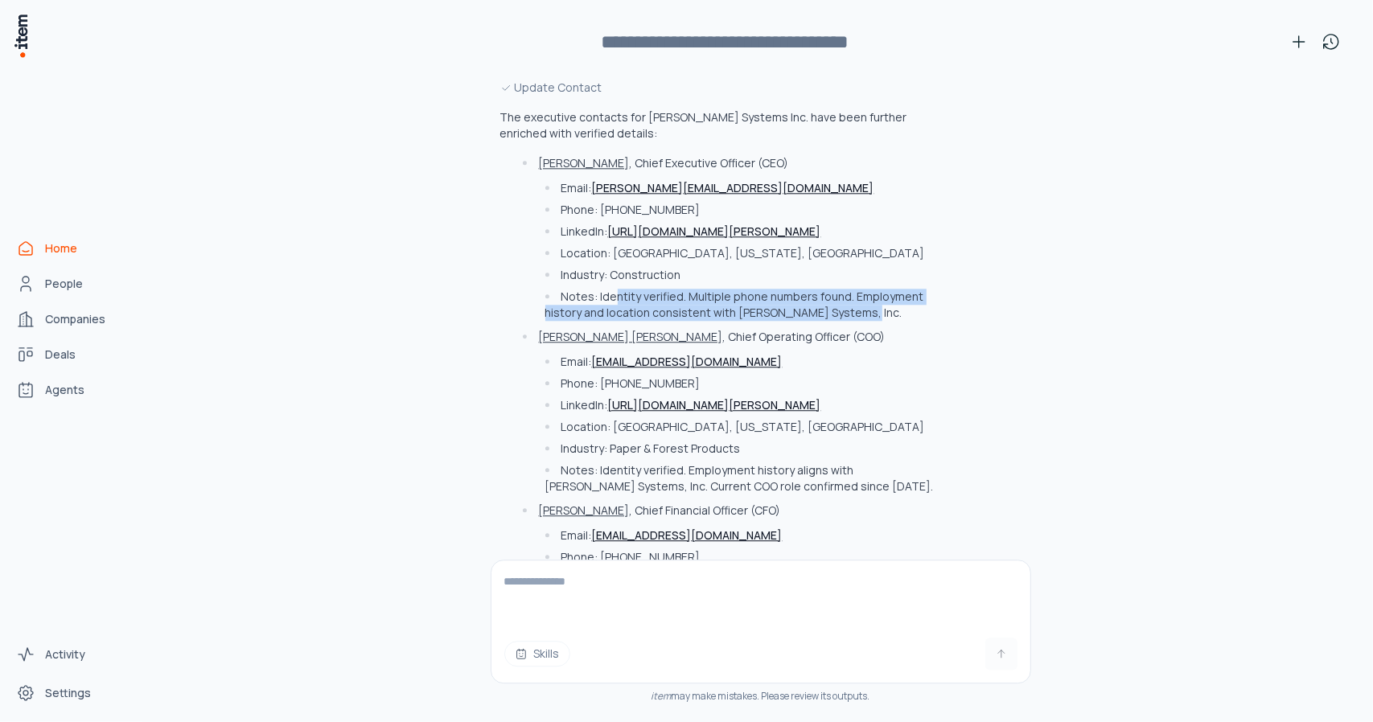
click at [899, 289] on li "Notes: Identity verified. Multiple phone numbers found. Employment history and …" at bounding box center [736, 305] width 393 height 32
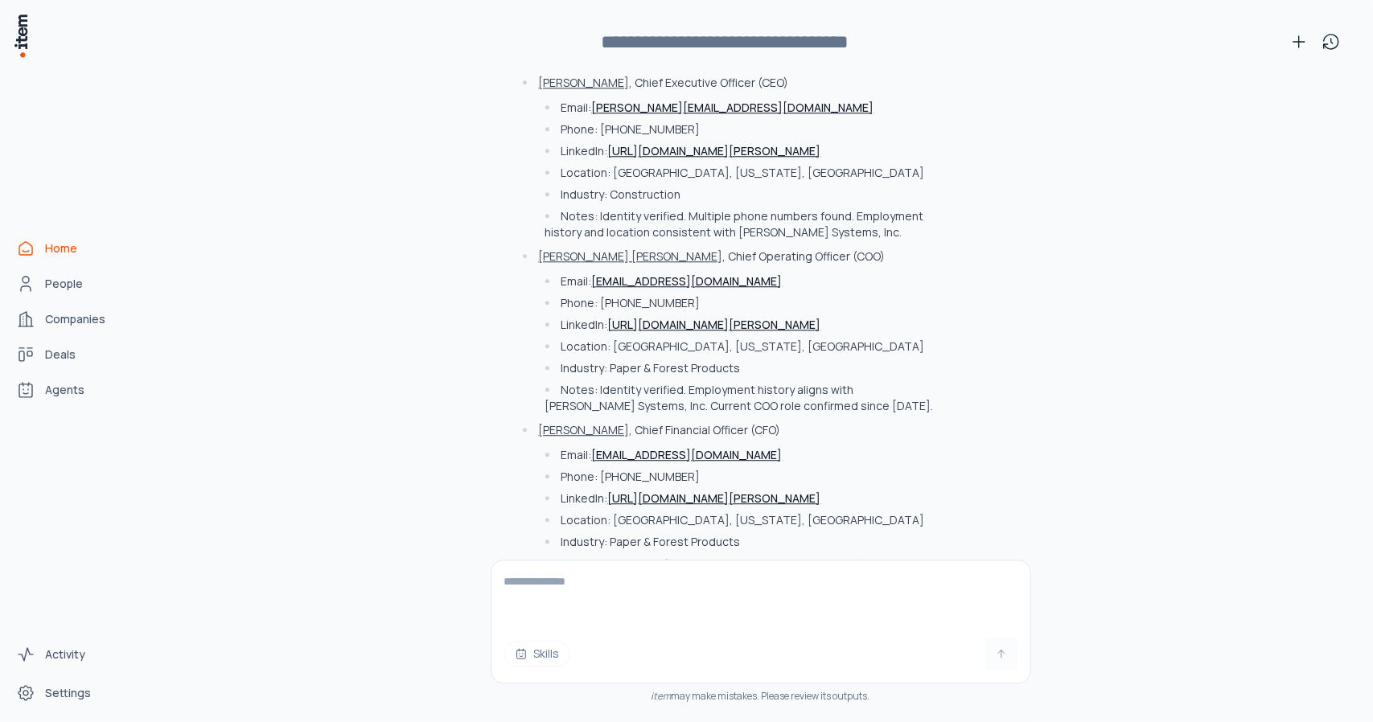
scroll to position [2886, 0]
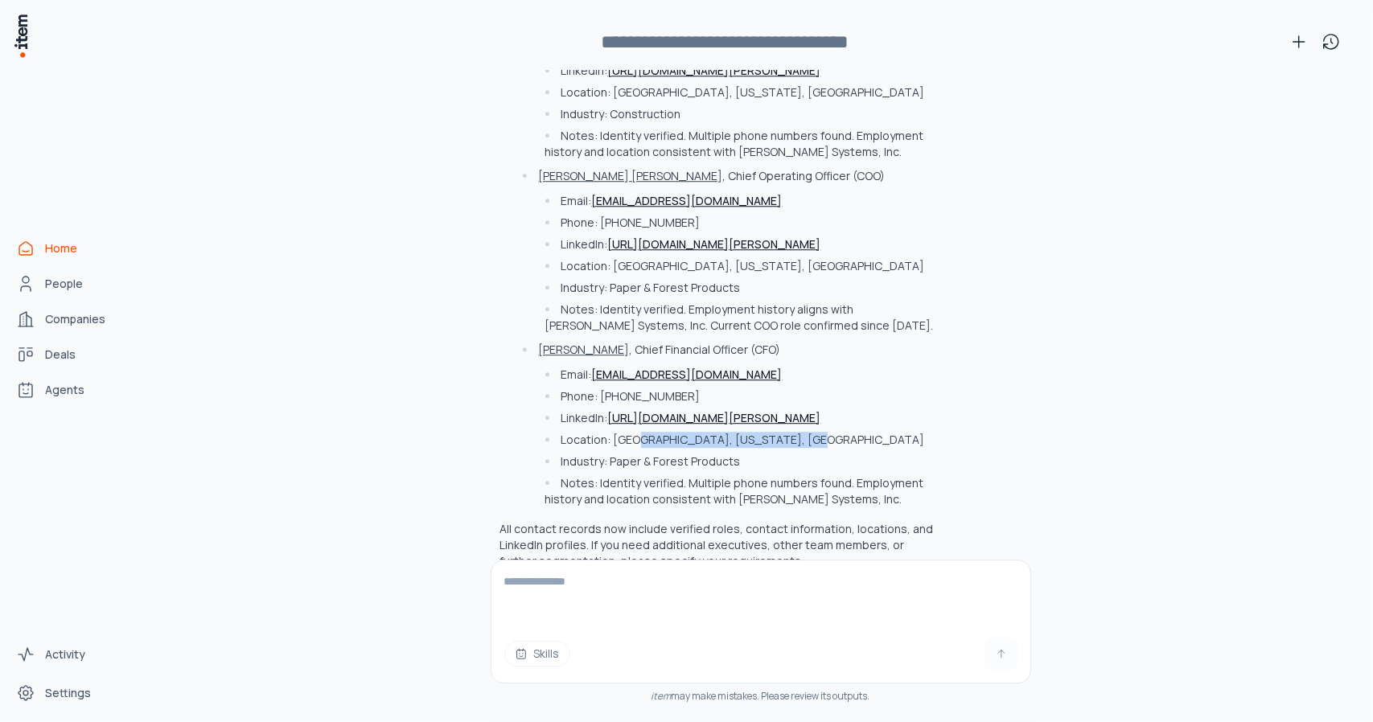
drag, startPoint x: 620, startPoint y: 409, endPoint x: 805, endPoint y: 403, distance: 185.1
click at [809, 432] on li "Location: [GEOGRAPHIC_DATA], [US_STATE], [GEOGRAPHIC_DATA]" at bounding box center [736, 440] width 393 height 16
drag, startPoint x: 617, startPoint y: 425, endPoint x: 764, endPoint y: 433, distance: 147.4
click at [764, 454] on li "Industry: Paper & Forest Products" at bounding box center [736, 462] width 393 height 16
click at [643, 474] on div "The executive contacts for [PERSON_NAME] Systems Inc. have been further enriche…" at bounding box center [717, 260] width 434 height 622
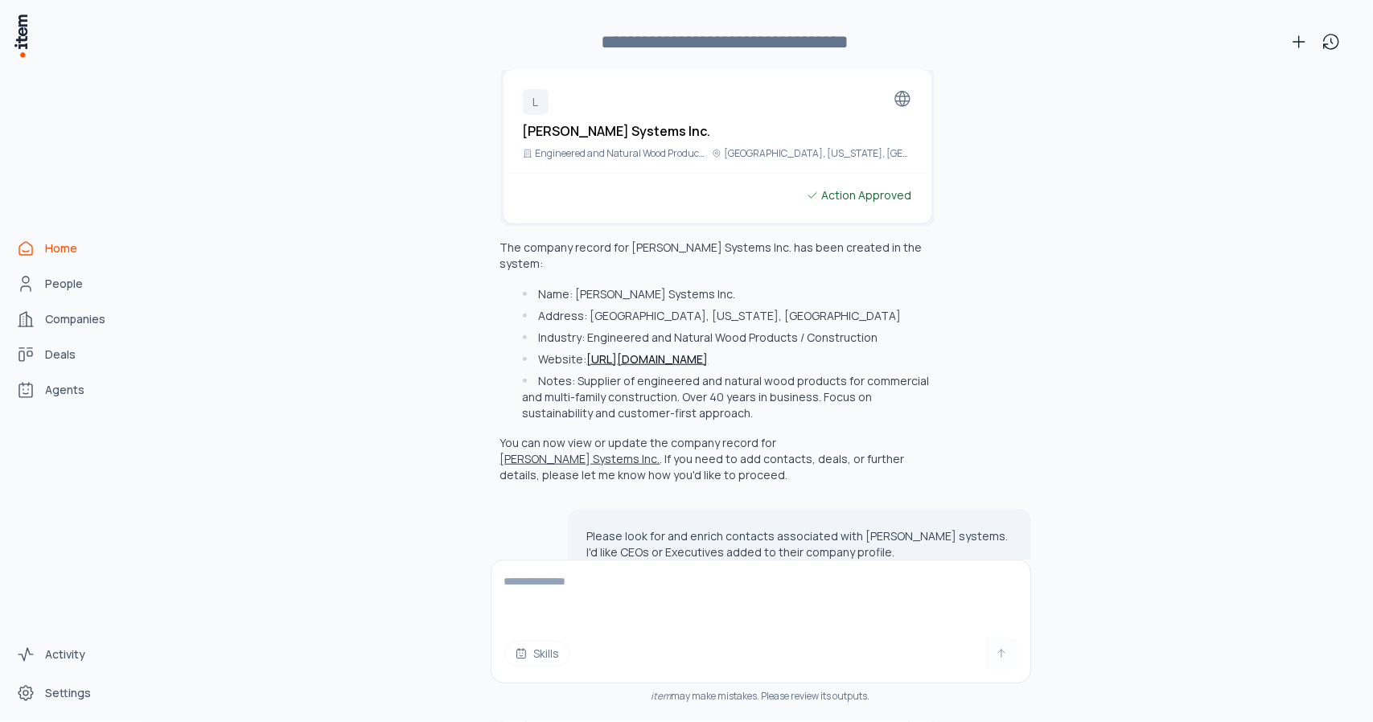
scroll to position [956, 0]
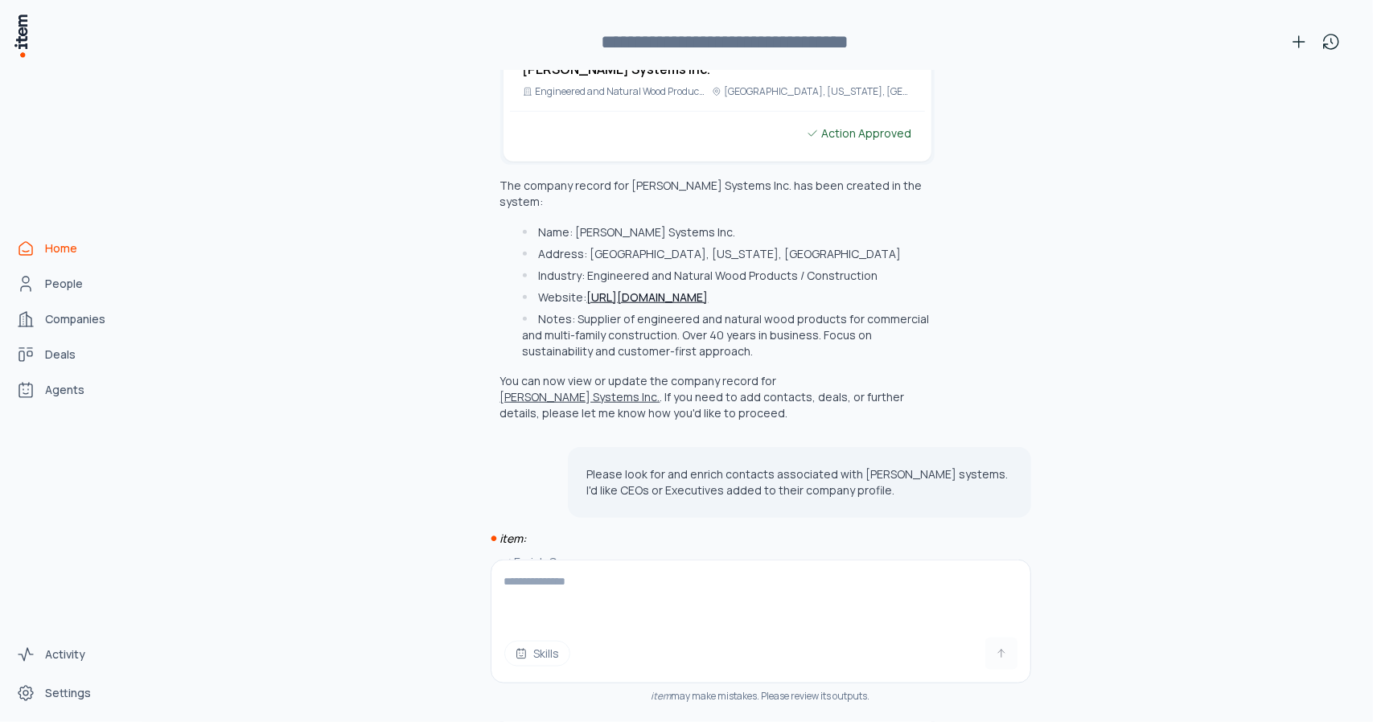
click at [660, 389] on button "[PERSON_NAME] Systems Inc." at bounding box center [580, 397] width 160 height 16
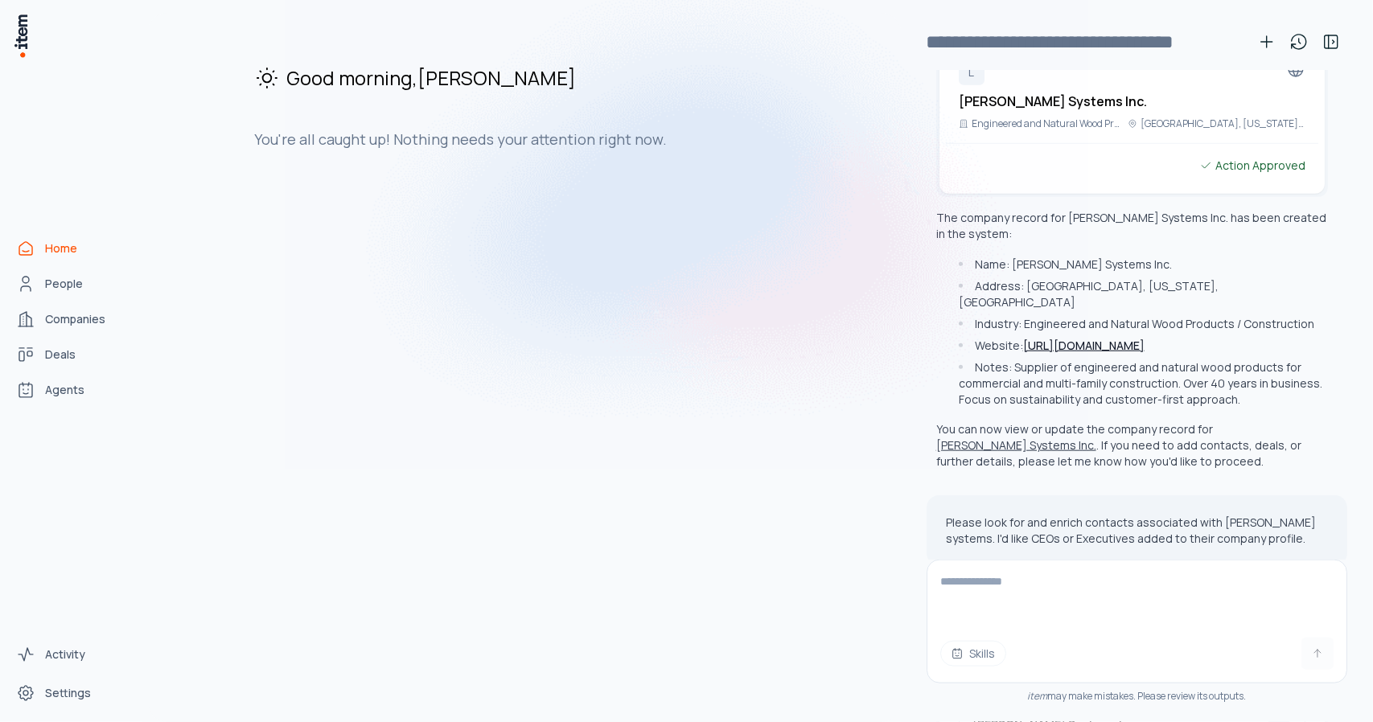
scroll to position [988, 0]
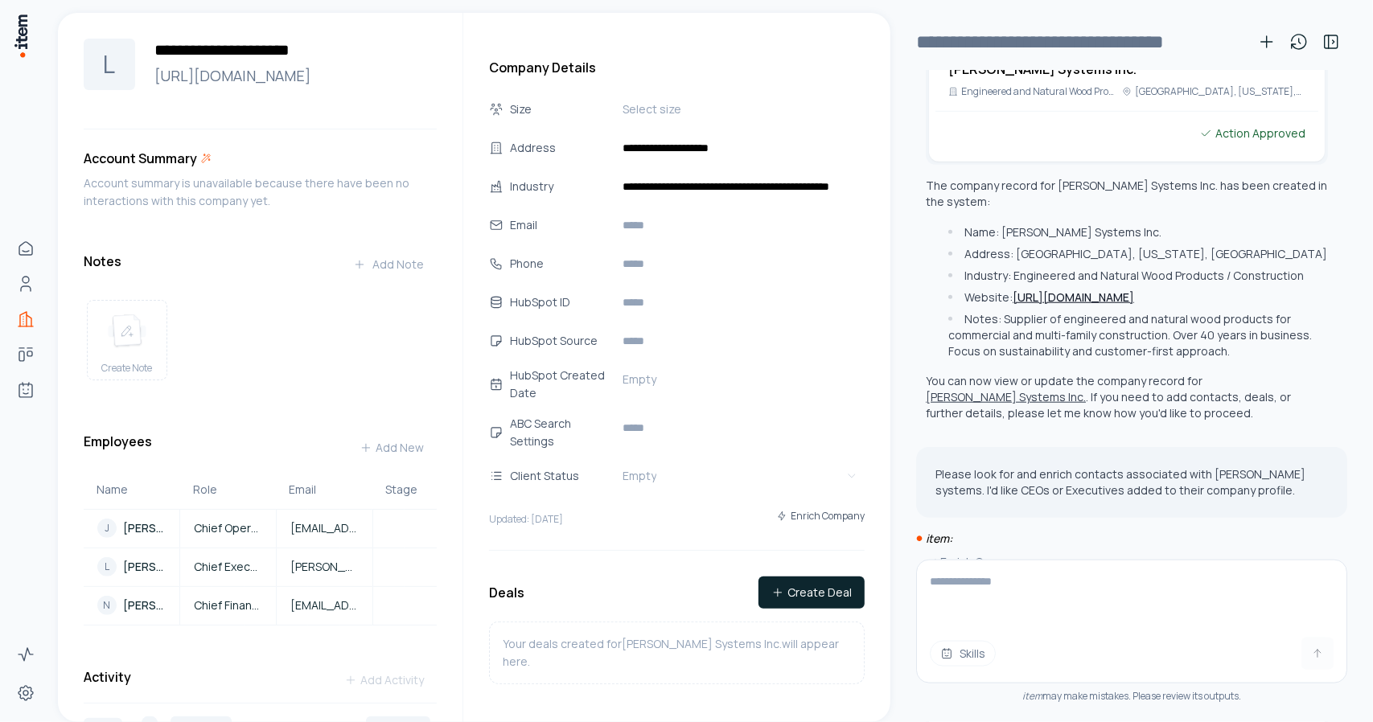
click at [983, 569] on textarea at bounding box center [1125, 593] width 417 height 64
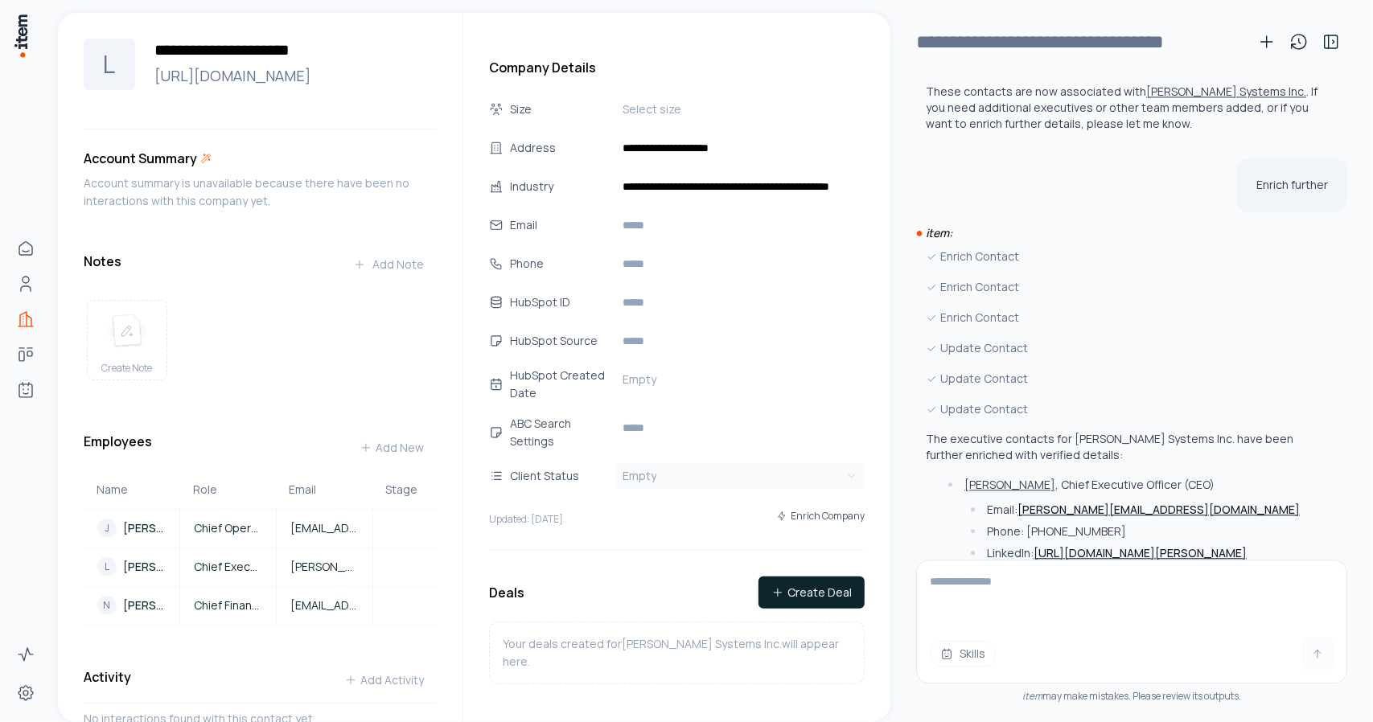
click at [670, 481] on html "**********" at bounding box center [686, 361] width 1373 height 722
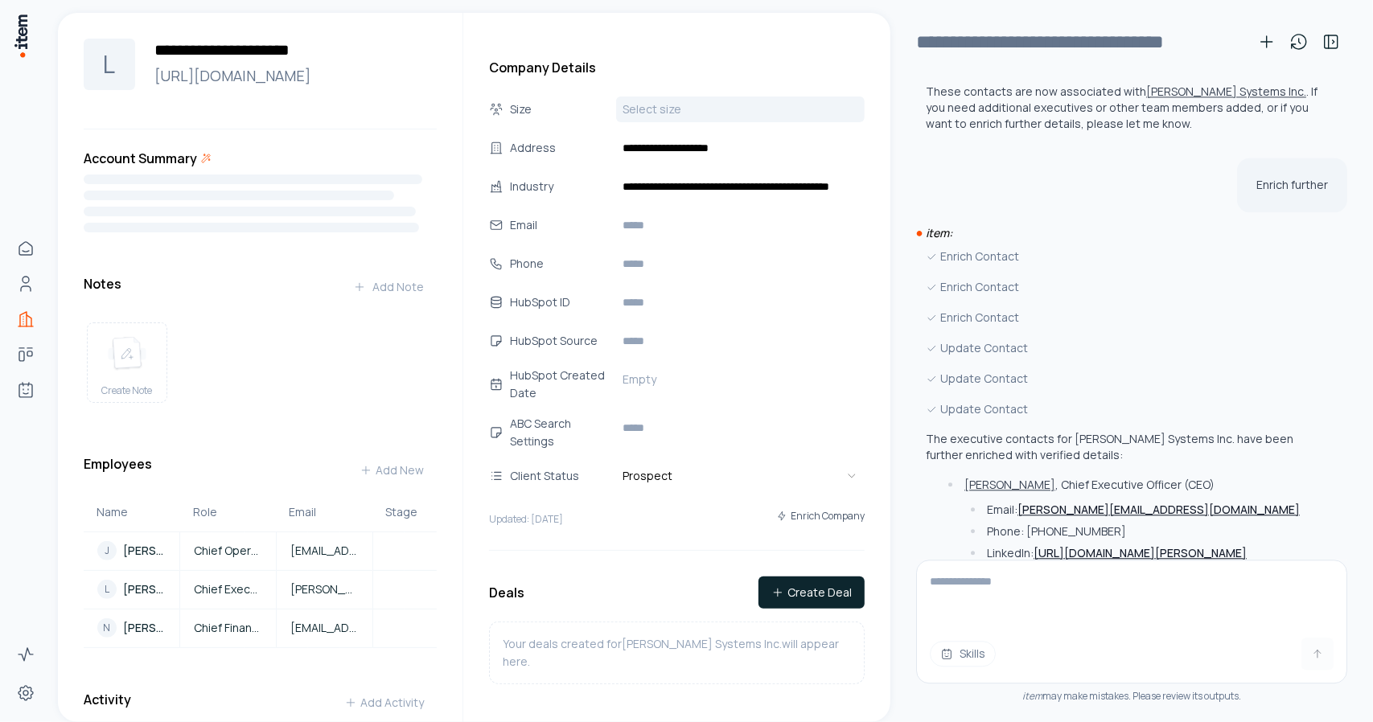
click at [655, 114] on html "**********" at bounding box center [686, 361] width 1373 height 722
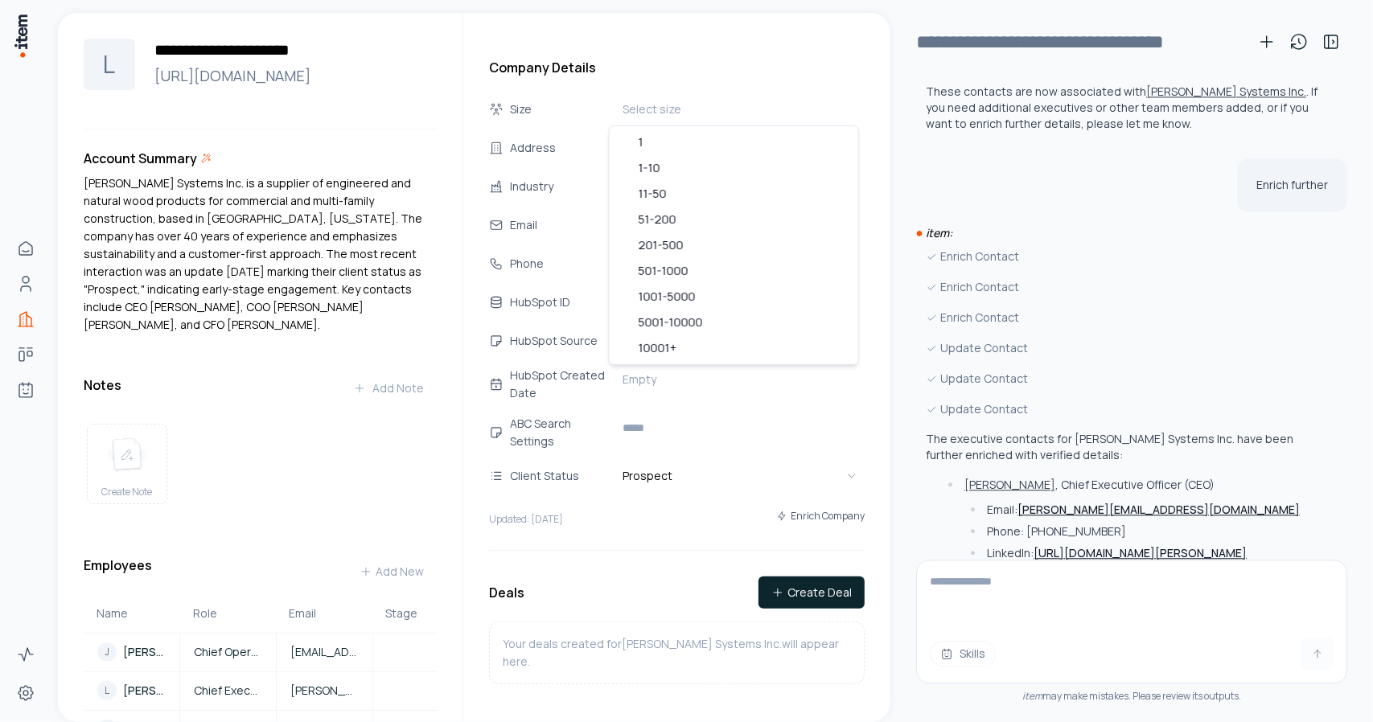
click at [717, 60] on html "**********" at bounding box center [686, 361] width 1373 height 722
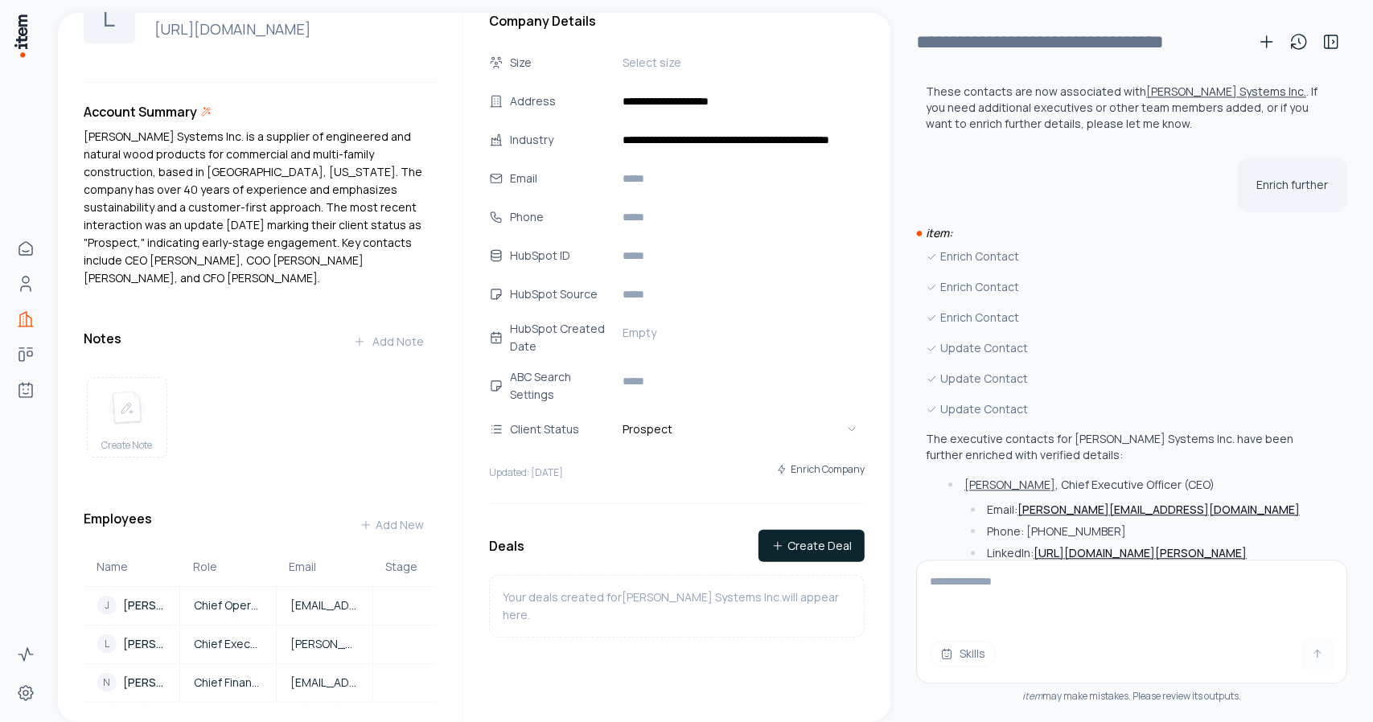
scroll to position [46, 0]
drag, startPoint x: 146, startPoint y: 598, endPoint x: 182, endPoint y: 598, distance: 35.4
click at [146, 598] on p "[PERSON_NAME] [PERSON_NAME]" at bounding box center [144, 606] width 43 height 16
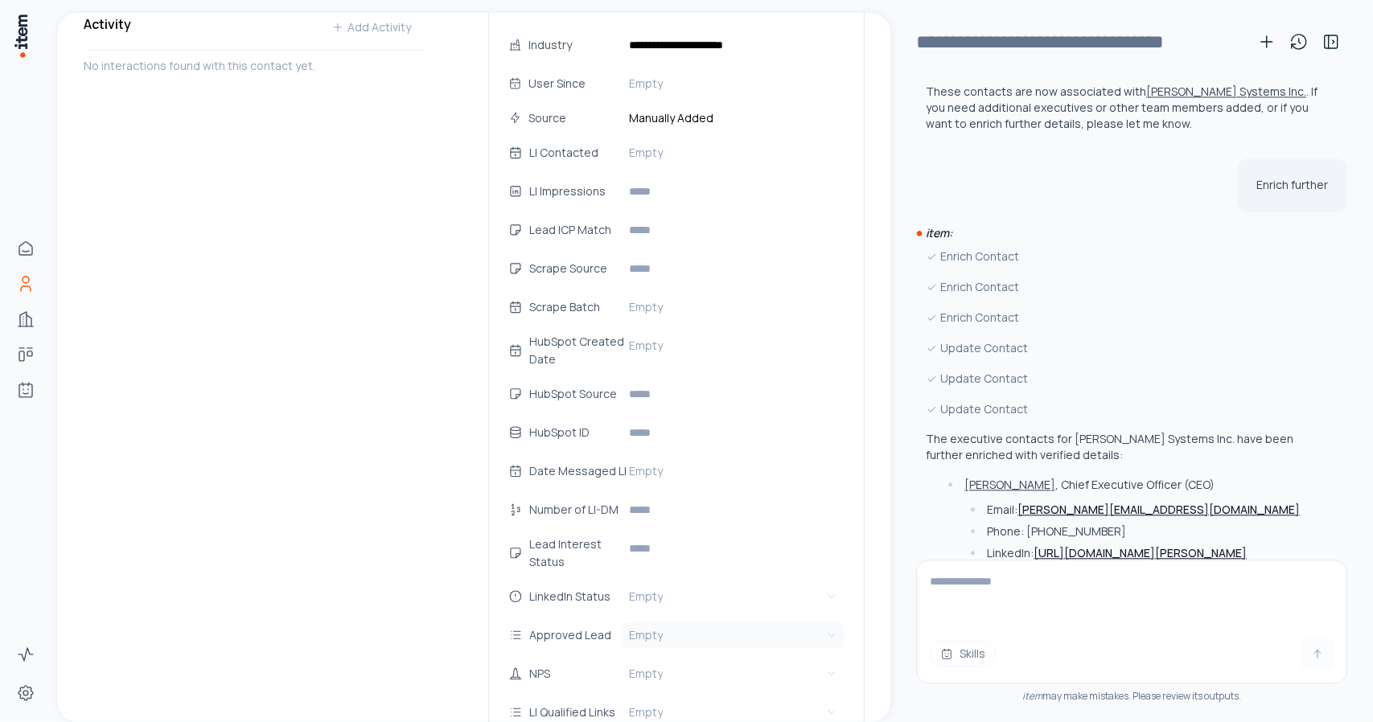
scroll to position [359, 0]
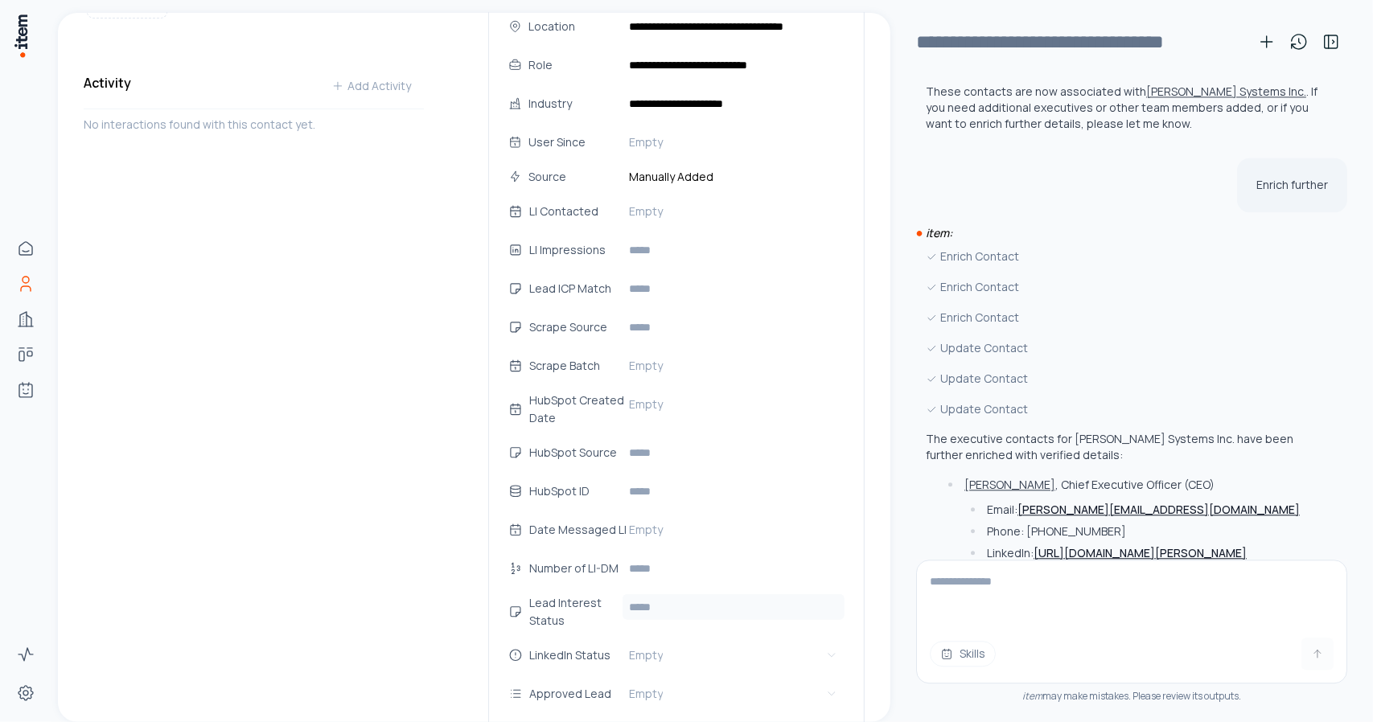
click at [674, 602] on input "text" at bounding box center [733, 607] width 222 height 26
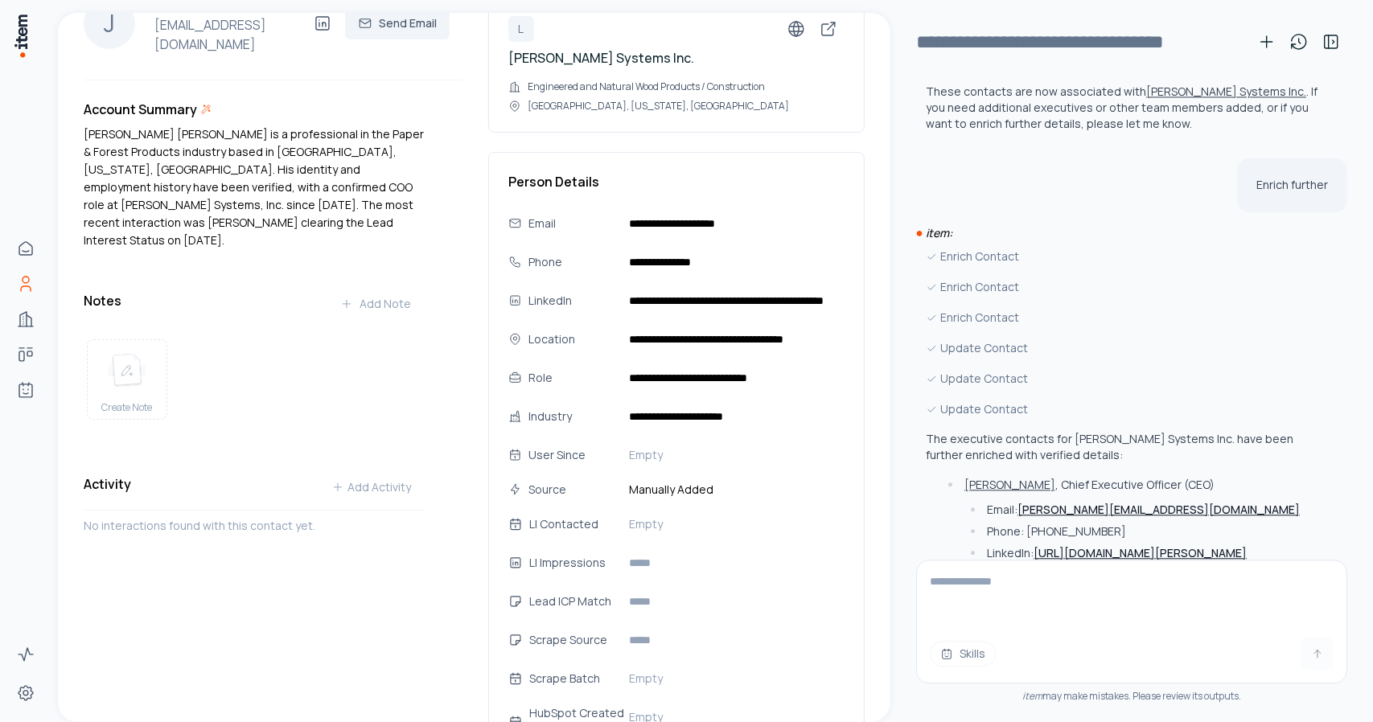
scroll to position [80, 0]
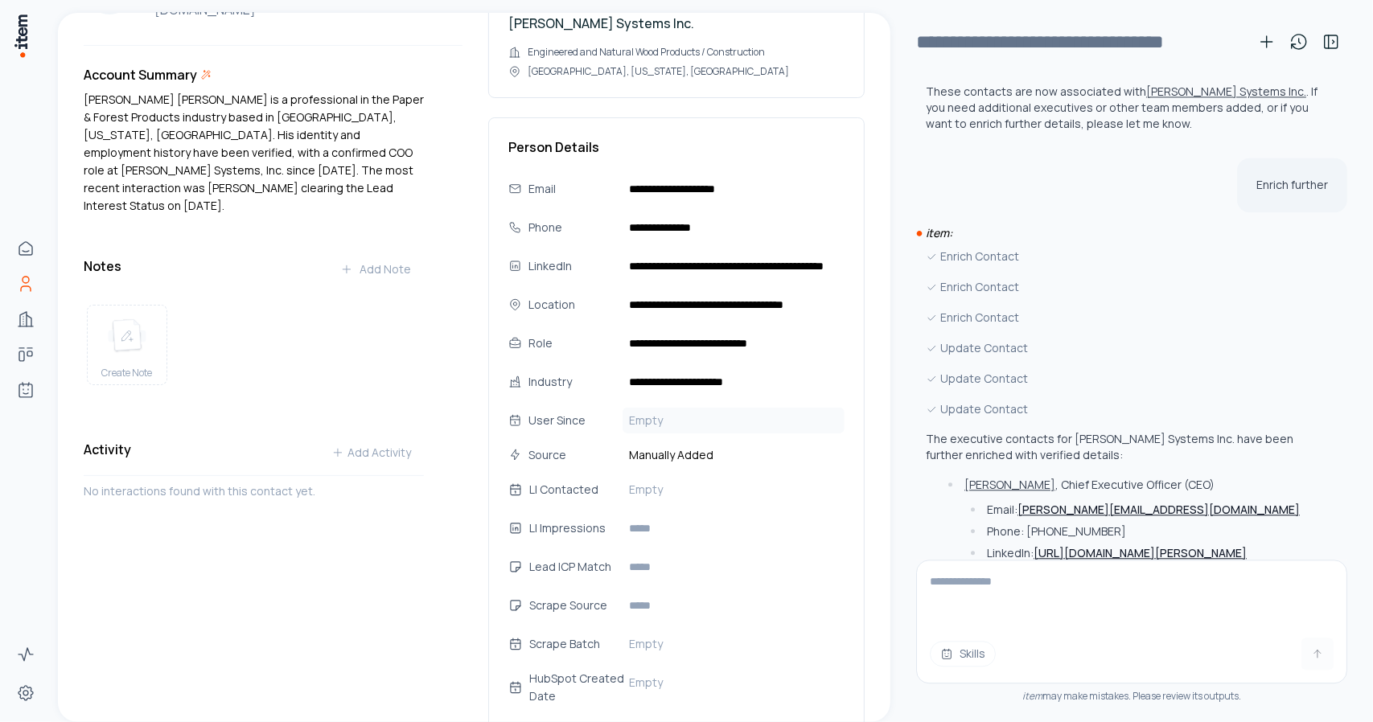
click at [653, 424] on span "Empty" at bounding box center [646, 421] width 34 height 16
click at [653, 424] on html "**********" at bounding box center [686, 361] width 1373 height 722
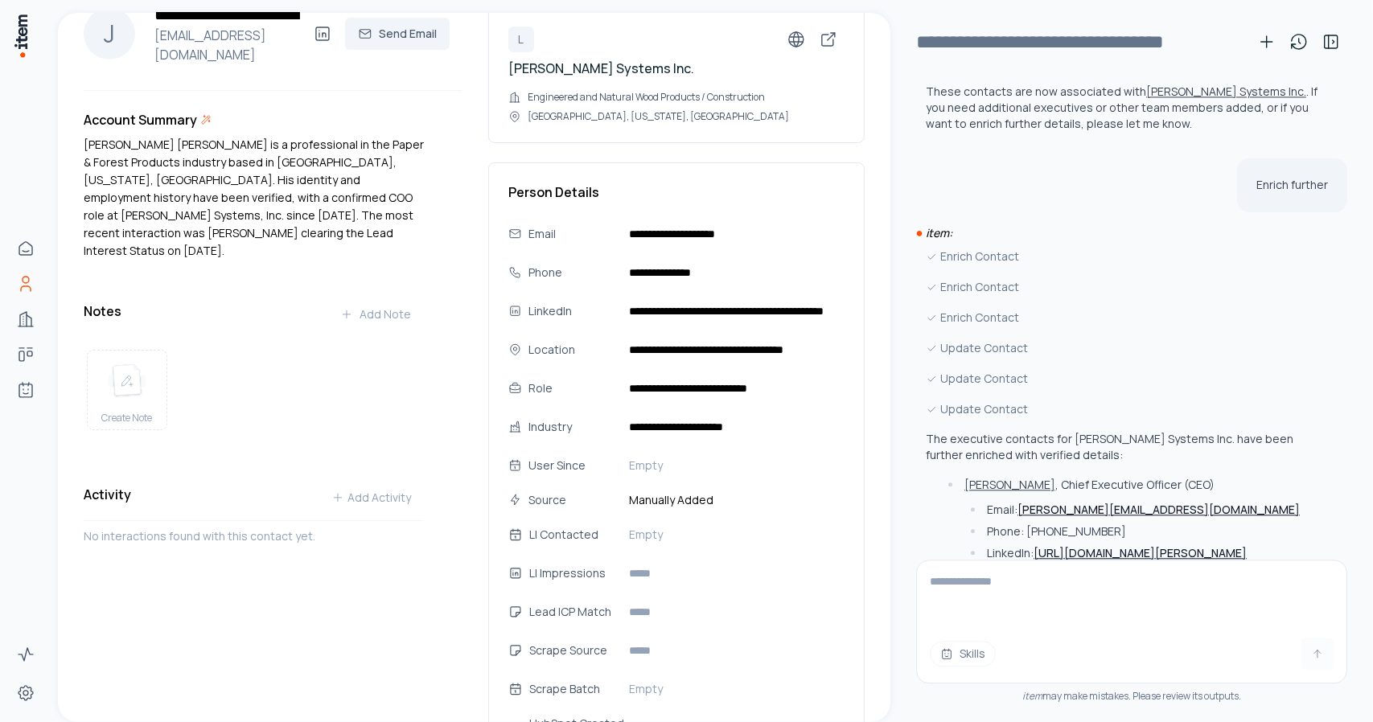
scroll to position [0, 0]
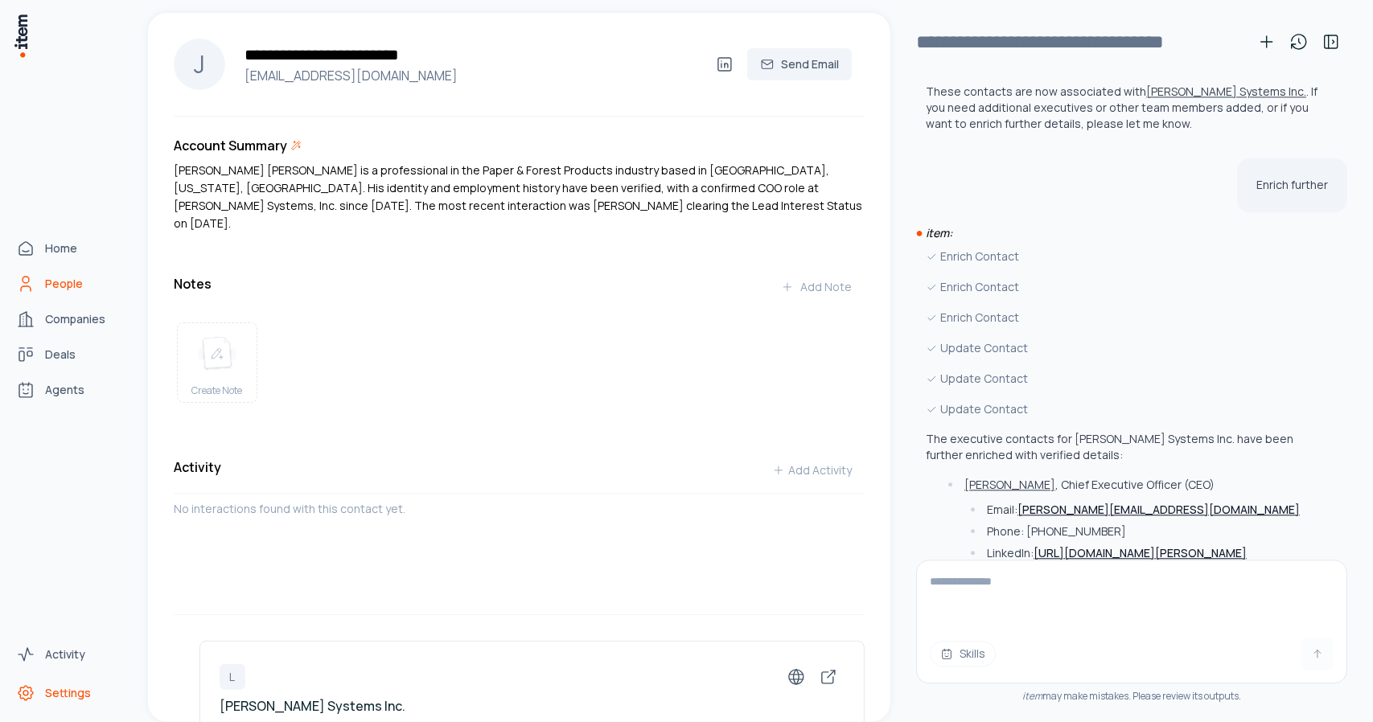
click at [68, 695] on span "Settings" at bounding box center [68, 693] width 46 height 16
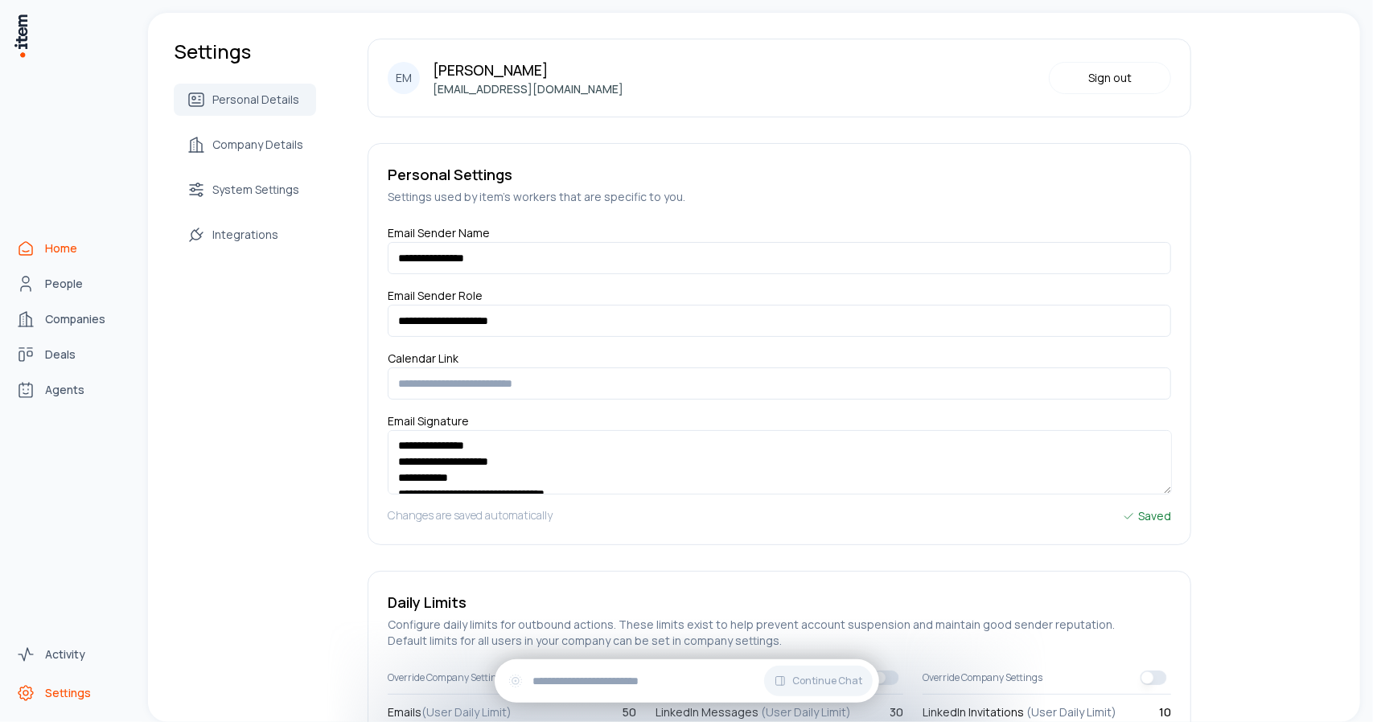
click at [16, 261] on link "Home" at bounding box center [71, 248] width 122 height 32
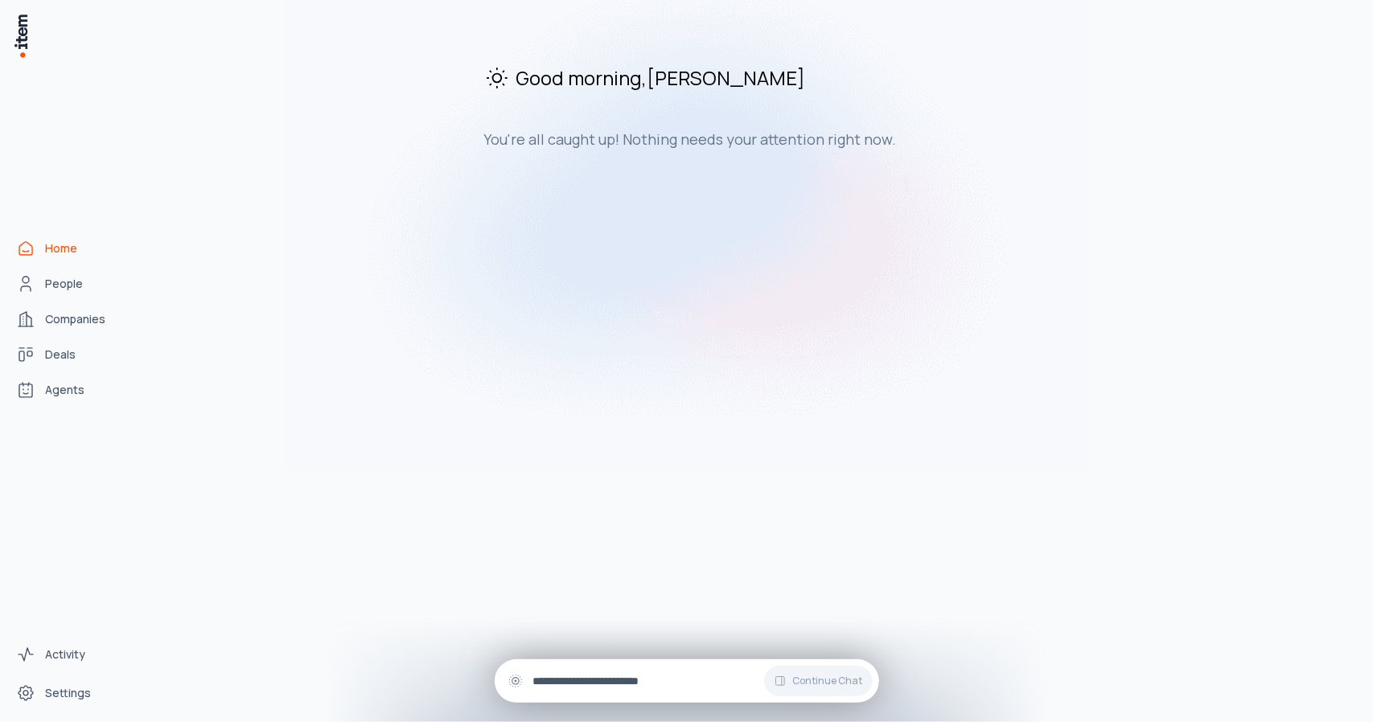
click at [603, 684] on input "text" at bounding box center [699, 681] width 333 height 18
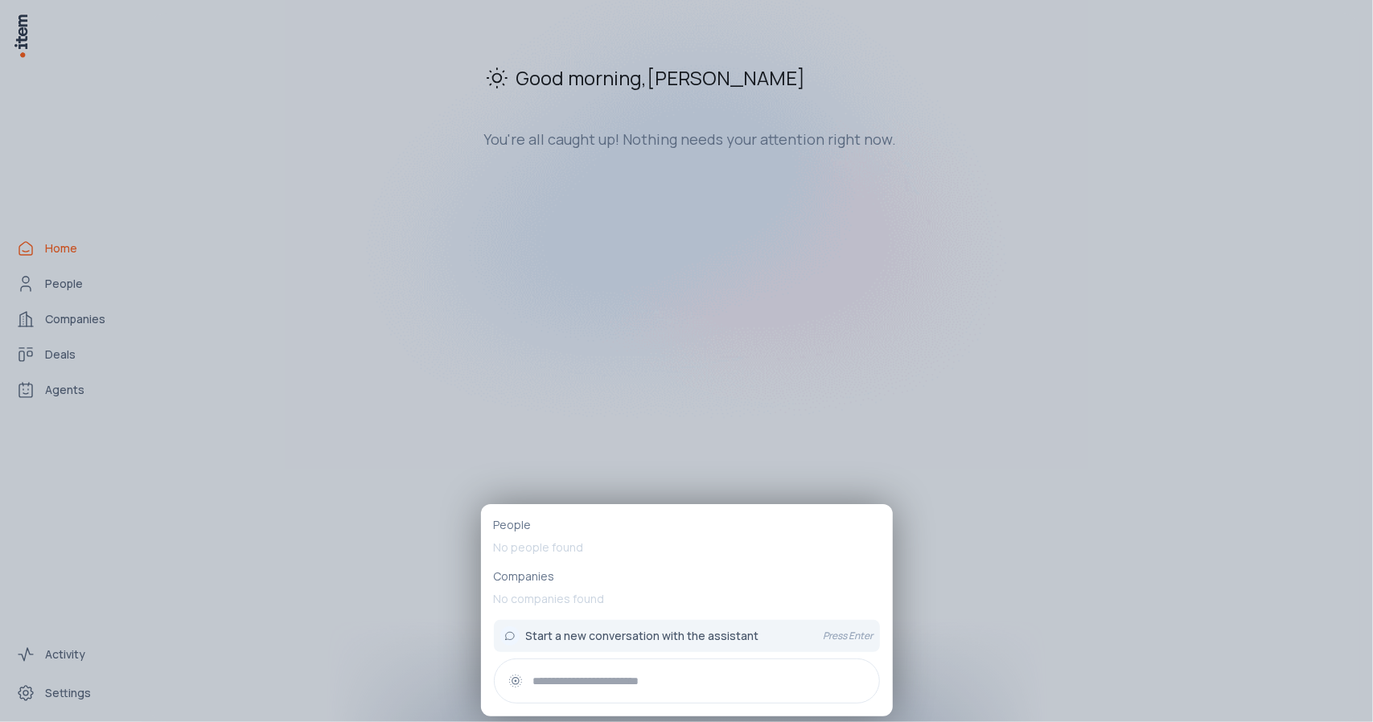
click at [576, 678] on input "text" at bounding box center [699, 681] width 333 height 18
type input "*"
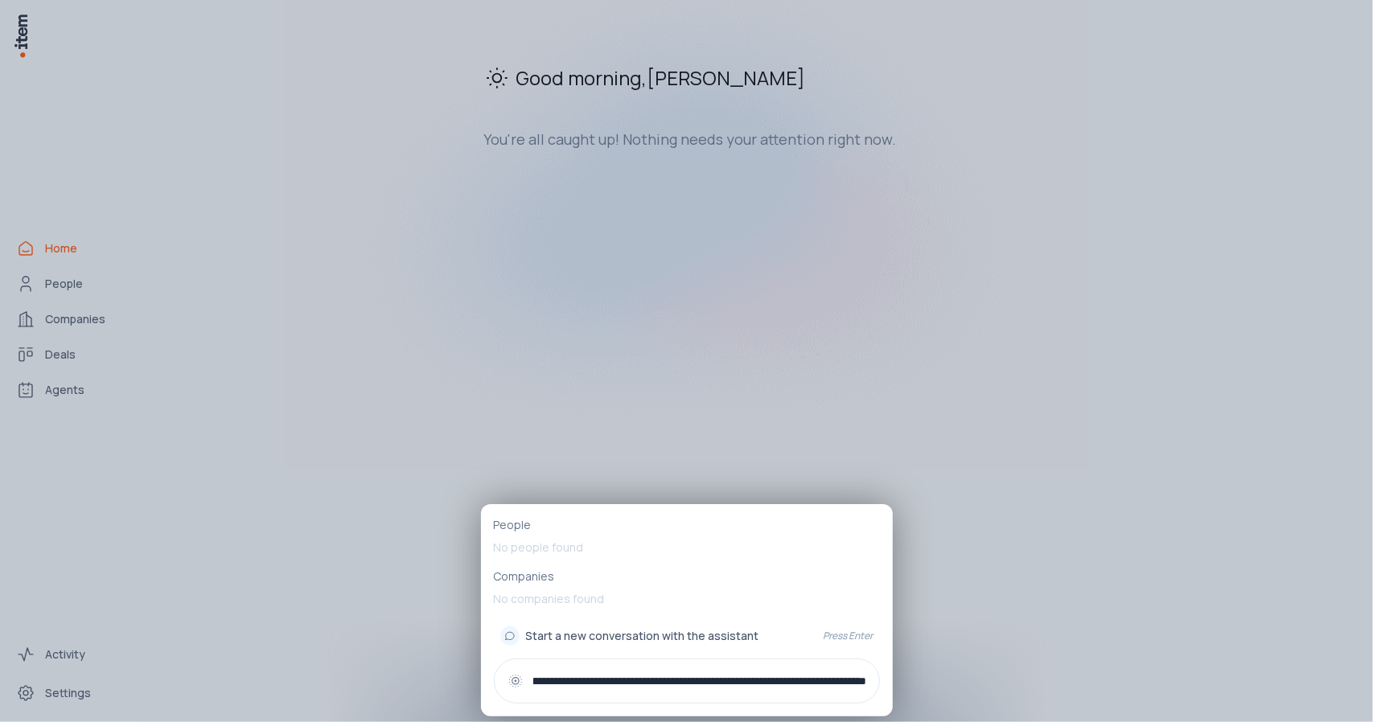
type input "**********"
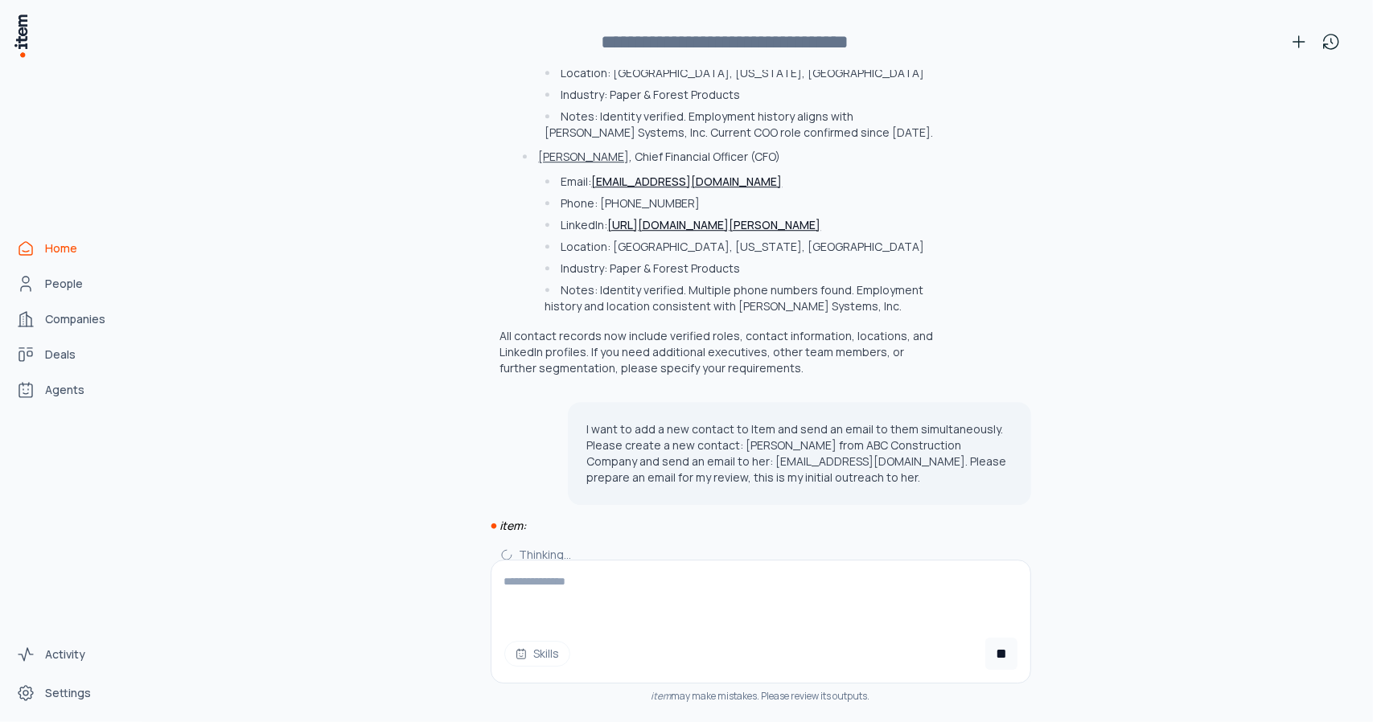
scroll to position [3068, 0]
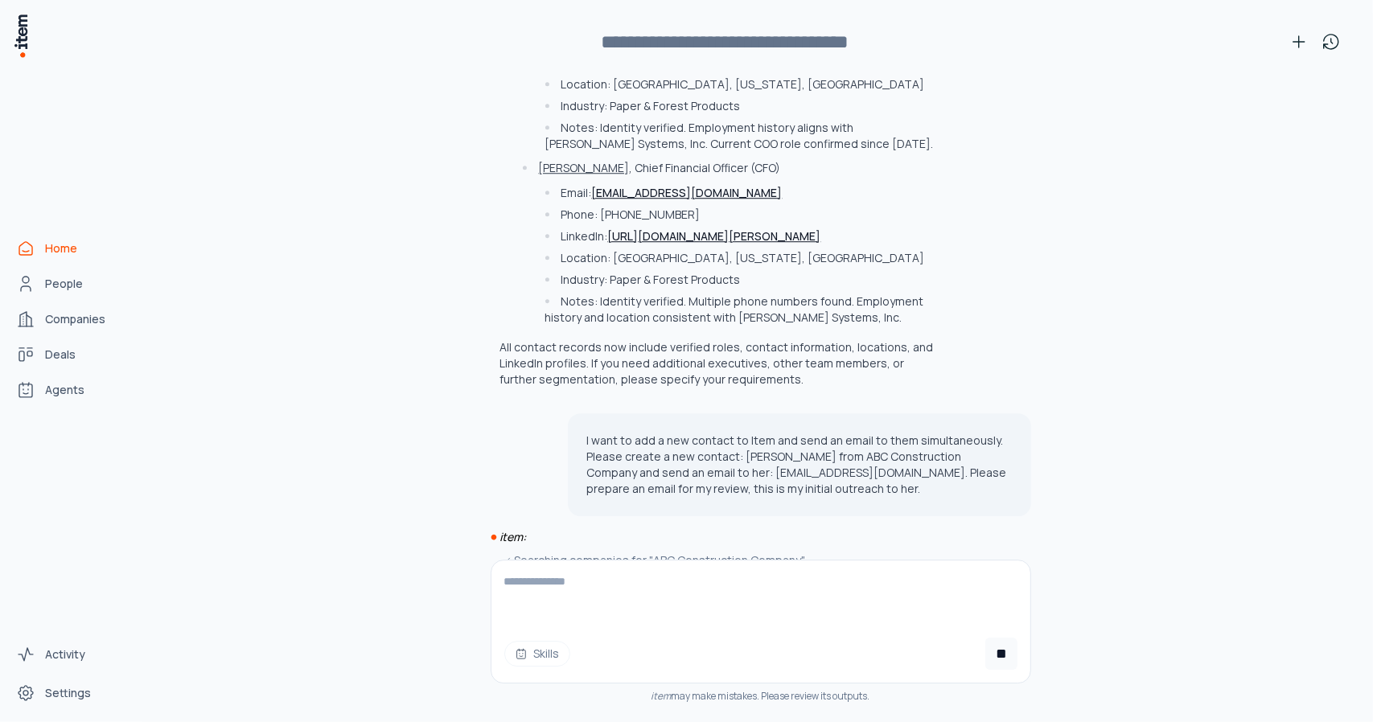
drag, startPoint x: 569, startPoint y: 59, endPoint x: 873, endPoint y: 11, distance: 306.9
click at [873, 11] on div "**********" at bounding box center [757, 361] width 1231 height 722
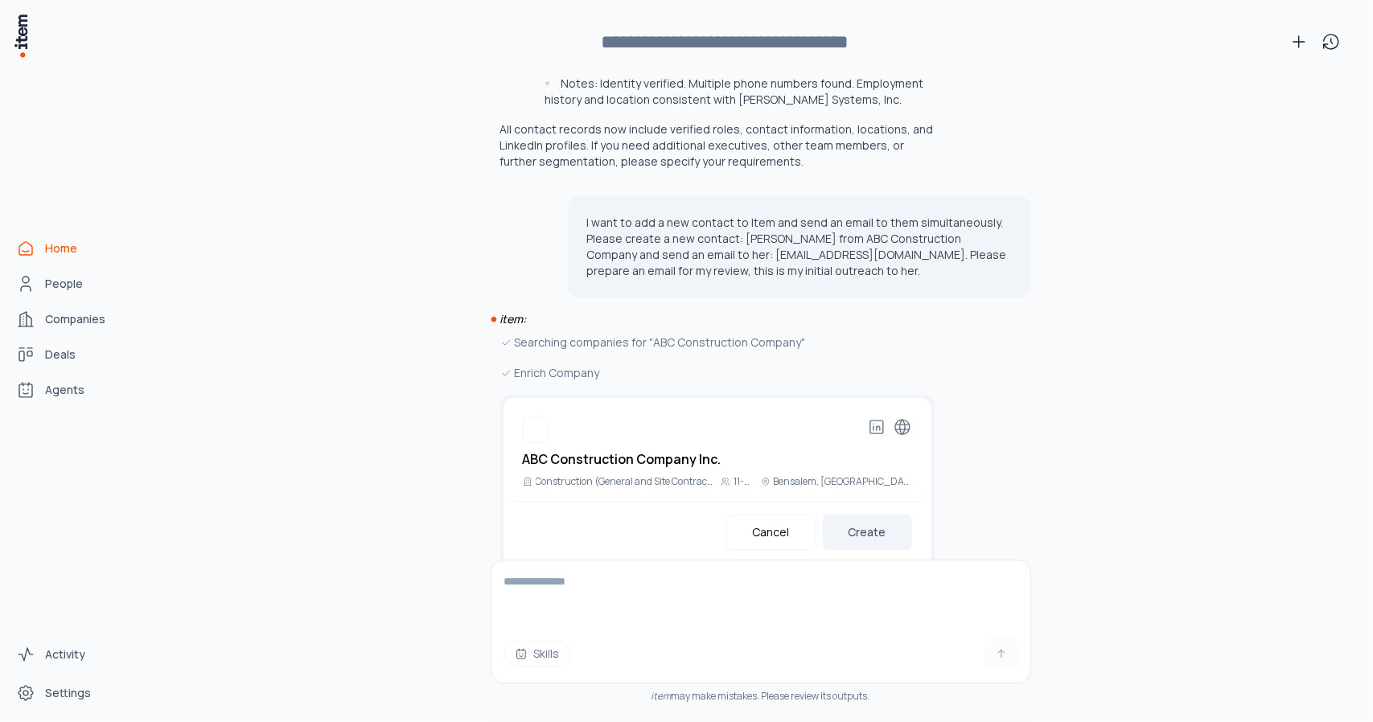
scroll to position [3289, 0]
drag, startPoint x: 889, startPoint y: 492, endPoint x: 972, endPoint y: 471, distance: 84.7
click at [889, 511] on button "Create" at bounding box center [867, 528] width 89 height 35
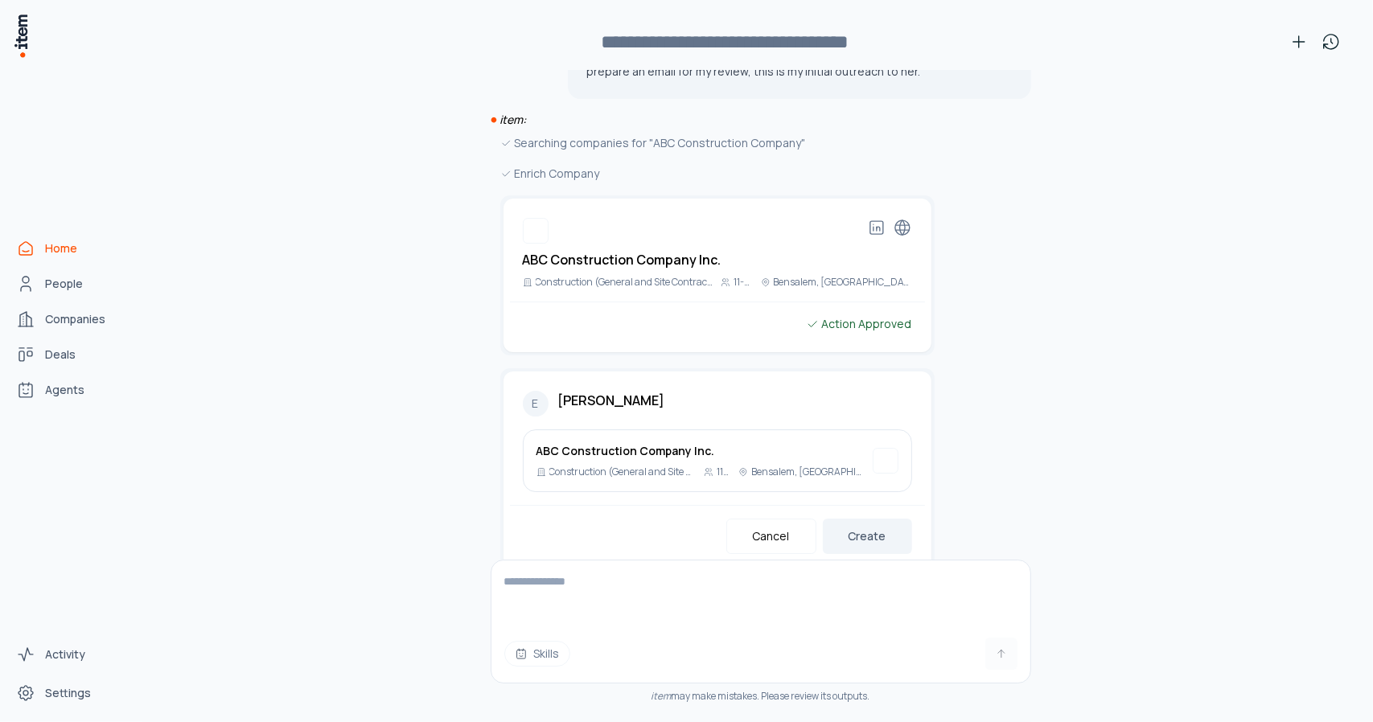
scroll to position [3492, 0]
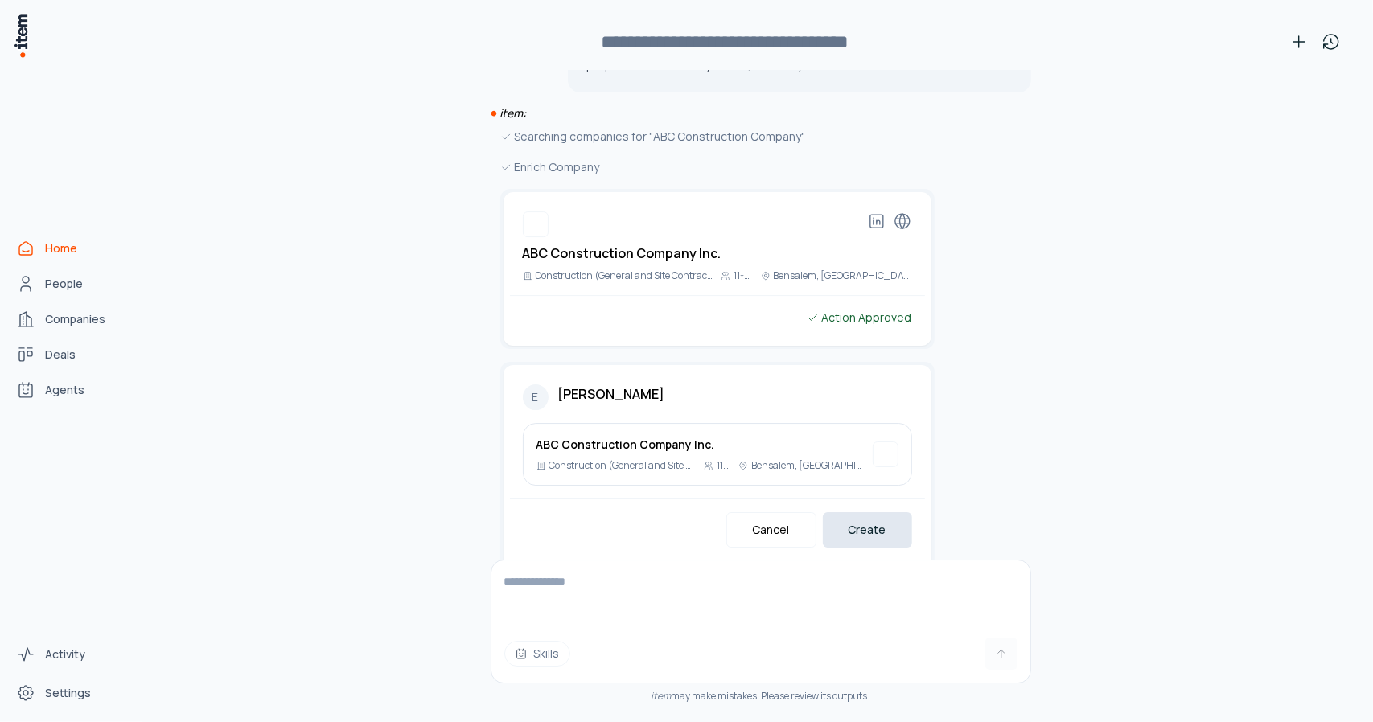
click at [870, 512] on button "Create" at bounding box center [867, 529] width 89 height 35
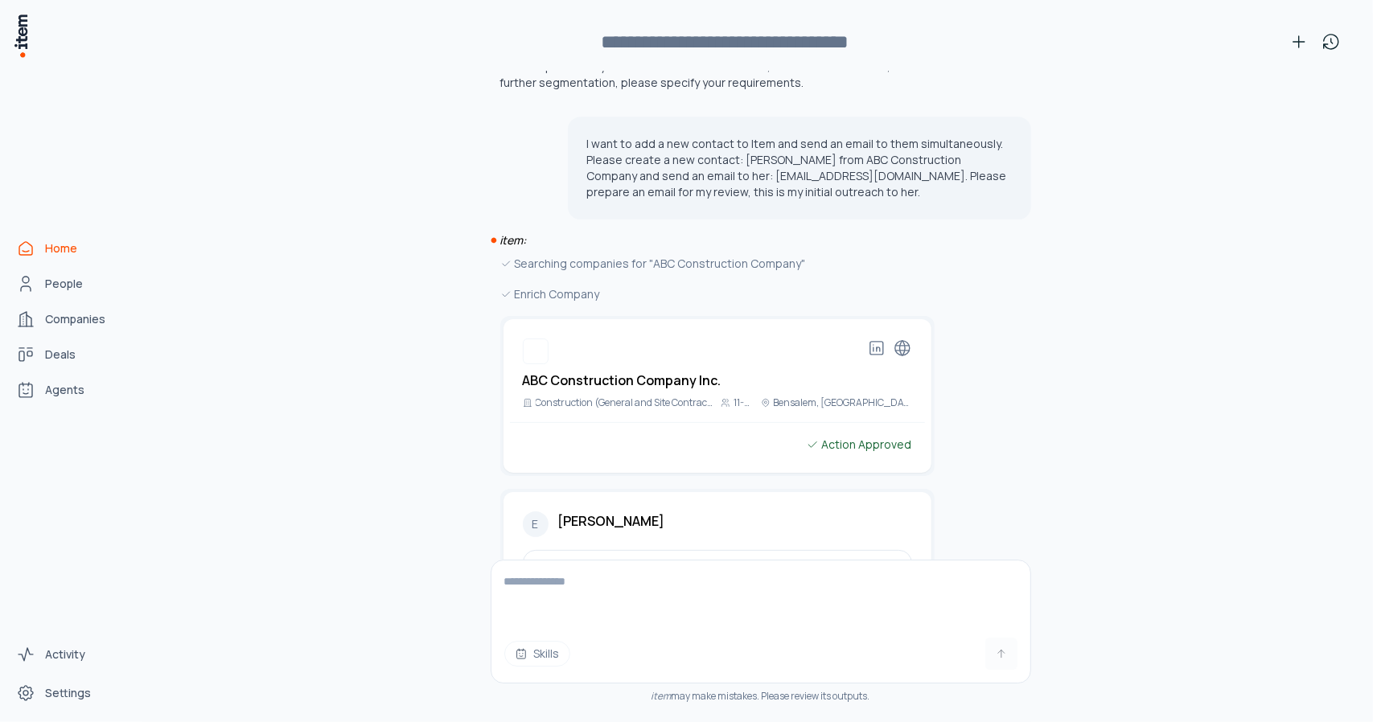
scroll to position [3351, 0]
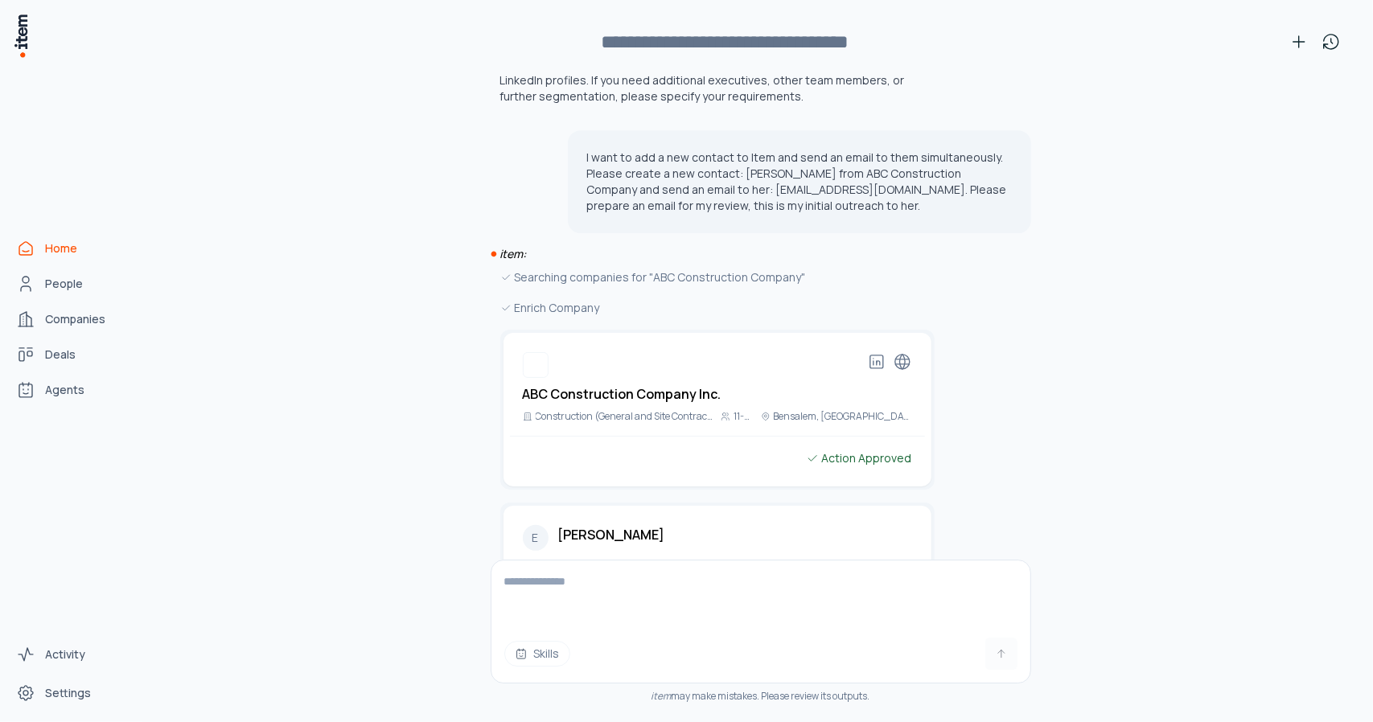
drag, startPoint x: 607, startPoint y: 124, endPoint x: 925, endPoint y: 194, distance: 325.3
click at [925, 194] on div "I want to add a new contact to Item and send an email to them simultaneously. P…" at bounding box center [799, 181] width 463 height 103
click at [937, 189] on div "I want to add a new contact to Item and send an email to them simultaneously. P…" at bounding box center [799, 181] width 463 height 103
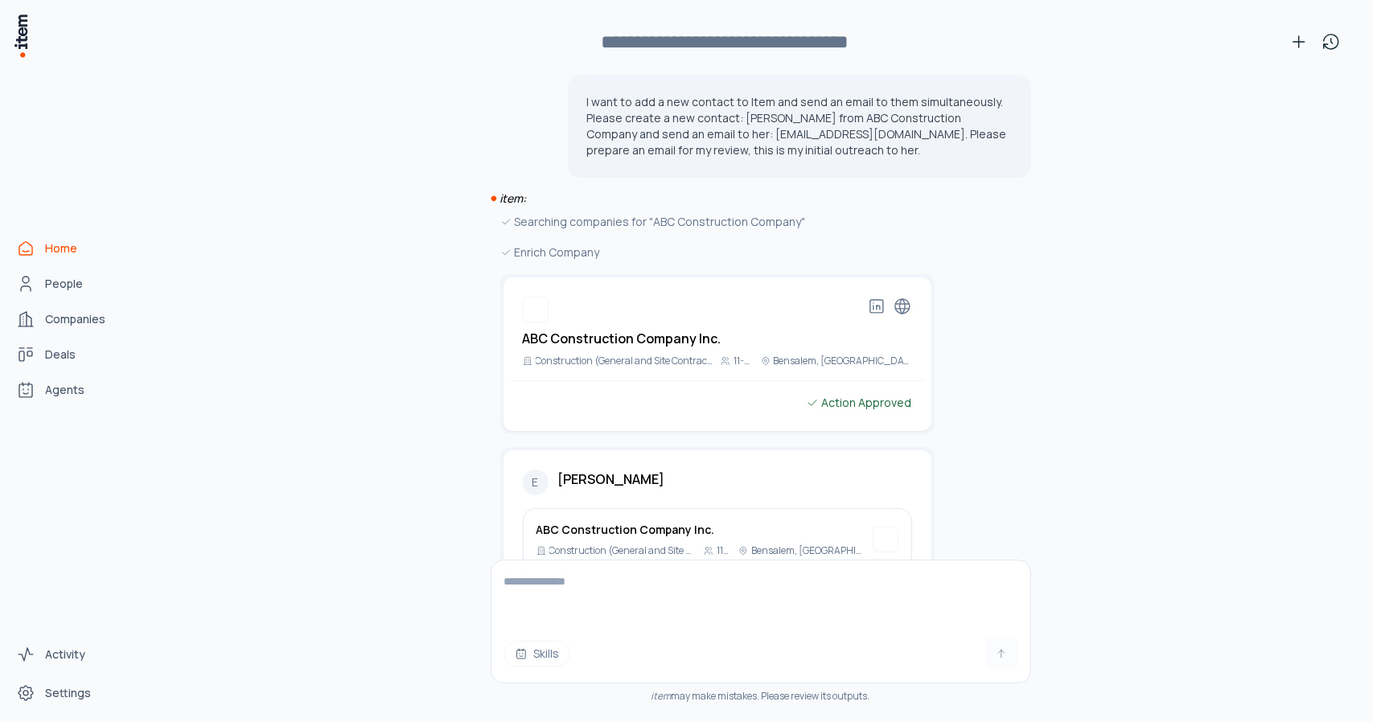
scroll to position [3432, 0]
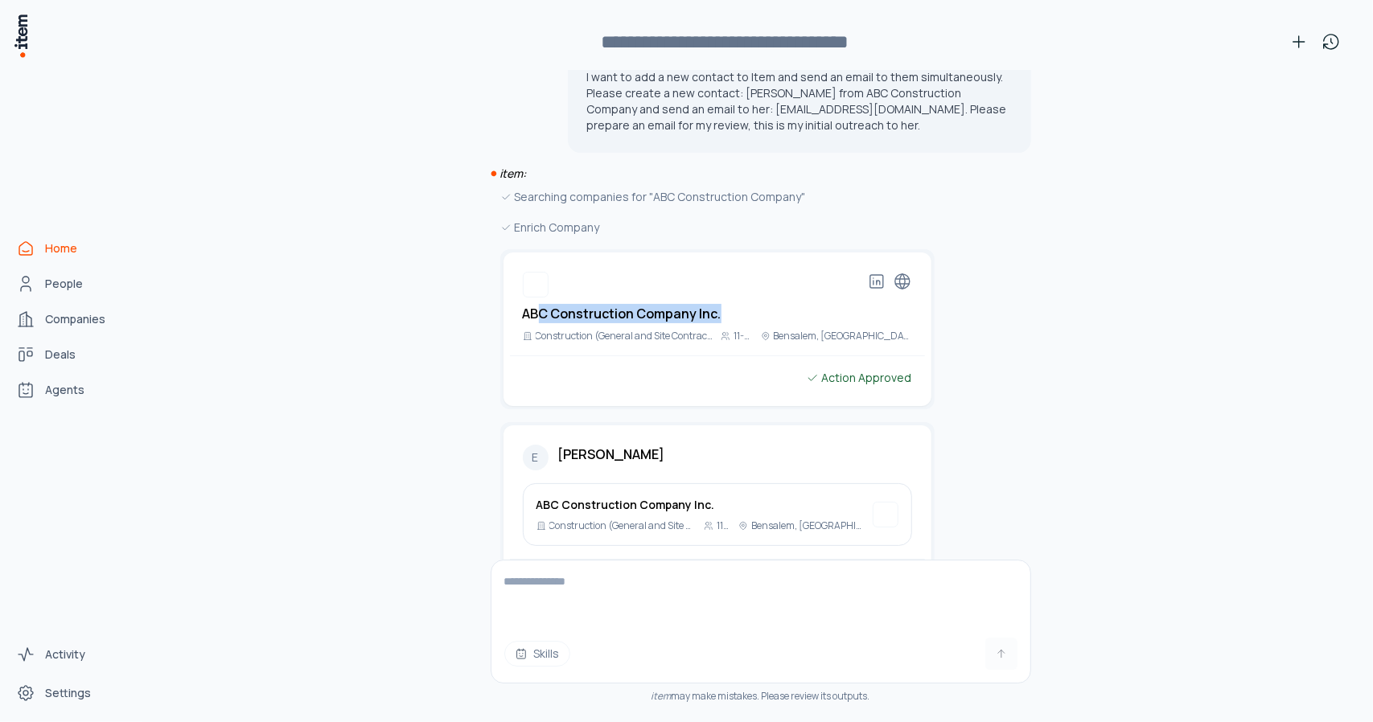
drag, startPoint x: 576, startPoint y: 283, endPoint x: 753, endPoint y: 278, distance: 177.0
click at [753, 278] on div "ABC Construction Company Inc." at bounding box center [717, 297] width 415 height 51
drag, startPoint x: 605, startPoint y: 306, endPoint x: 878, endPoint y: 311, distance: 273.5
click at [878, 311] on div "ABC Construction Company Inc. Construction (General and Site Contractor) 11-50 …" at bounding box center [717, 330] width 428 height 154
click at [782, 369] on div "Action Approved" at bounding box center [717, 378] width 415 height 18
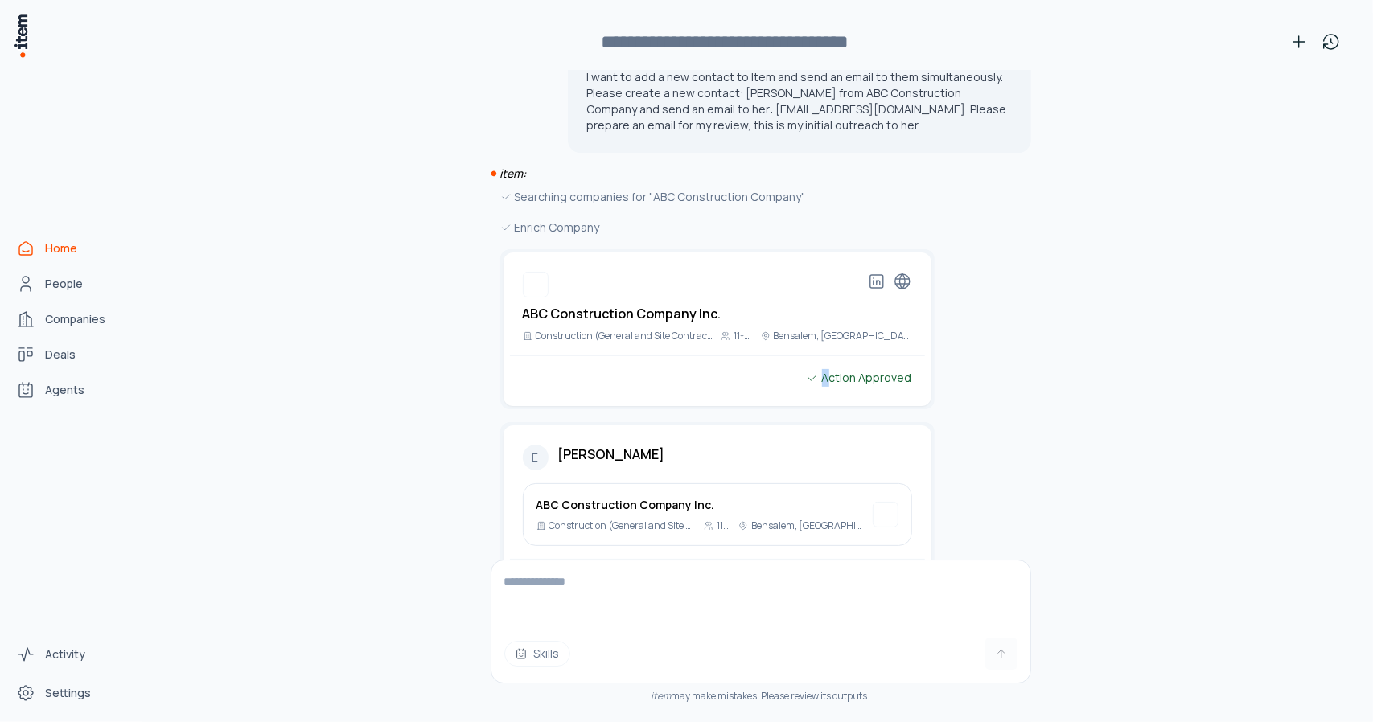
drag, startPoint x: 830, startPoint y: 345, endPoint x: 914, endPoint y: 344, distance: 83.6
click at [914, 369] on div "Action Approved" at bounding box center [717, 378] width 415 height 18
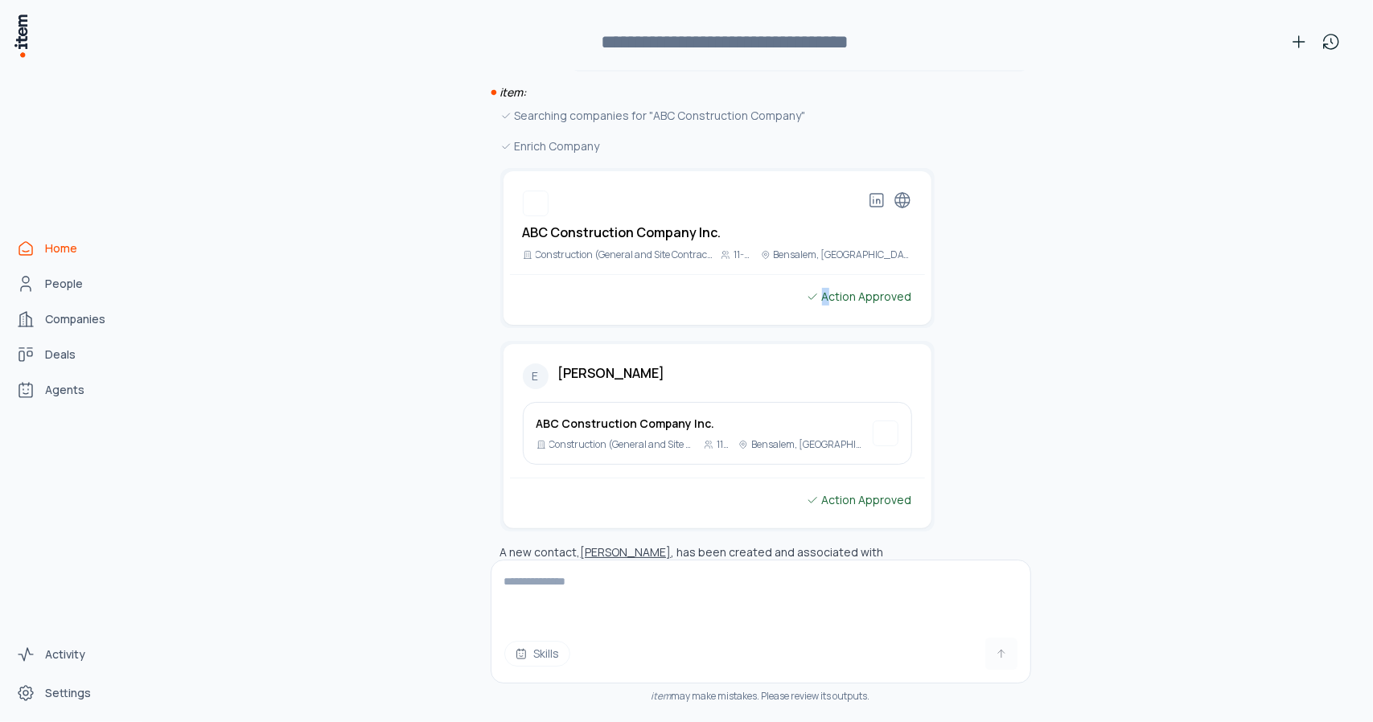
scroll to position [3593, 0]
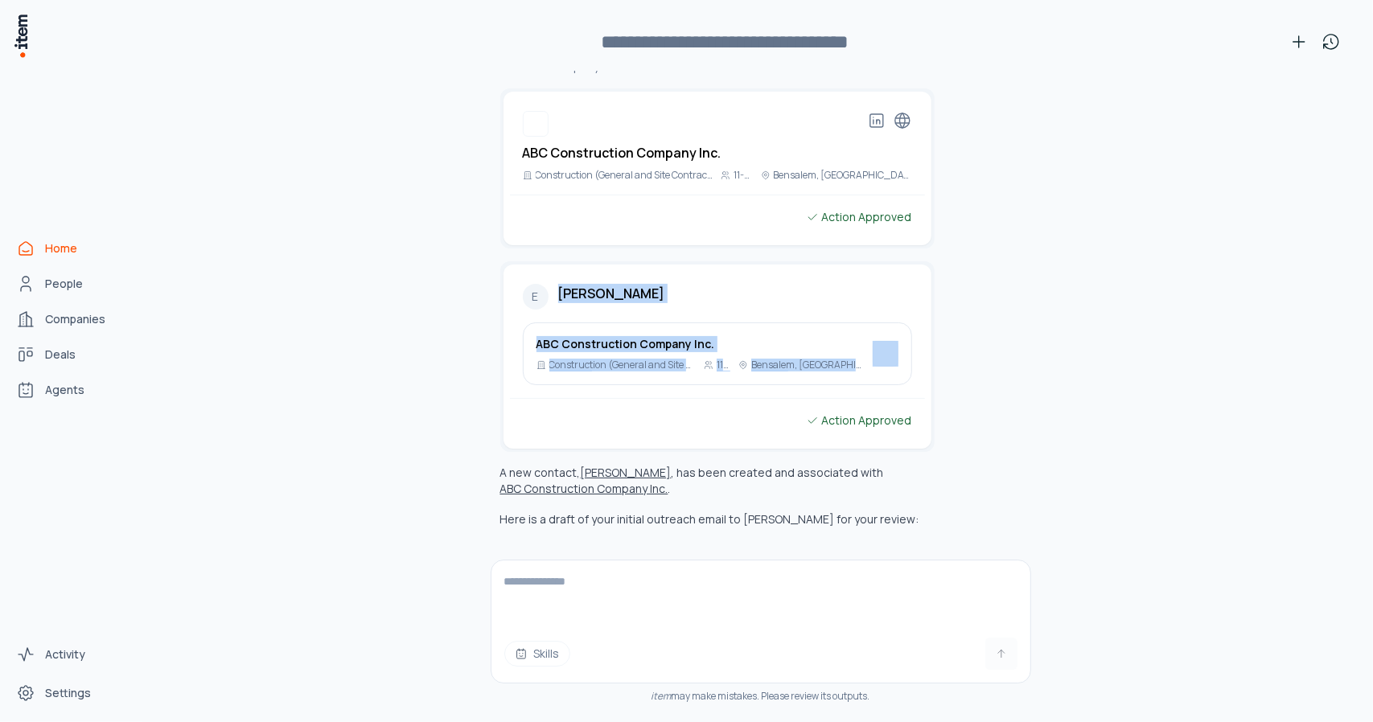
drag, startPoint x: 553, startPoint y: 257, endPoint x: 737, endPoint y: 366, distance: 213.5
click at [737, 366] on div "E [PERSON_NAME] ABC Construction Company Inc. Construction (General and Site Co…" at bounding box center [717, 357] width 428 height 184
click at [737, 398] on div "Action Approved" at bounding box center [717, 413] width 415 height 31
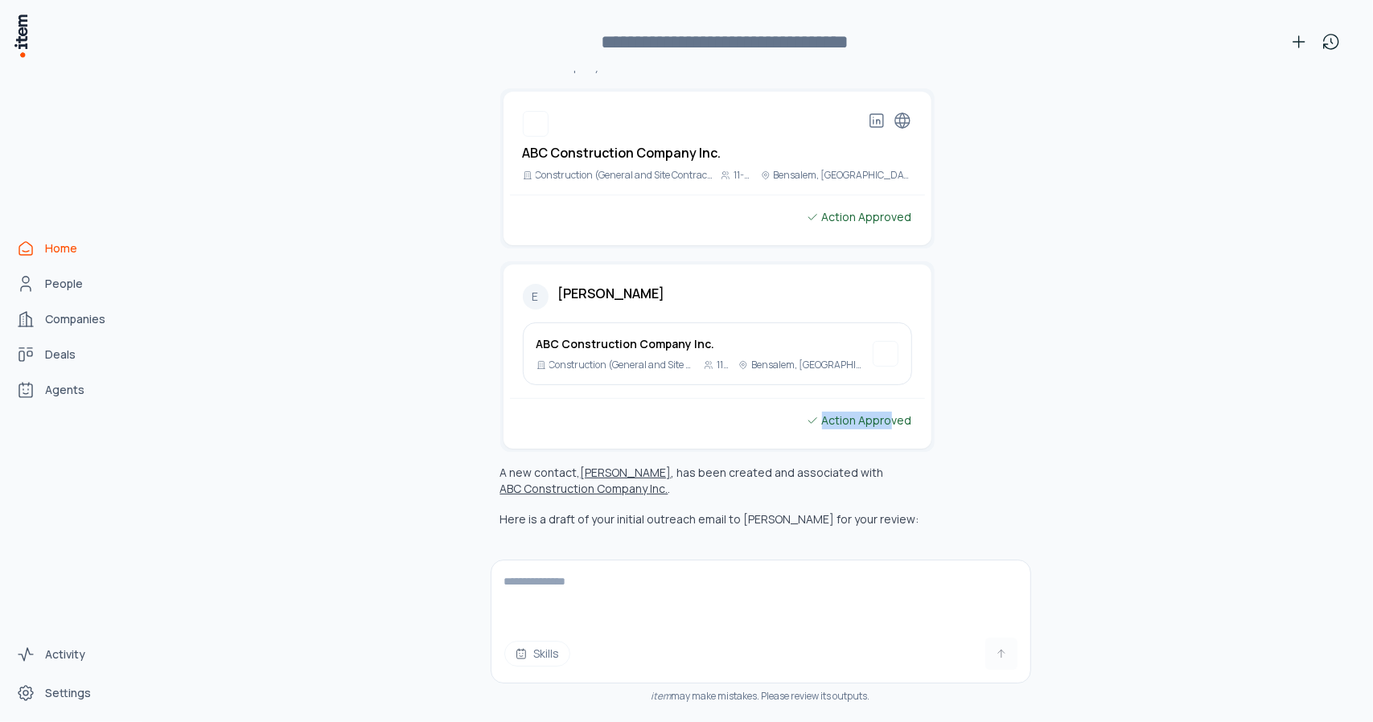
drag, startPoint x: 804, startPoint y: 383, endPoint x: 597, endPoint y: 402, distance: 208.4
click at [886, 412] on div "Action Approved" at bounding box center [859, 421] width 106 height 18
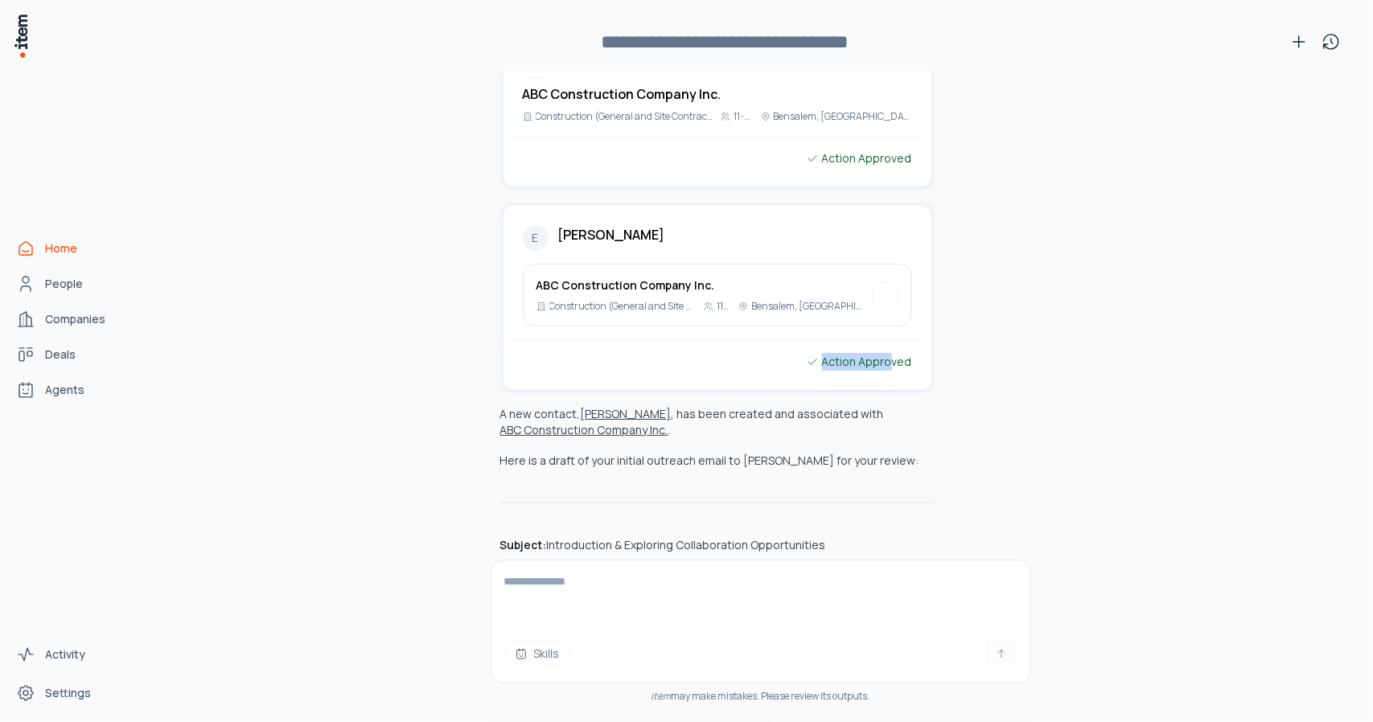
scroll to position [3673, 0]
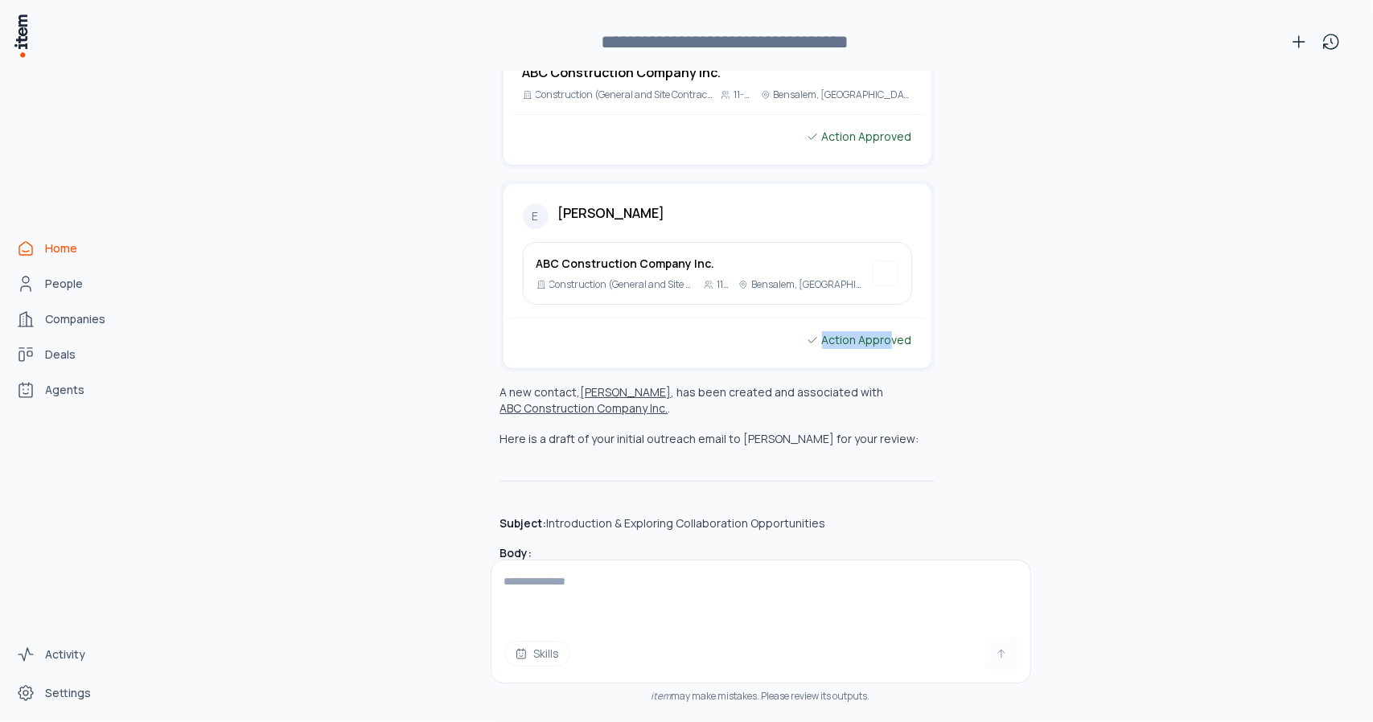
drag, startPoint x: 495, startPoint y: 355, endPoint x: 907, endPoint y: 405, distance: 415.6
click at [907, 405] on div "A new contact, [PERSON_NAME] , has been created and associated with ABC Constru…" at bounding box center [717, 687] width 434 height 606
click at [907, 431] on p "Here is a draft of your initial outreach email to [PERSON_NAME] for your review:" at bounding box center [717, 439] width 434 height 16
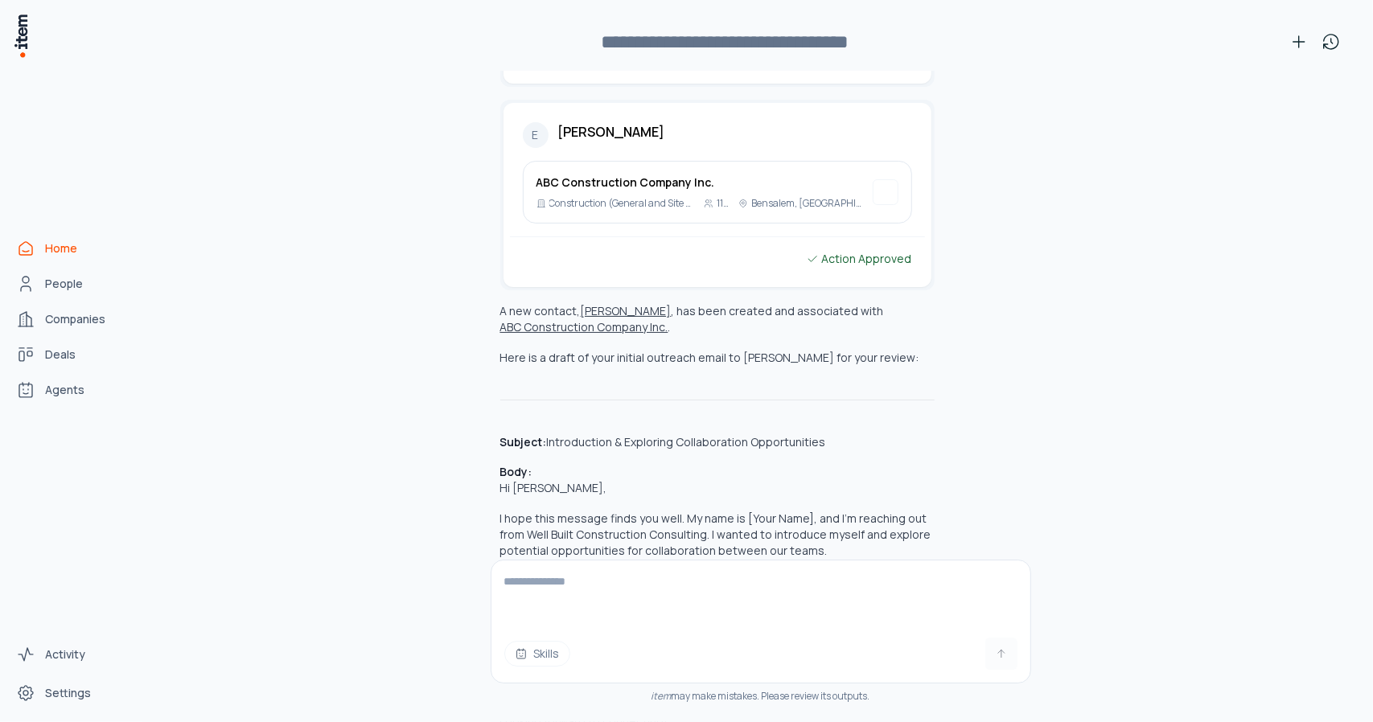
scroll to position [3834, 0]
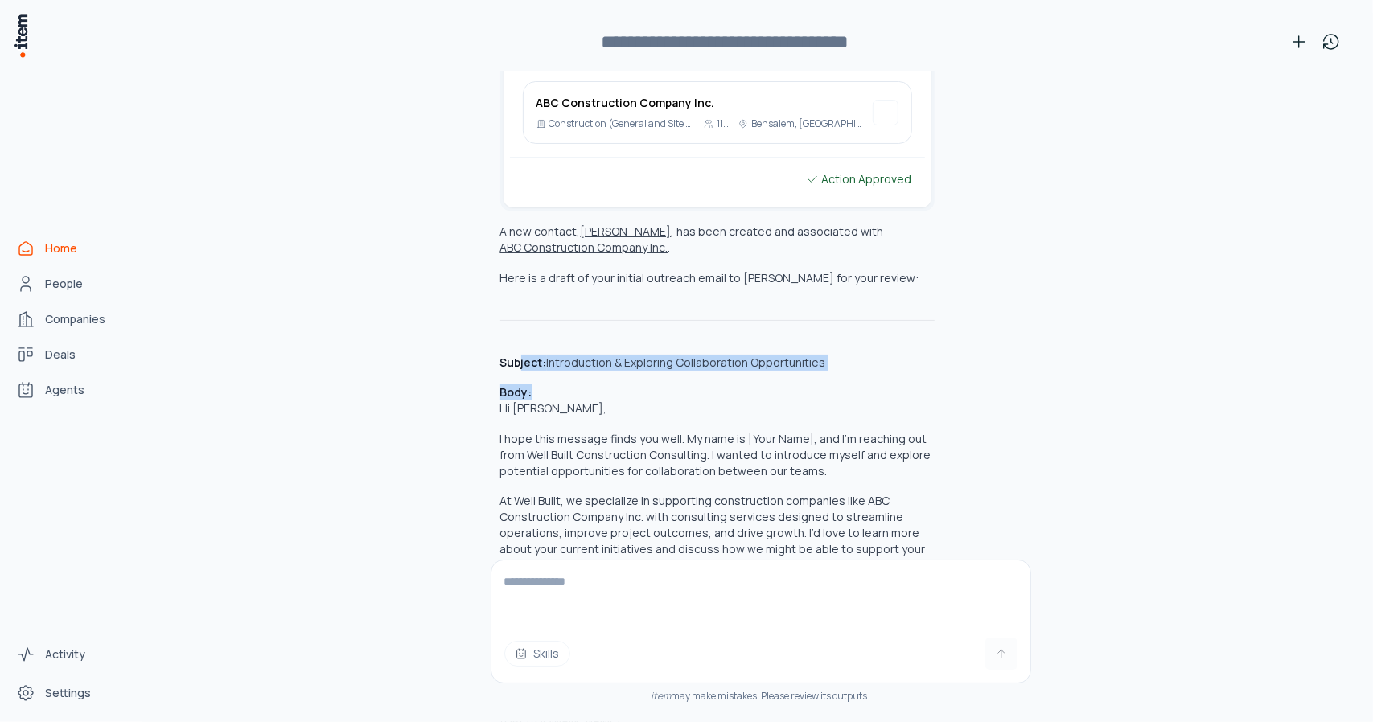
drag, startPoint x: 511, startPoint y: 325, endPoint x: 833, endPoint y: 337, distance: 321.9
click at [833, 337] on div "A new contact, [PERSON_NAME] , has been created and associated with ABC Constru…" at bounding box center [717, 527] width 434 height 606
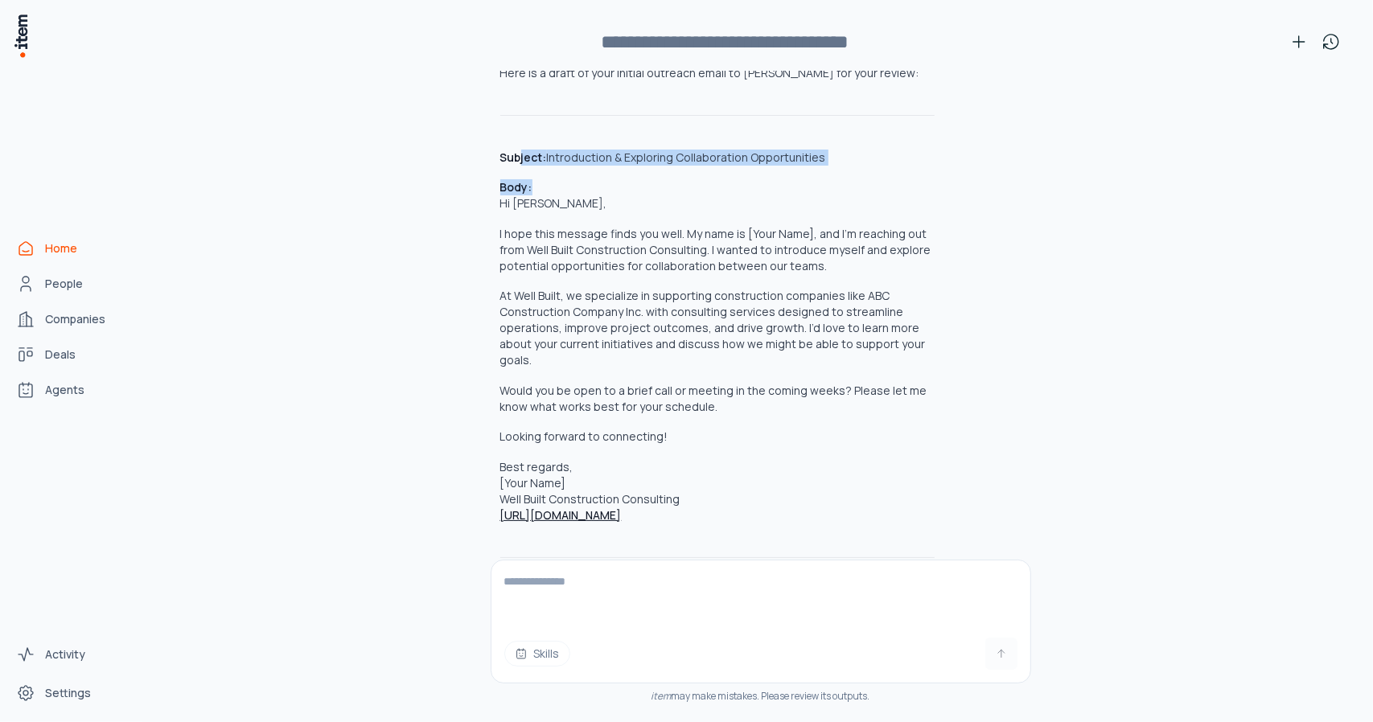
scroll to position [4075, 0]
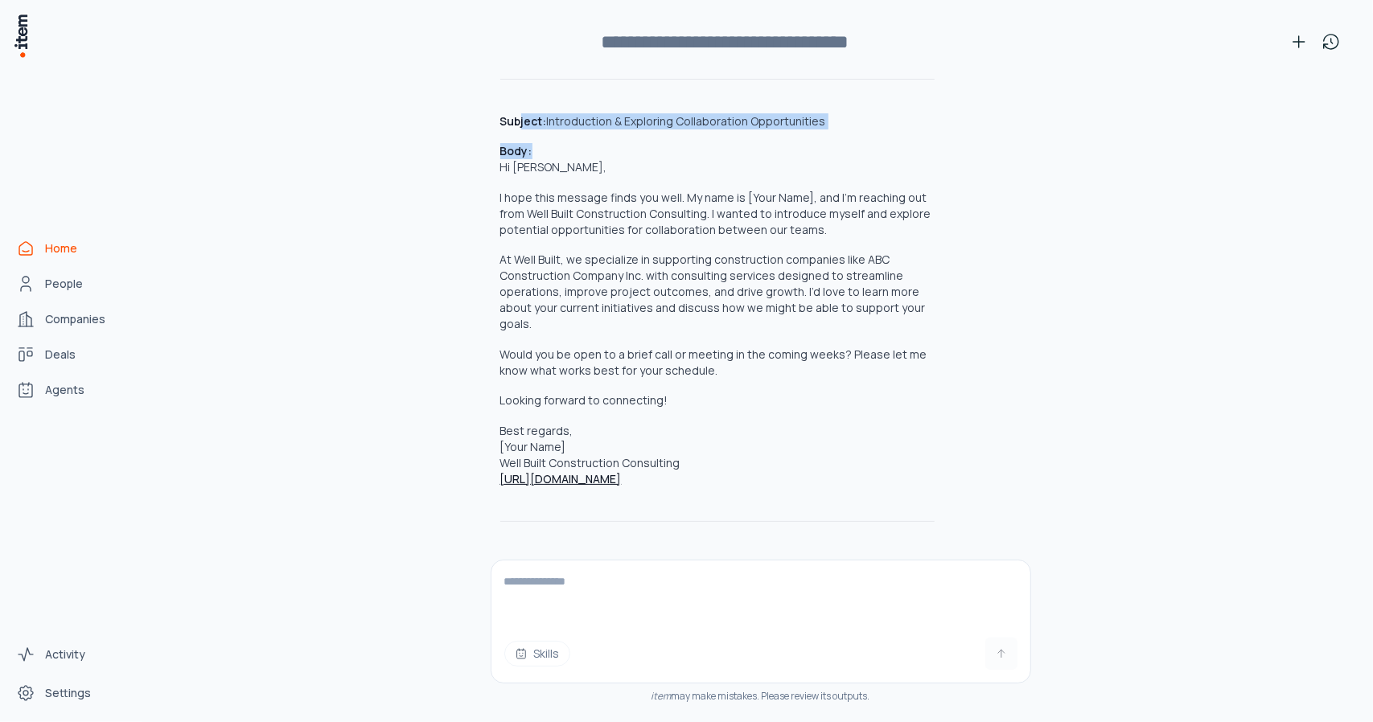
drag, startPoint x: 518, startPoint y: 512, endPoint x: 668, endPoint y: 532, distance: 151.6
click at [668, 556] on p "Please let me know if you would like any changes to the email before I send it …" at bounding box center [717, 572] width 434 height 32
click at [672, 556] on p "Please let me know if you would like any changes to the email before I send it …" at bounding box center [717, 572] width 434 height 32
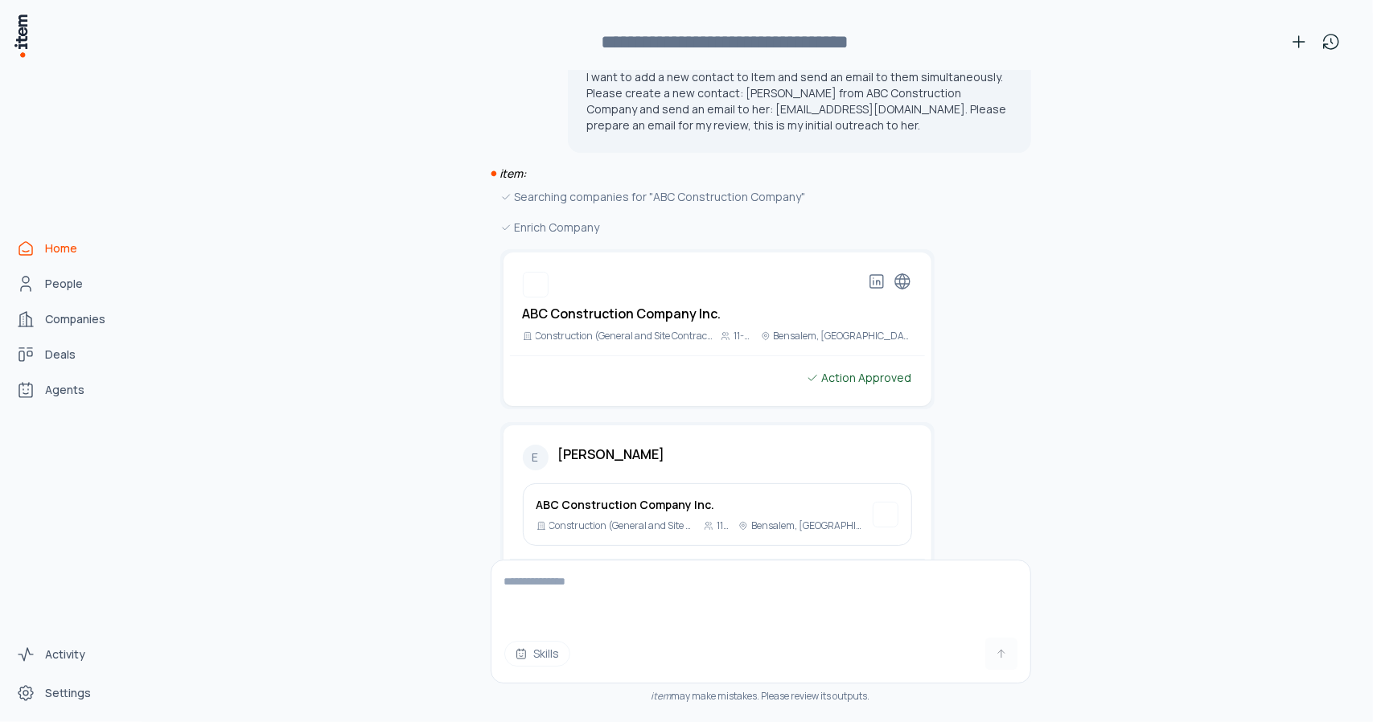
scroll to position [3271, 0]
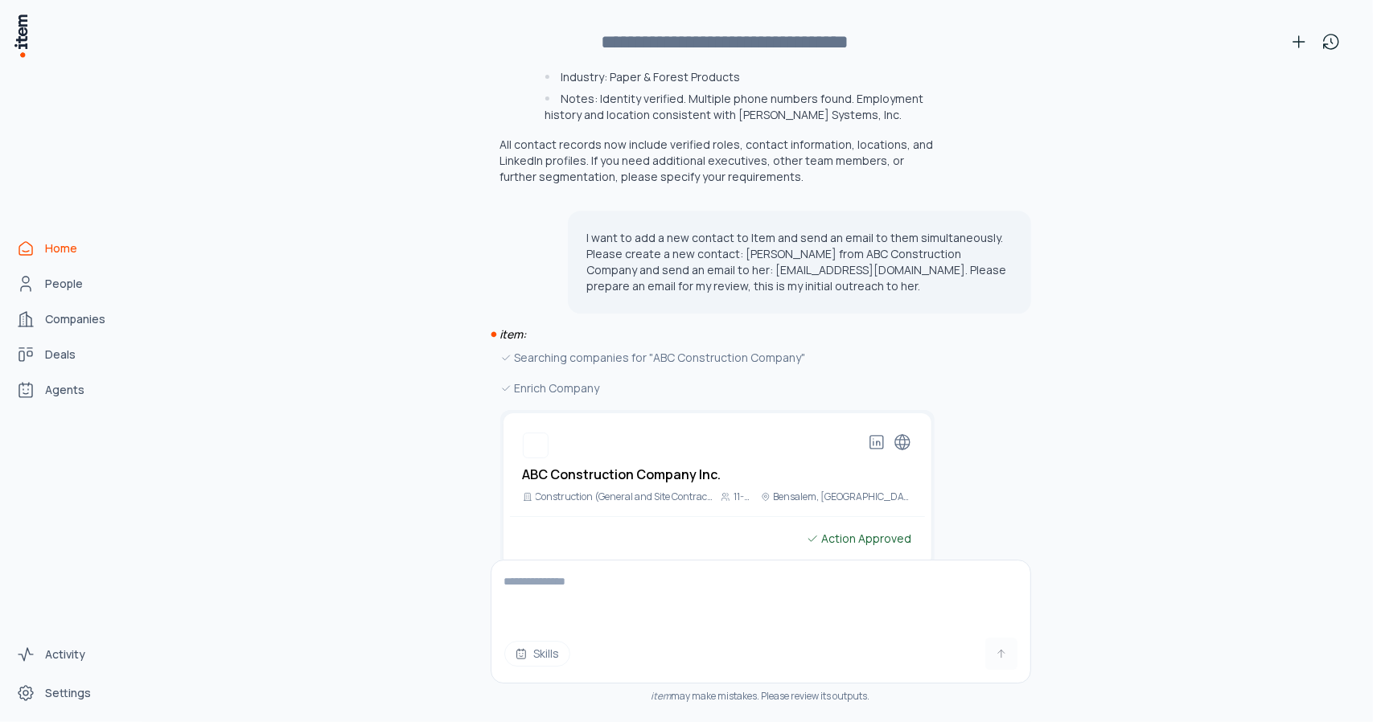
drag, startPoint x: 738, startPoint y: 240, endPoint x: 536, endPoint y: 194, distance: 207.2
click at [536, 211] on div "I want to add a new contact to Item and send an email to them simultaneously. P…" at bounding box center [761, 262] width 540 height 103
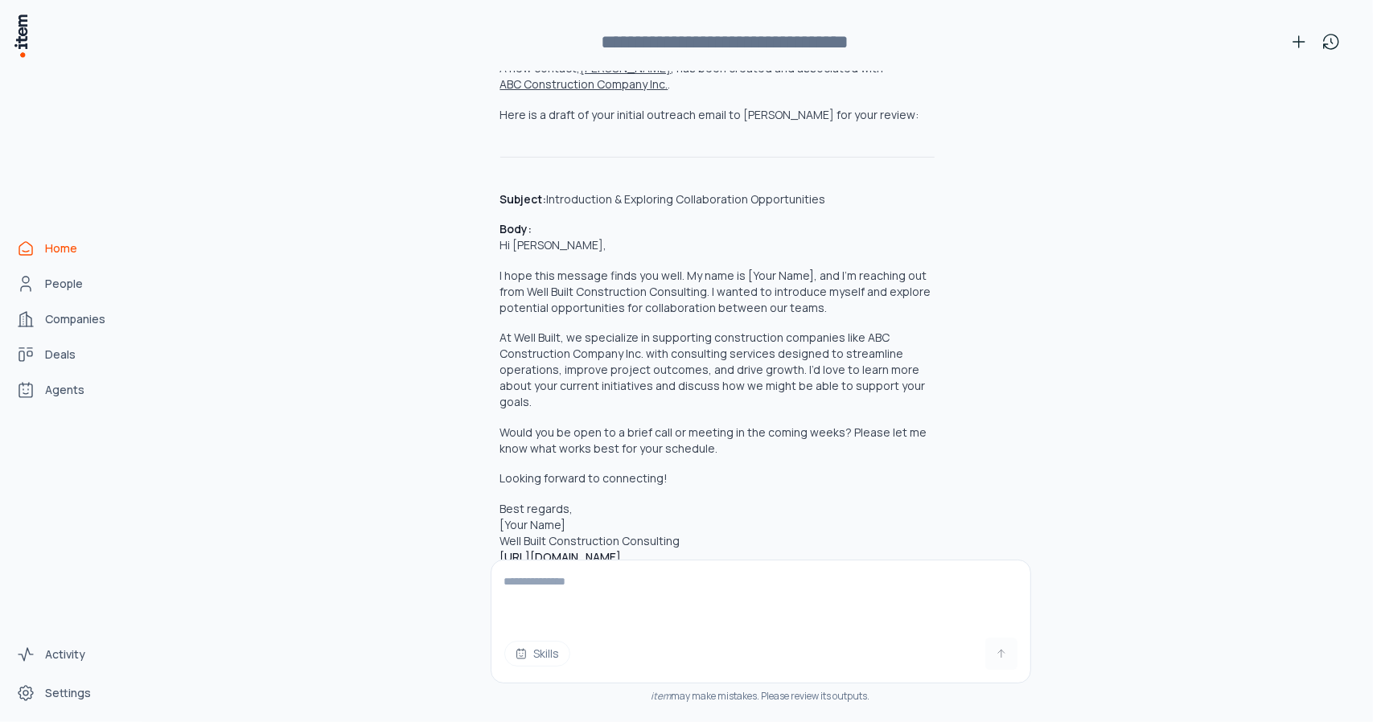
scroll to position [4075, 0]
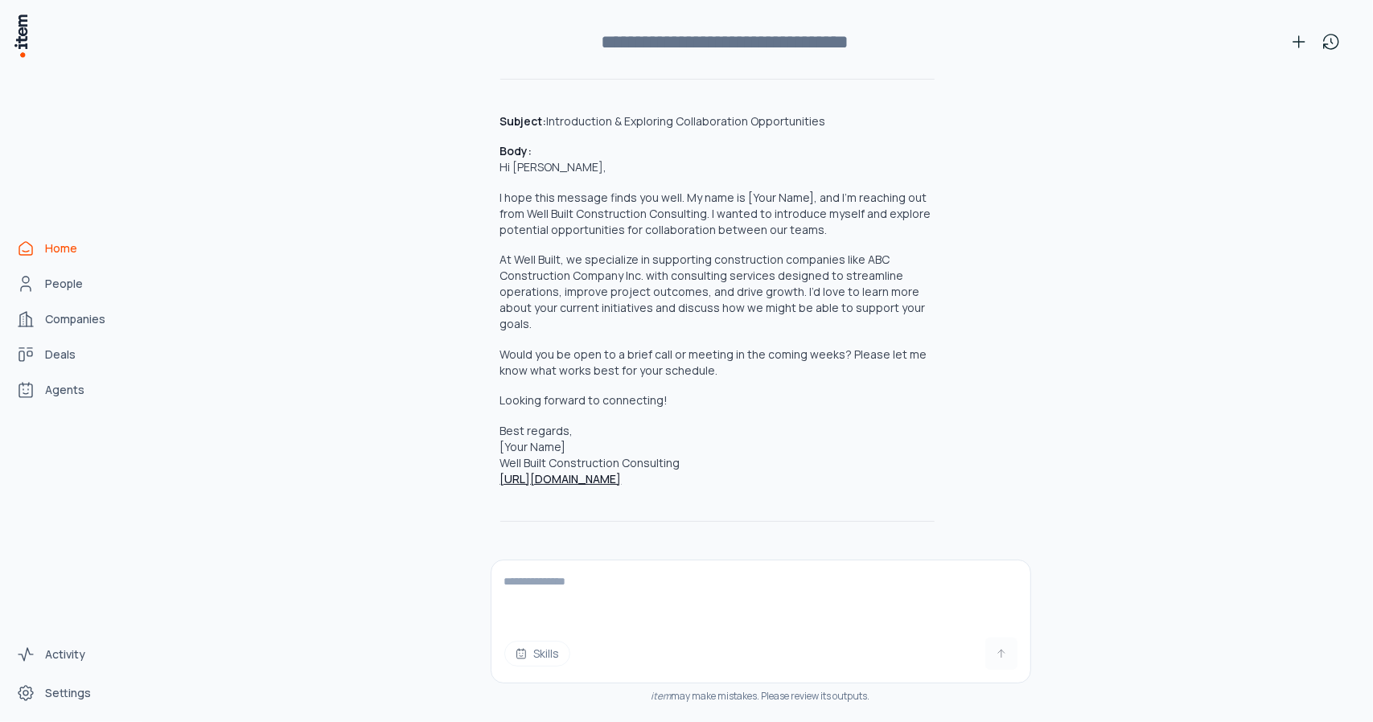
drag, startPoint x: 552, startPoint y: 581, endPoint x: 585, endPoint y: 588, distance: 34.4
click at [552, 581] on textarea at bounding box center [760, 593] width 539 height 64
